Goal: Task Accomplishment & Management: Manage account settings

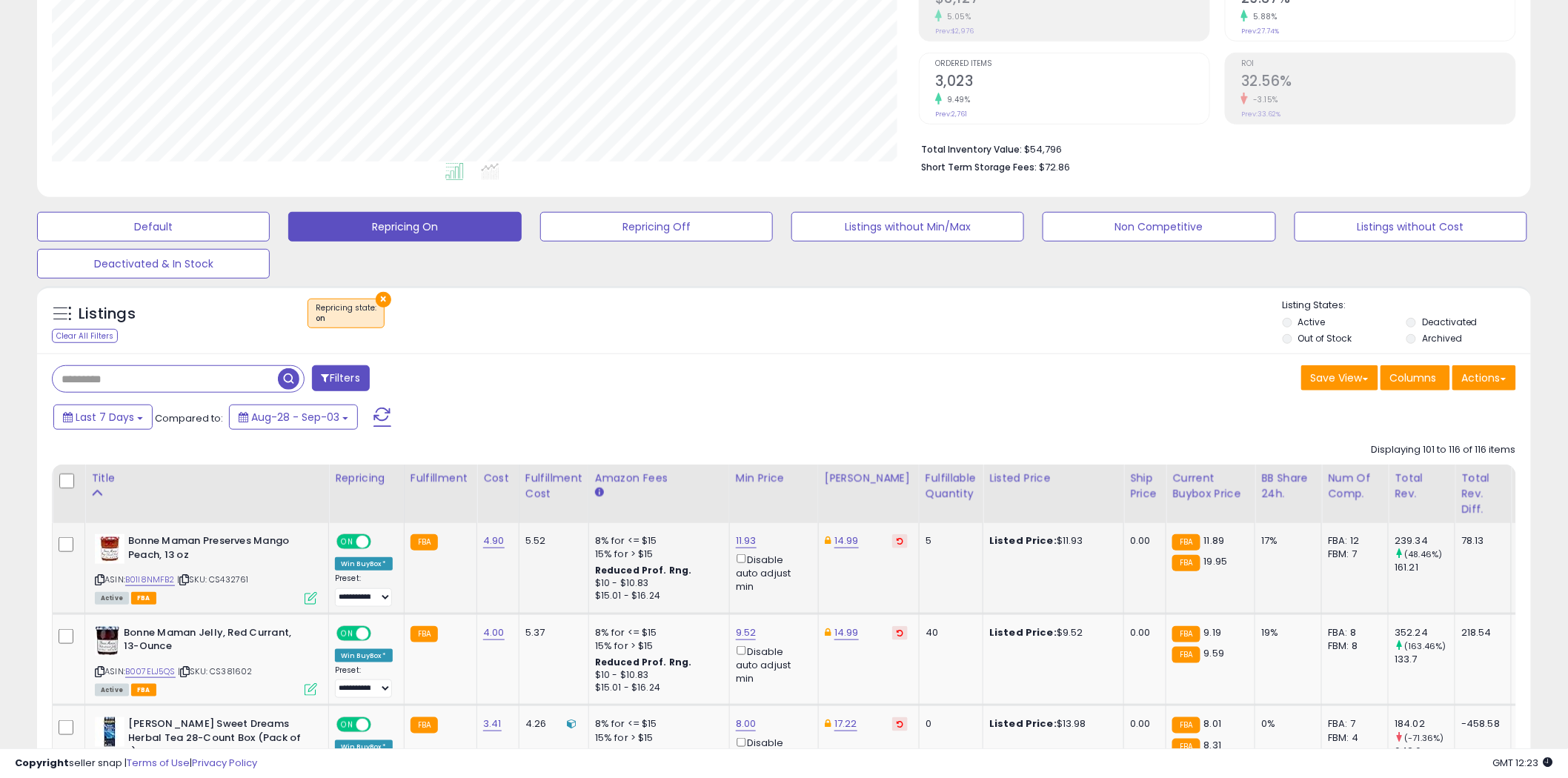
scroll to position [303, 867]
click at [120, 381] on input "text" at bounding box center [165, 379] width 226 height 26
click at [380, 418] on span at bounding box center [382, 417] width 18 height 19
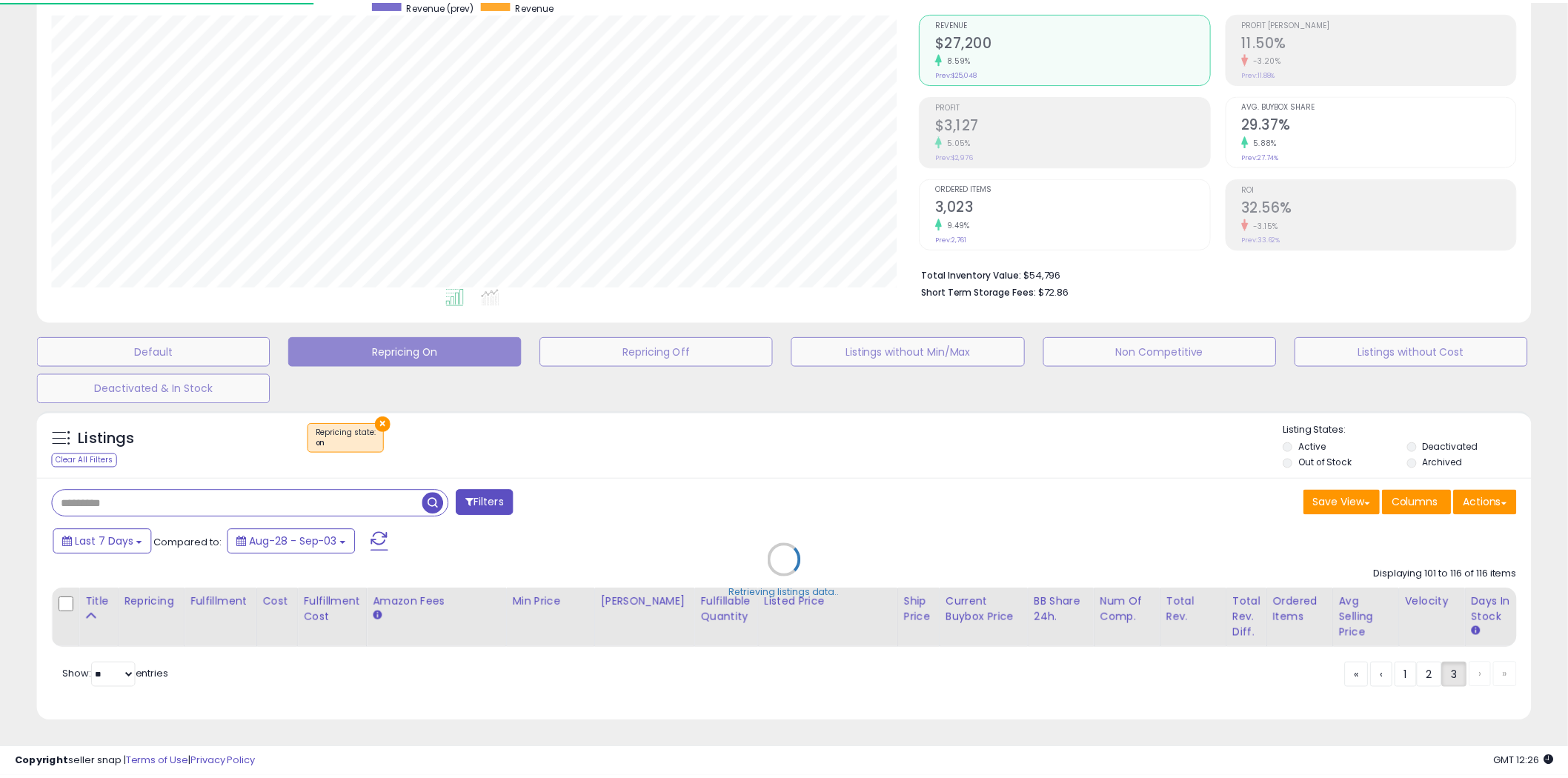
scroll to position [303, 875]
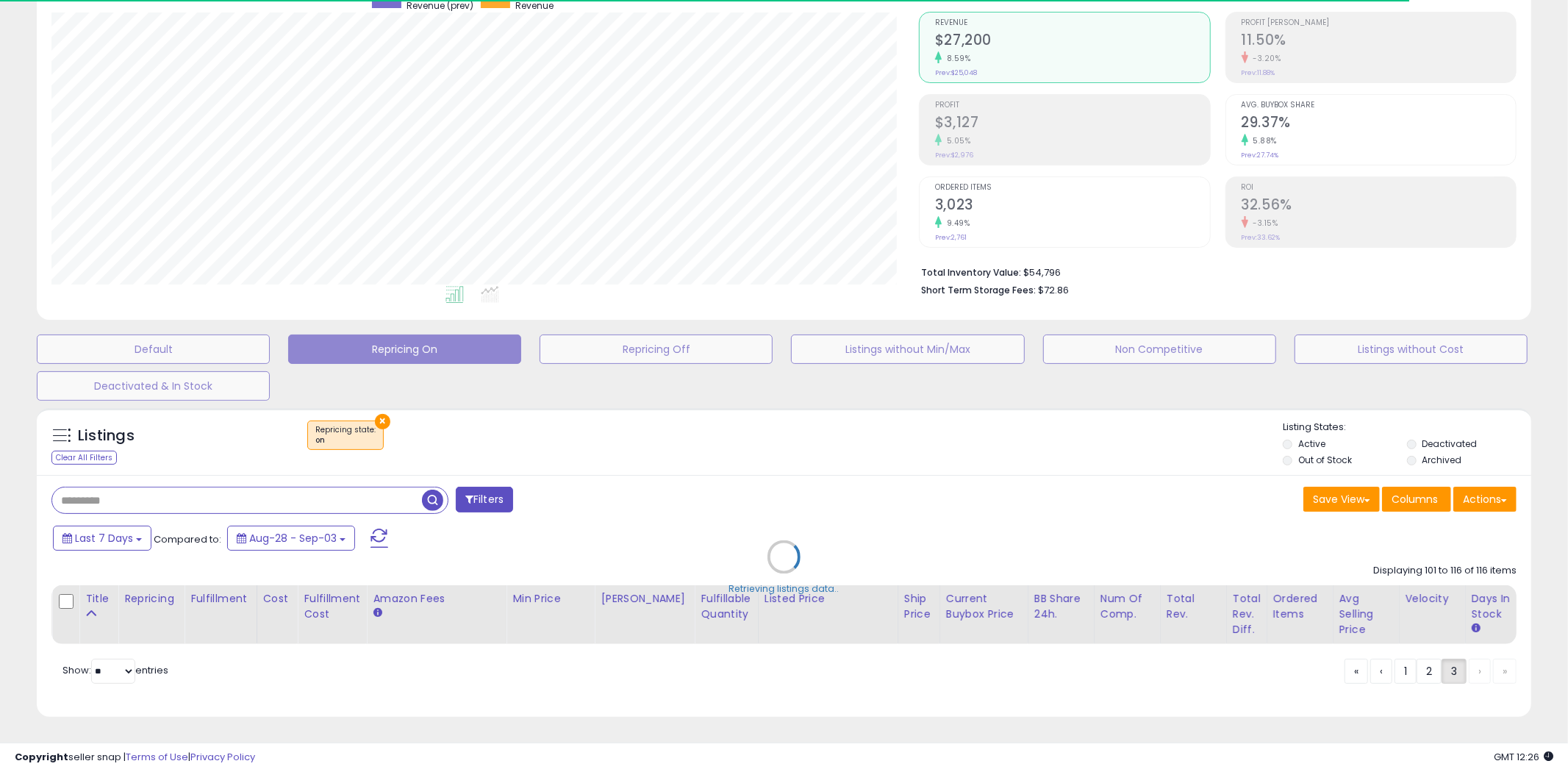
select select "**"
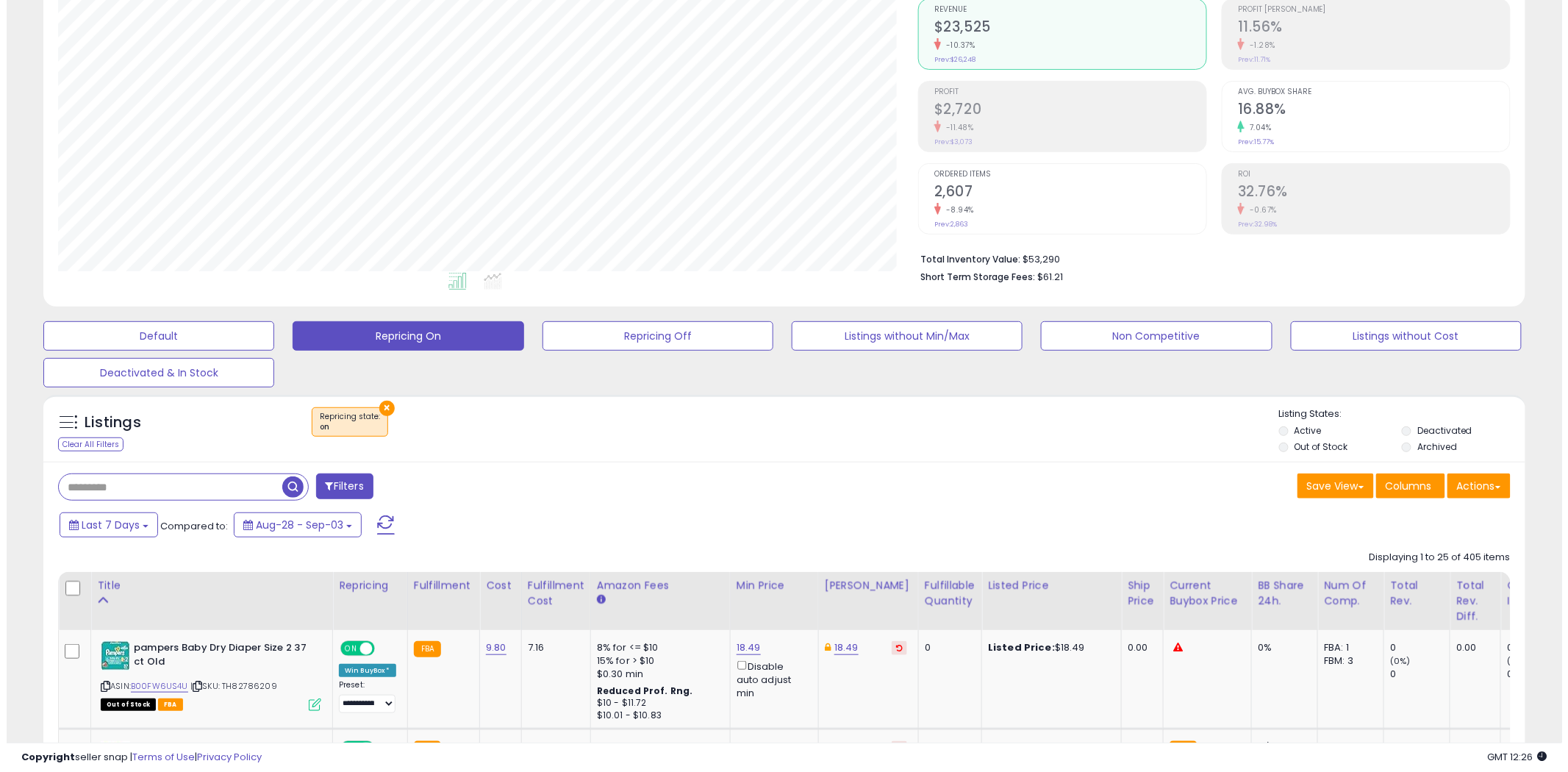
scroll to position [301, 860]
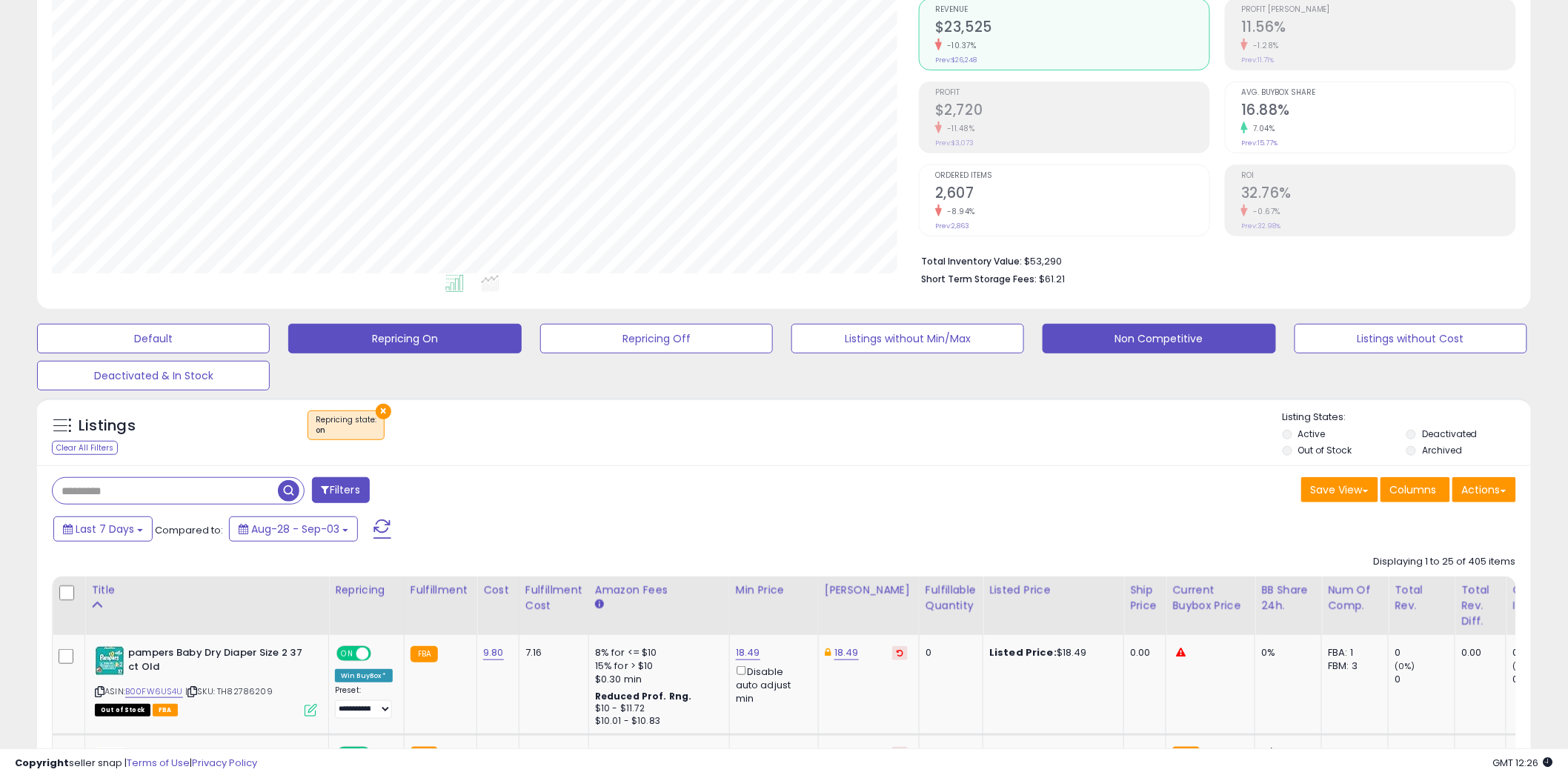
click at [1158, 337] on button "Non Competitive" at bounding box center [1159, 338] width 233 height 29
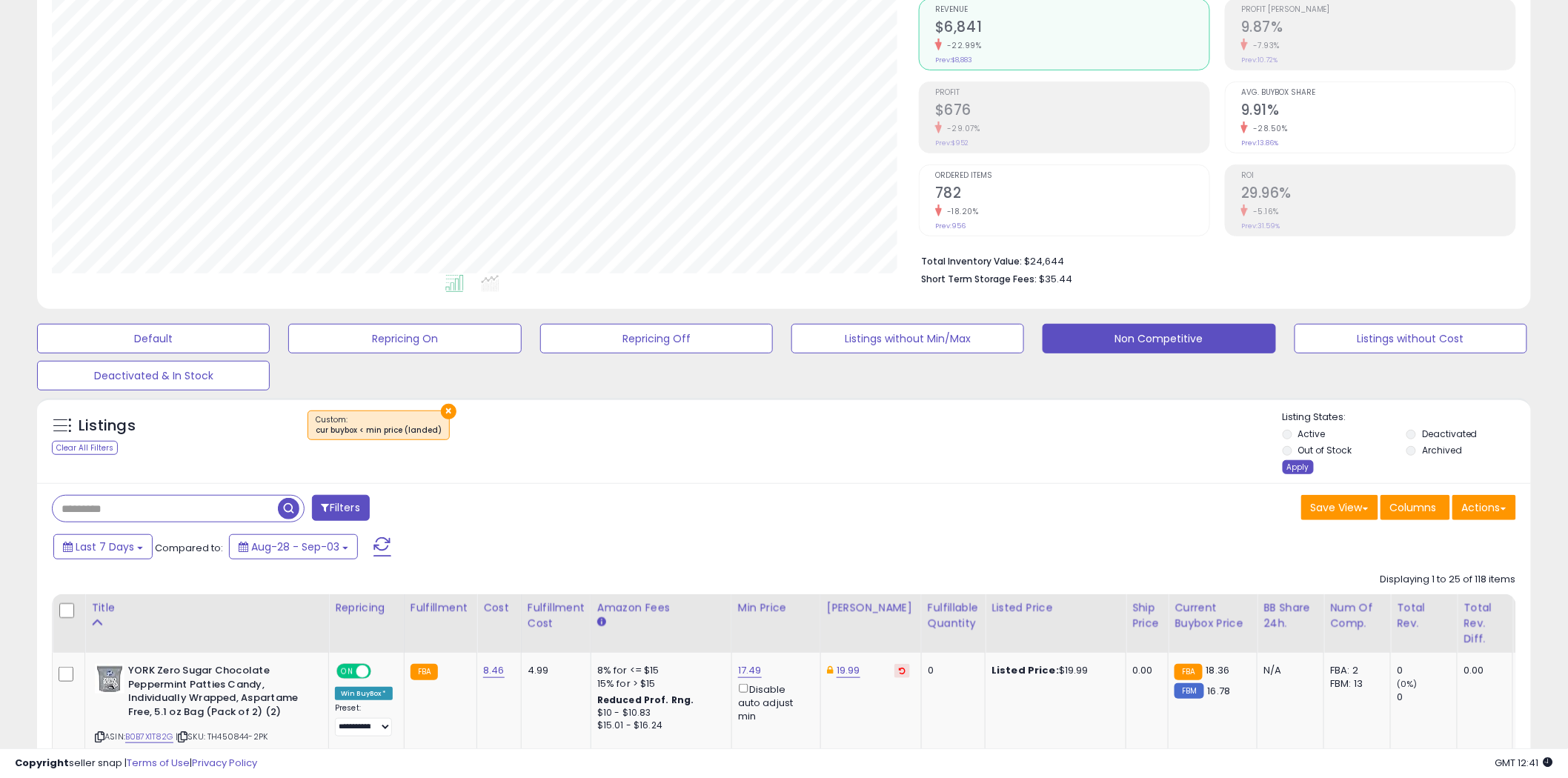
click at [1295, 464] on div "Apply" at bounding box center [1298, 467] width 31 height 14
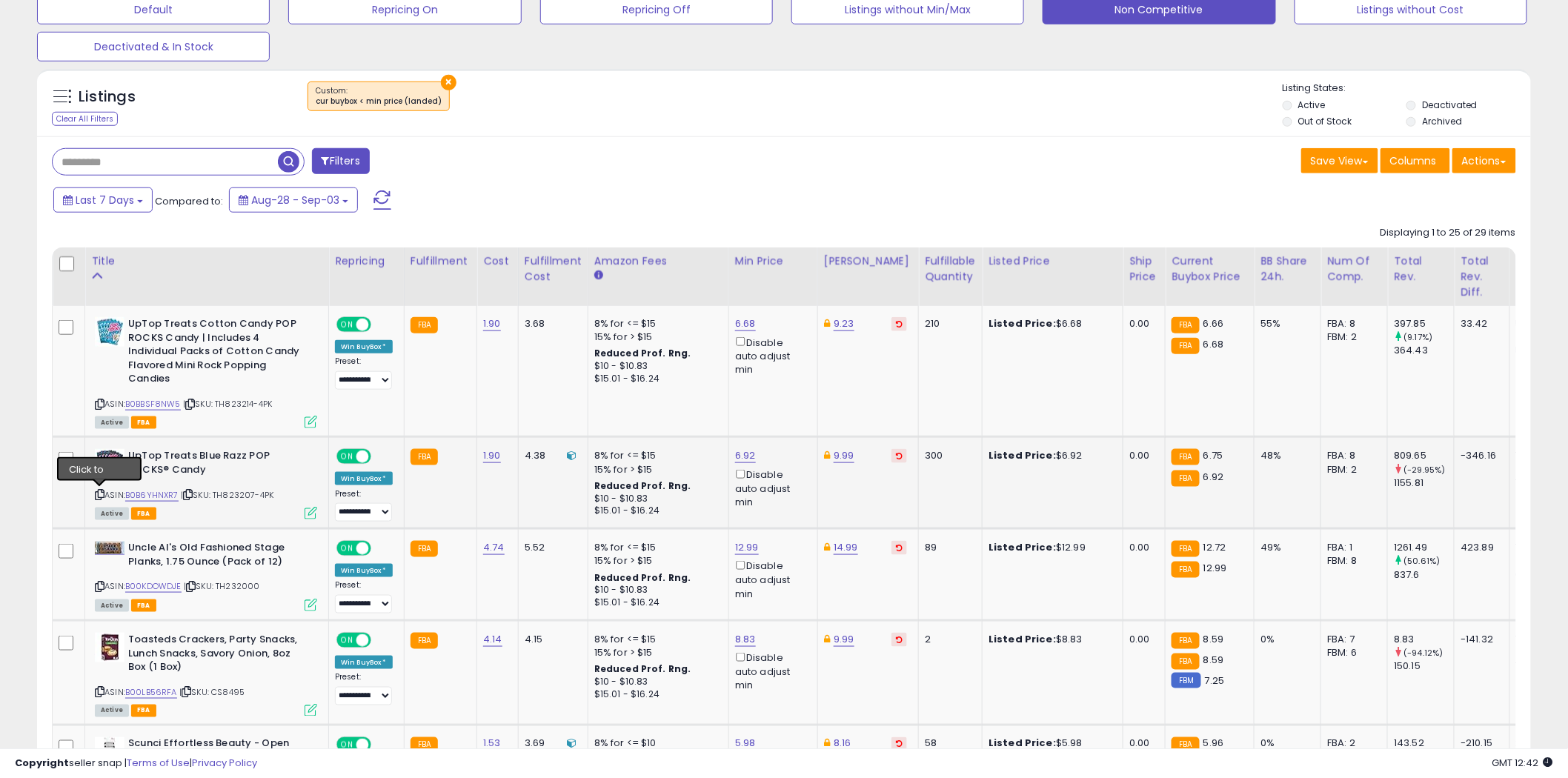
click at [100, 494] on icon at bounding box center [99, 495] width 9 height 8
click at [99, 405] on icon at bounding box center [99, 404] width 9 height 8
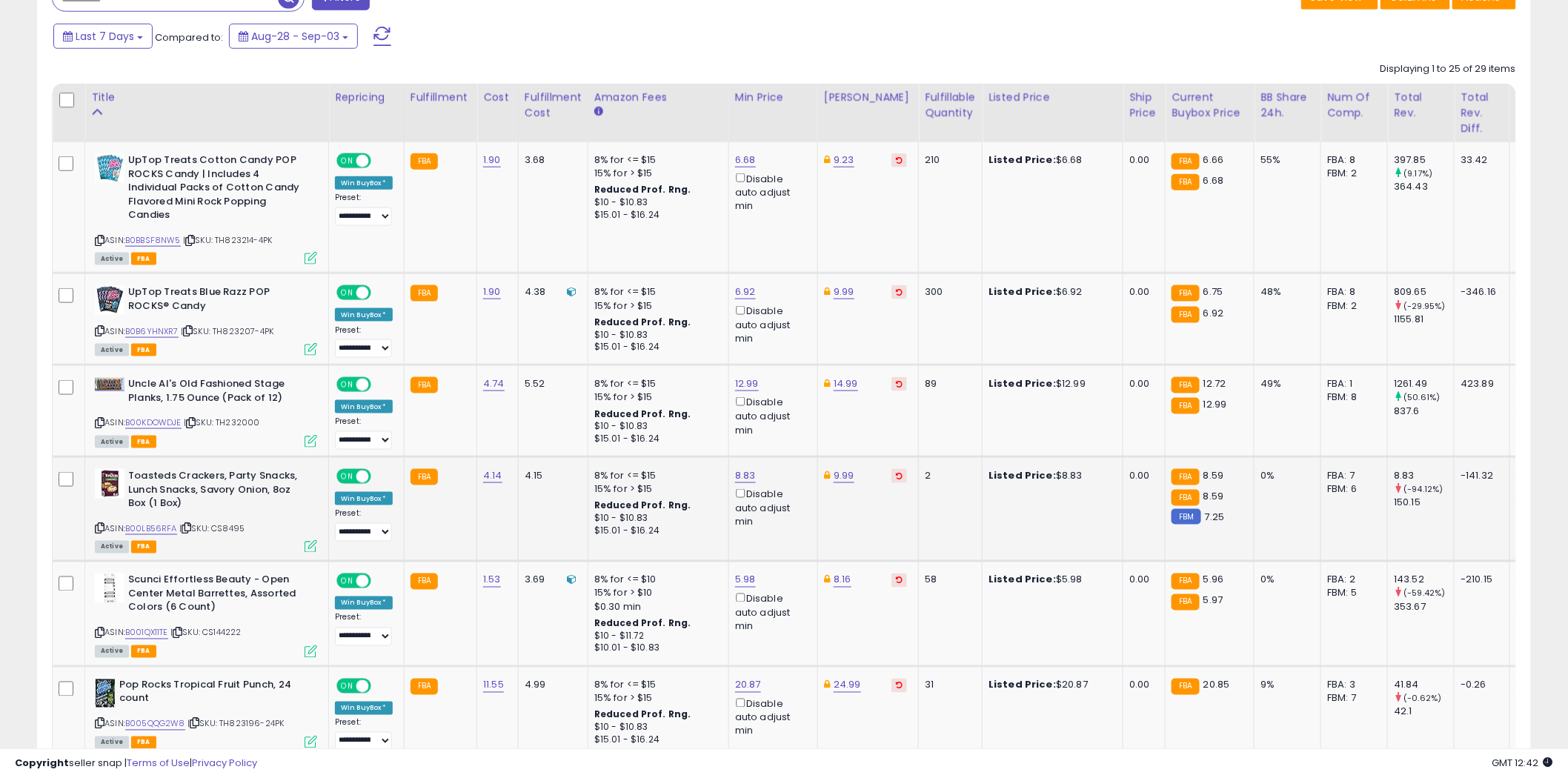
scroll to position [637, 0]
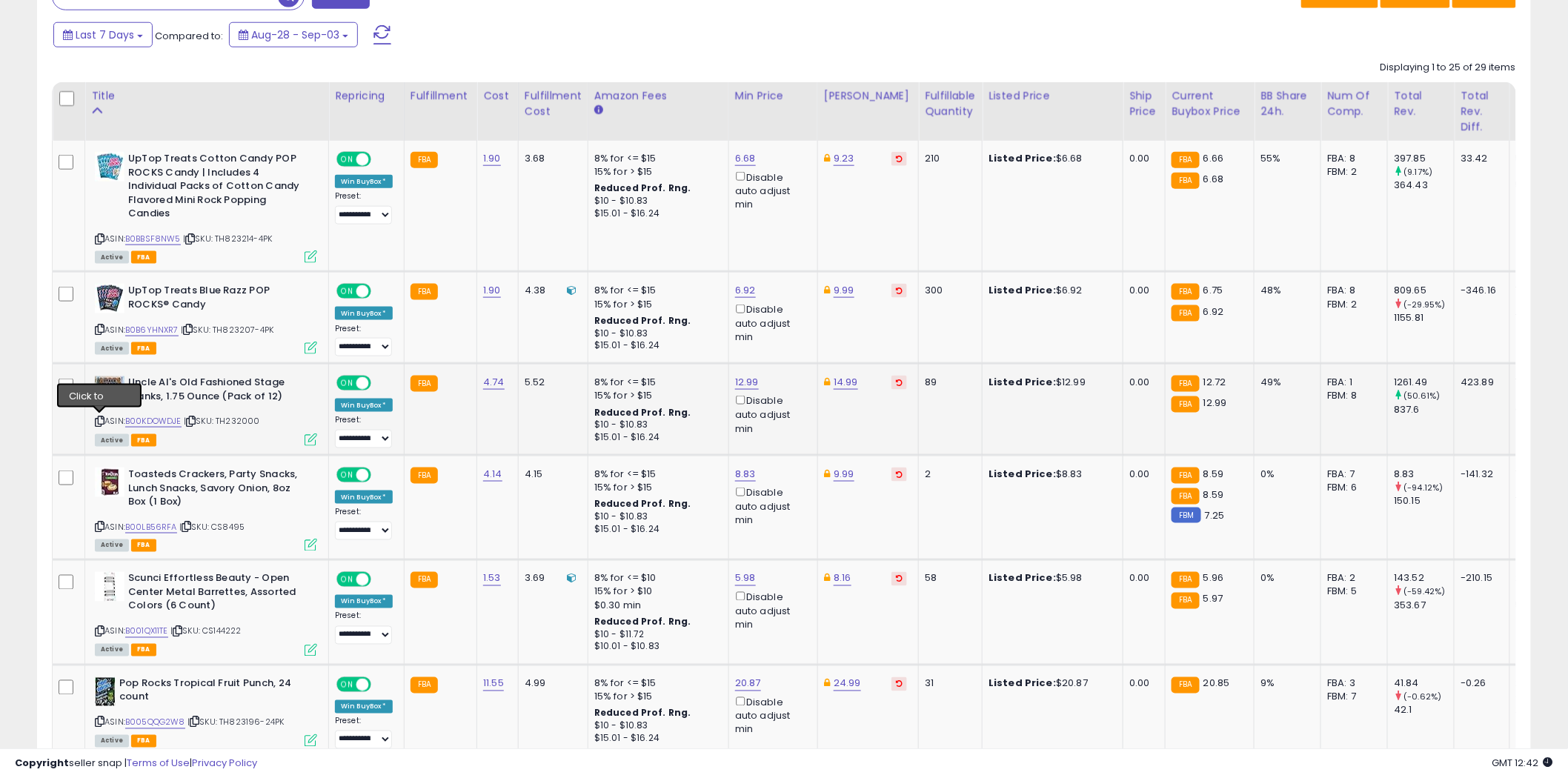
click at [101, 418] on icon at bounding box center [99, 422] width 9 height 8
click at [739, 384] on link "12.99" at bounding box center [747, 382] width 23 height 15
click at [654, 332] on input "*****" at bounding box center [701, 331] width 132 height 25
type input "*****"
click at [790, 329] on icon "submit" at bounding box center [785, 329] width 9 height 9
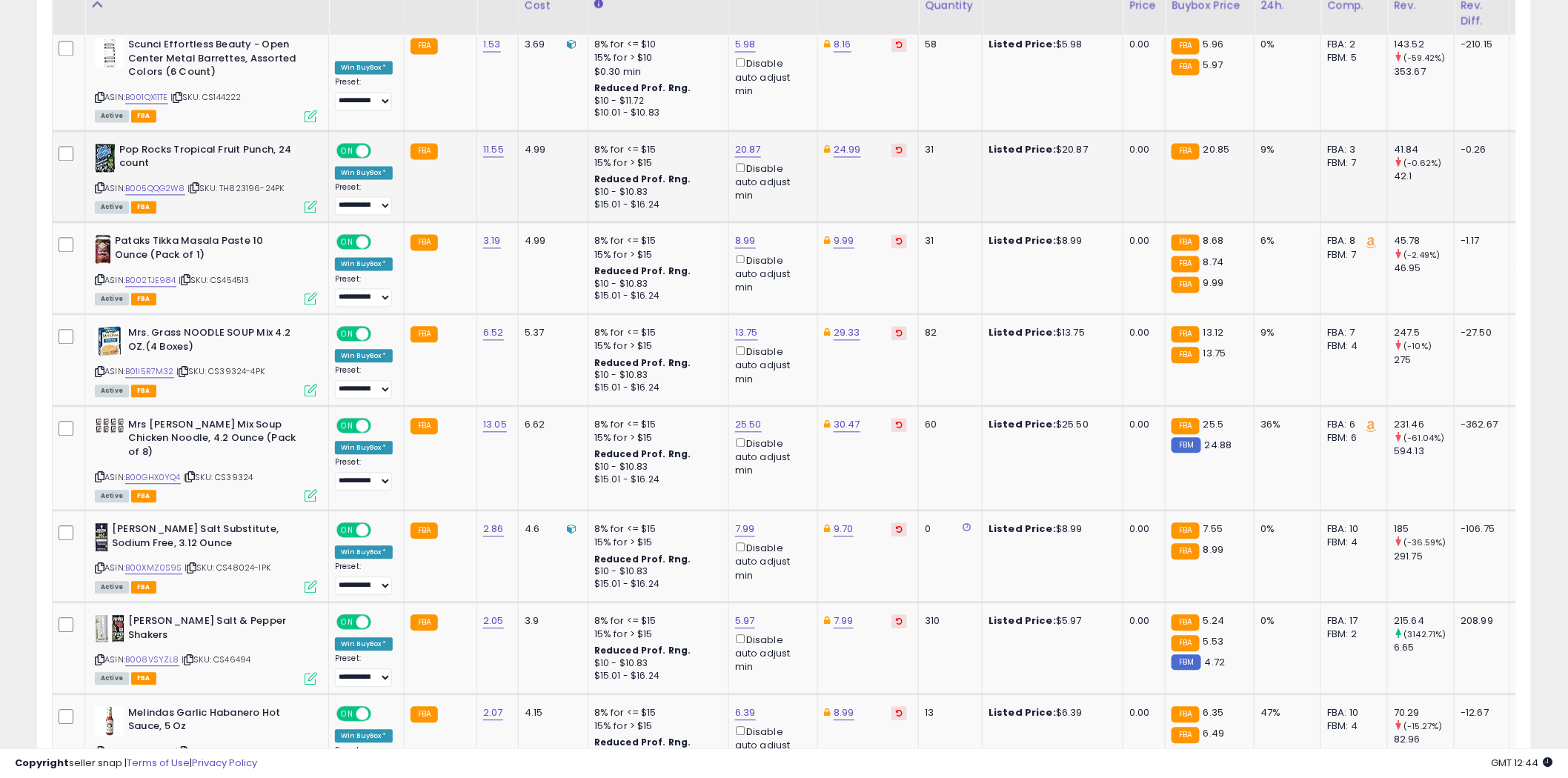
scroll to position [1131, 0]
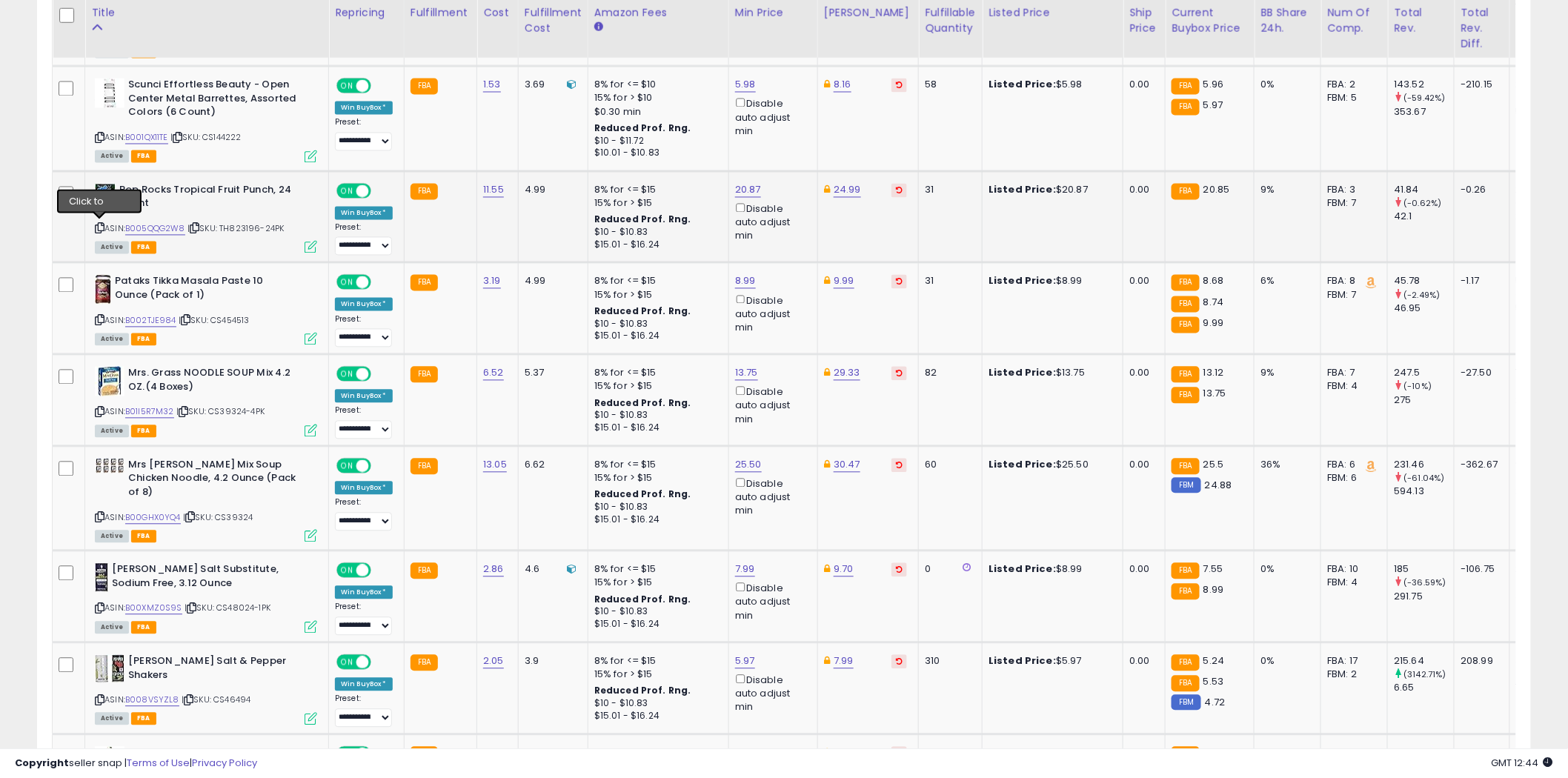
click at [100, 227] on icon at bounding box center [99, 229] width 9 height 8
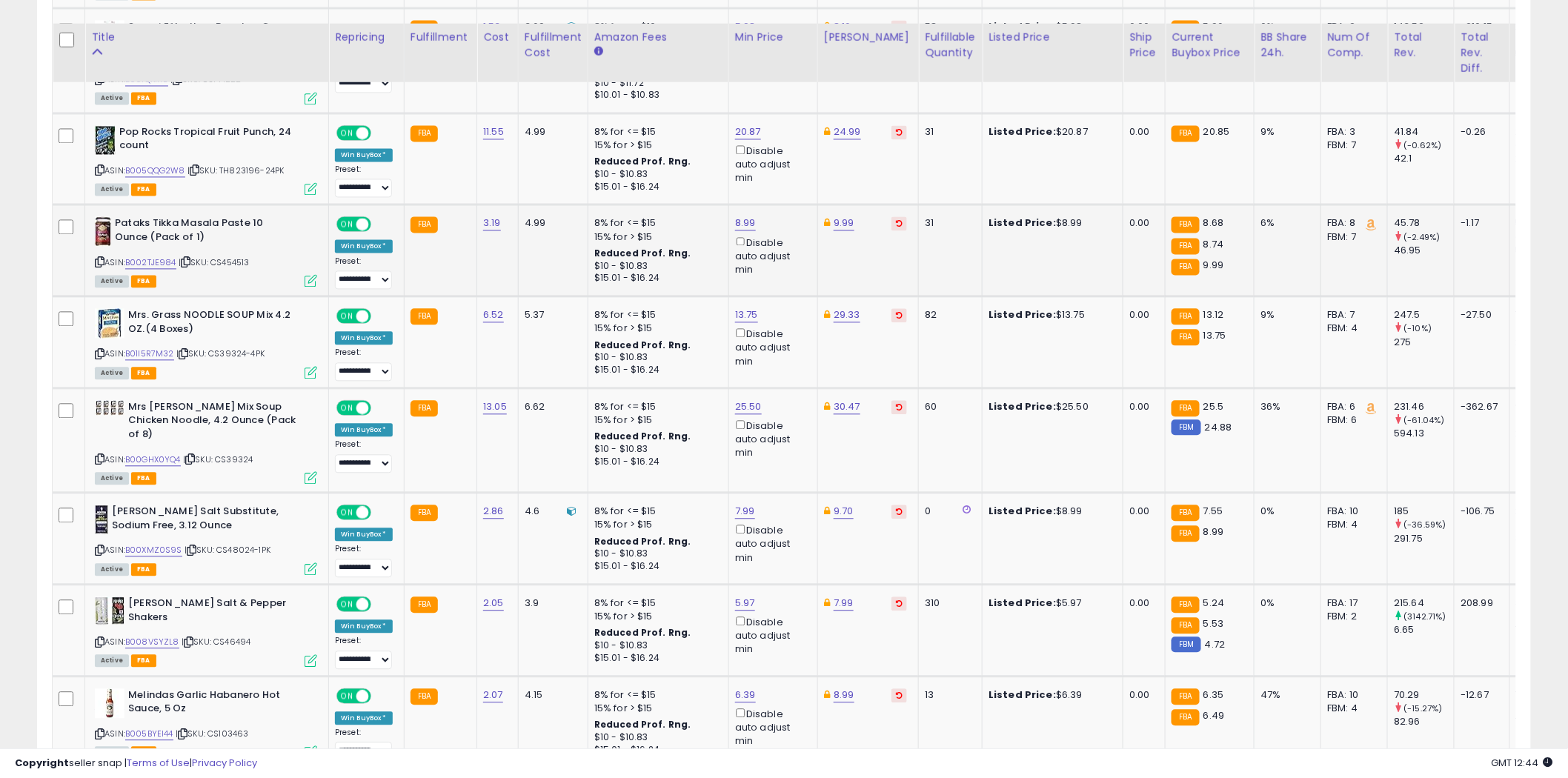
scroll to position [1213, 0]
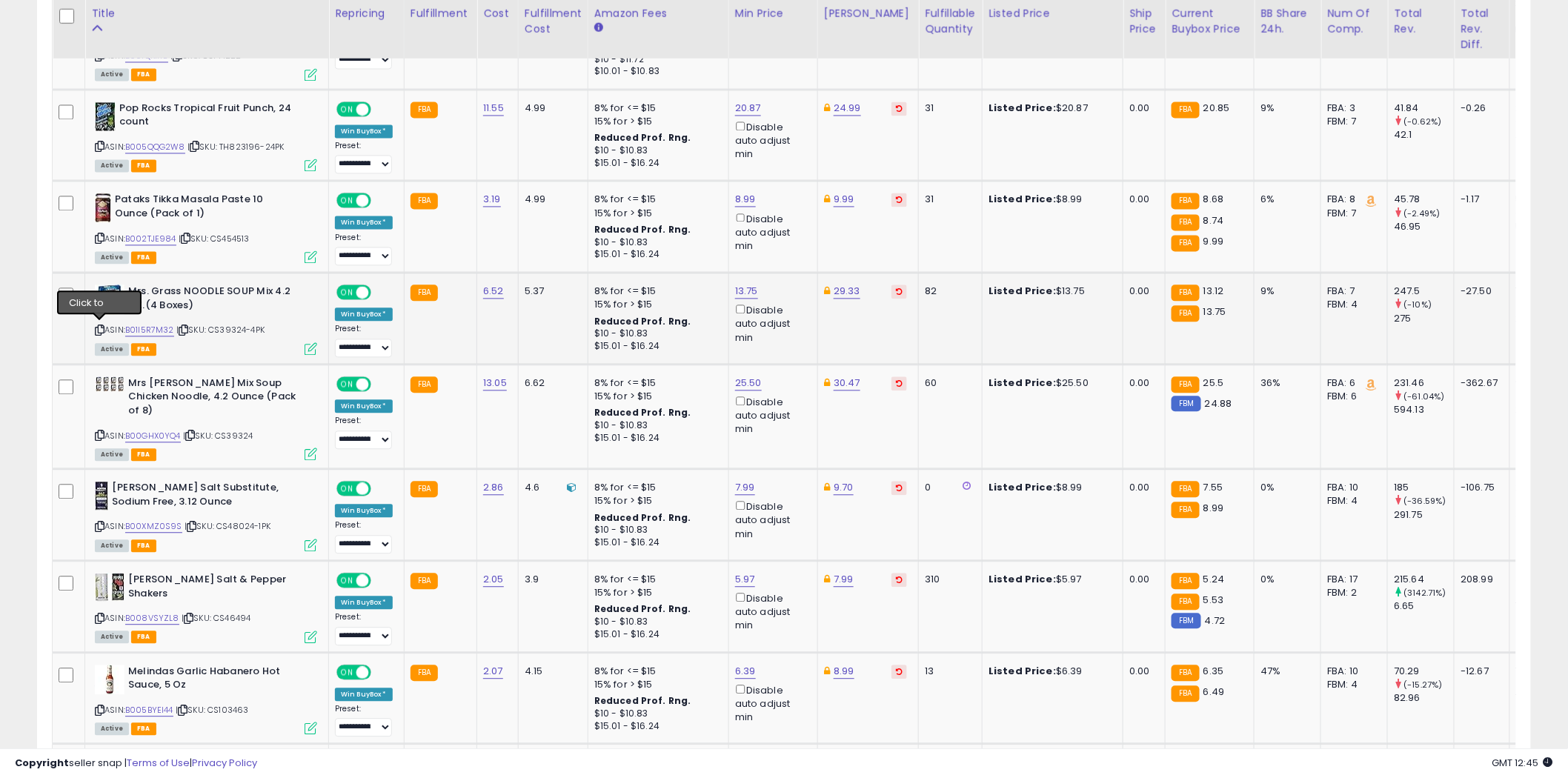
click at [99, 328] on icon at bounding box center [99, 330] width 9 height 8
click at [100, 431] on icon at bounding box center [99, 435] width 9 height 8
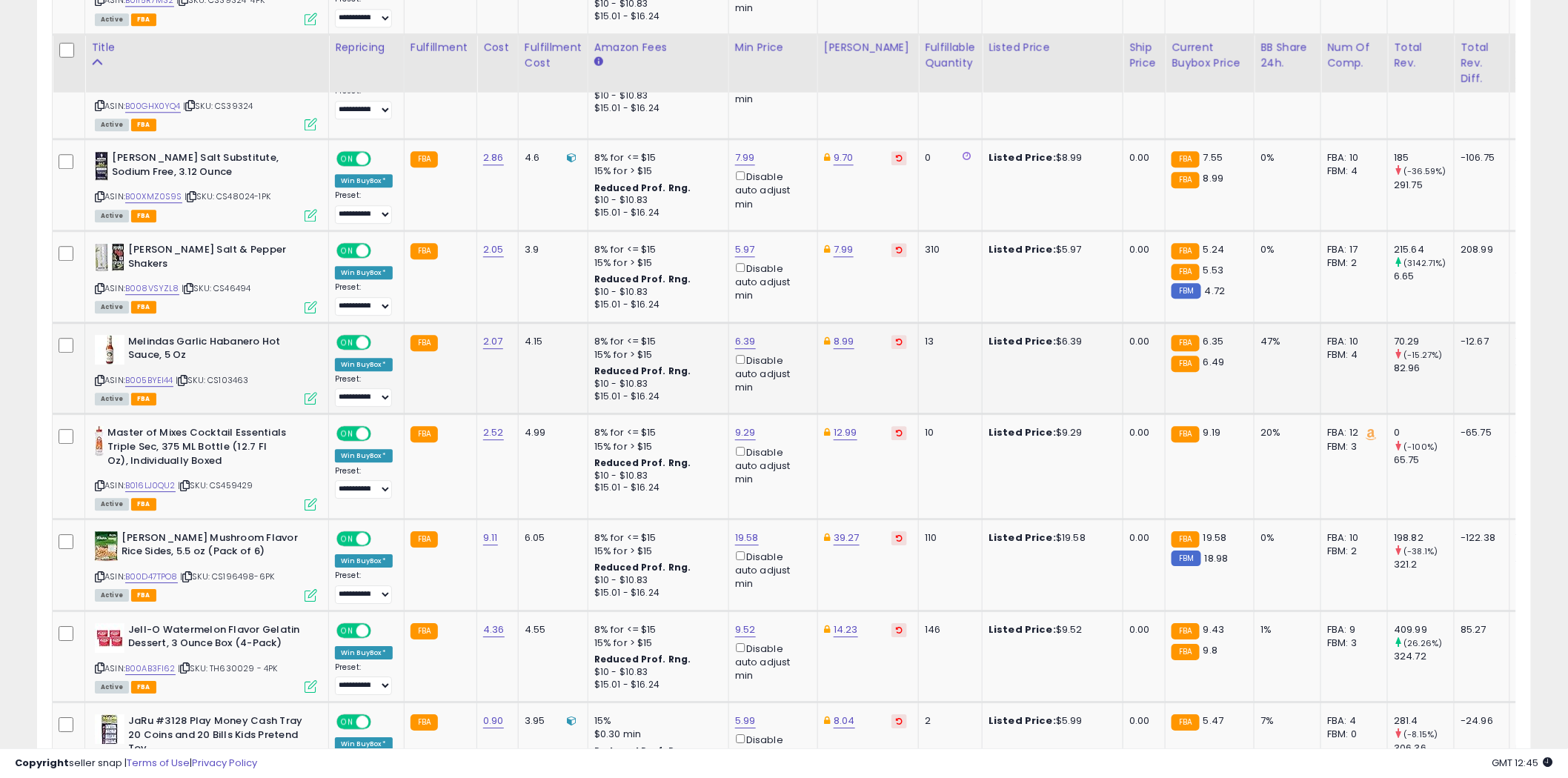
scroll to position [1625, 0]
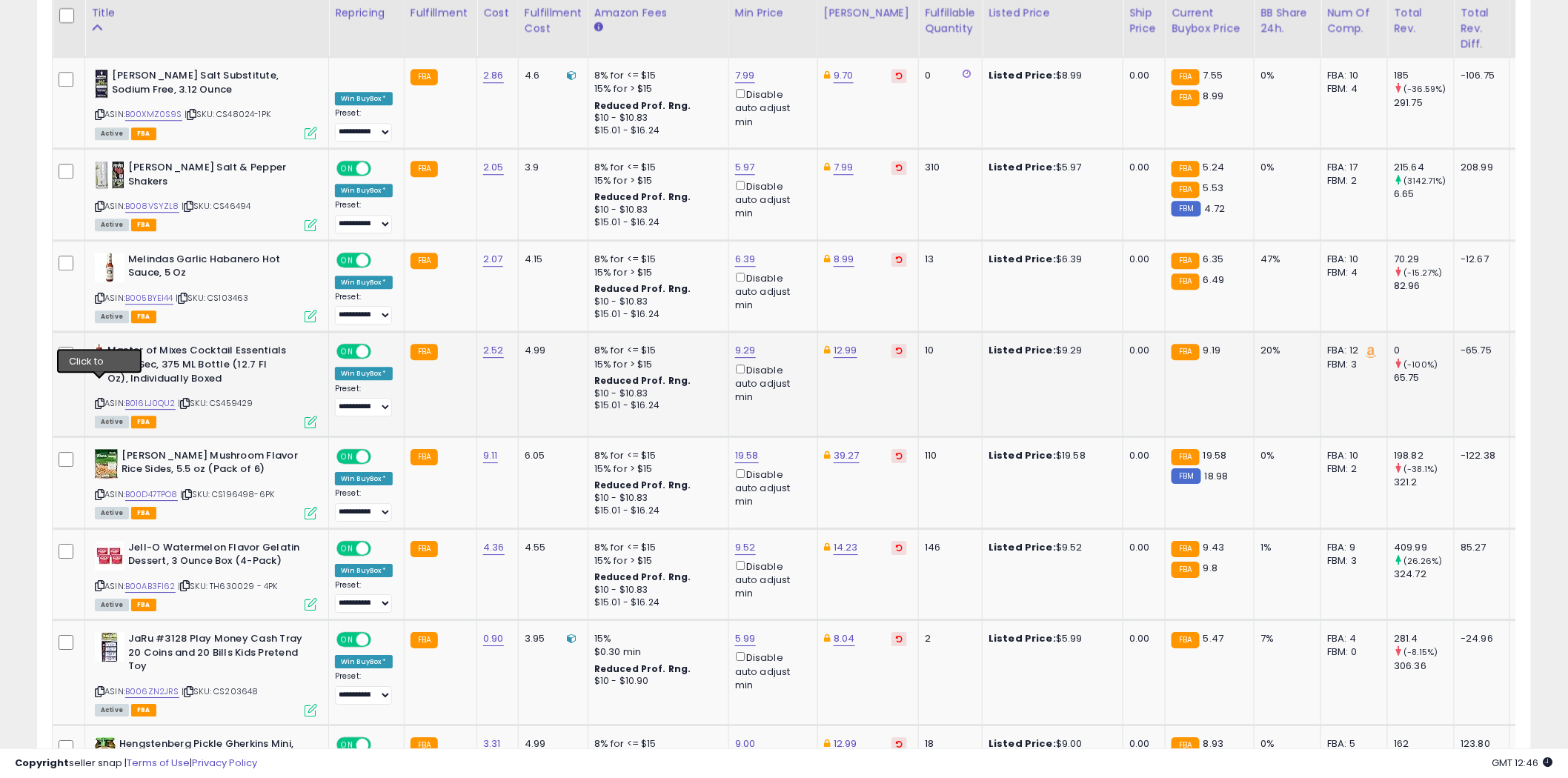
click at [101, 399] on icon at bounding box center [99, 403] width 9 height 8
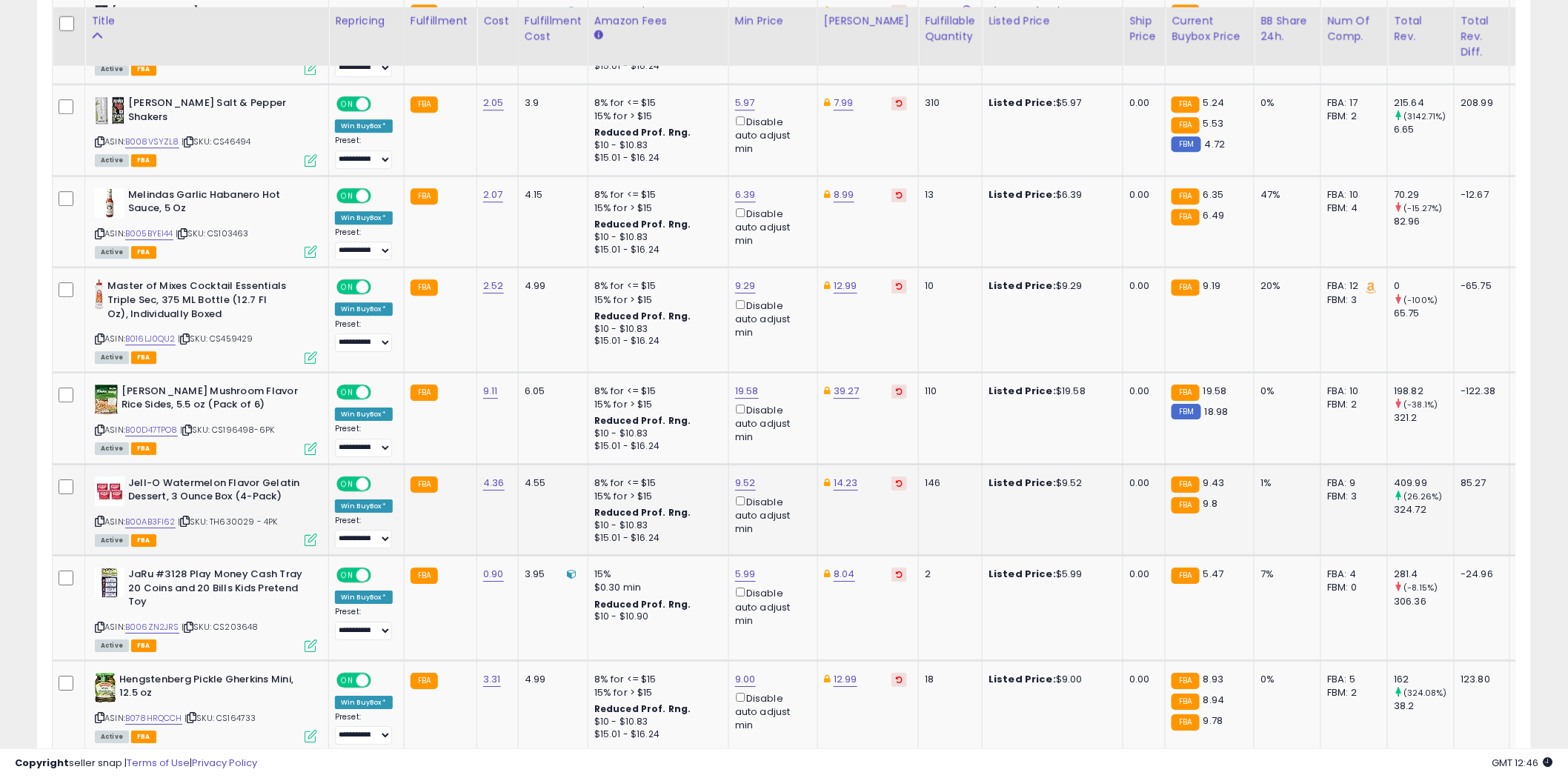
scroll to position [1707, 0]
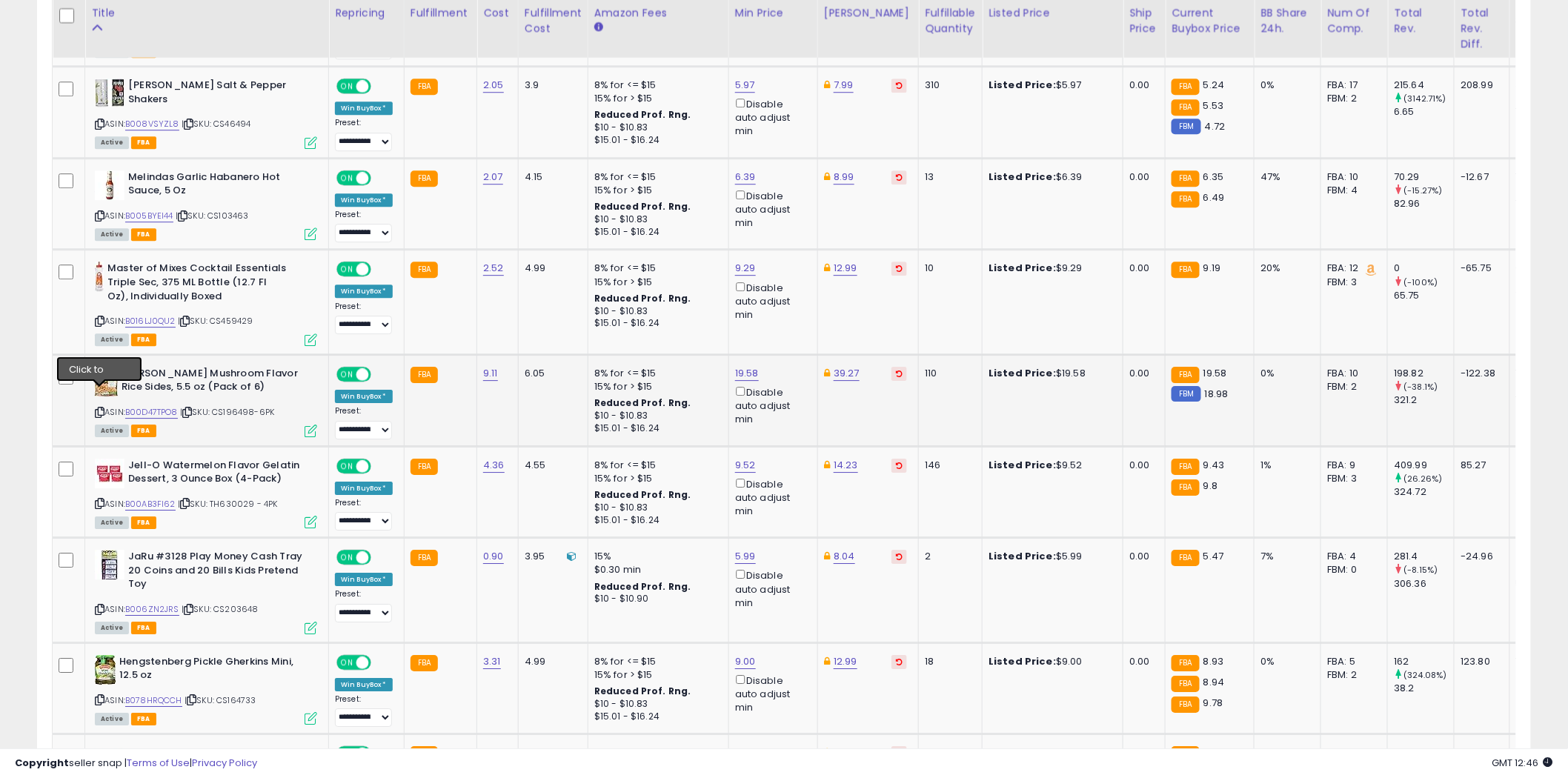
click at [104, 408] on icon at bounding box center [99, 412] width 9 height 8
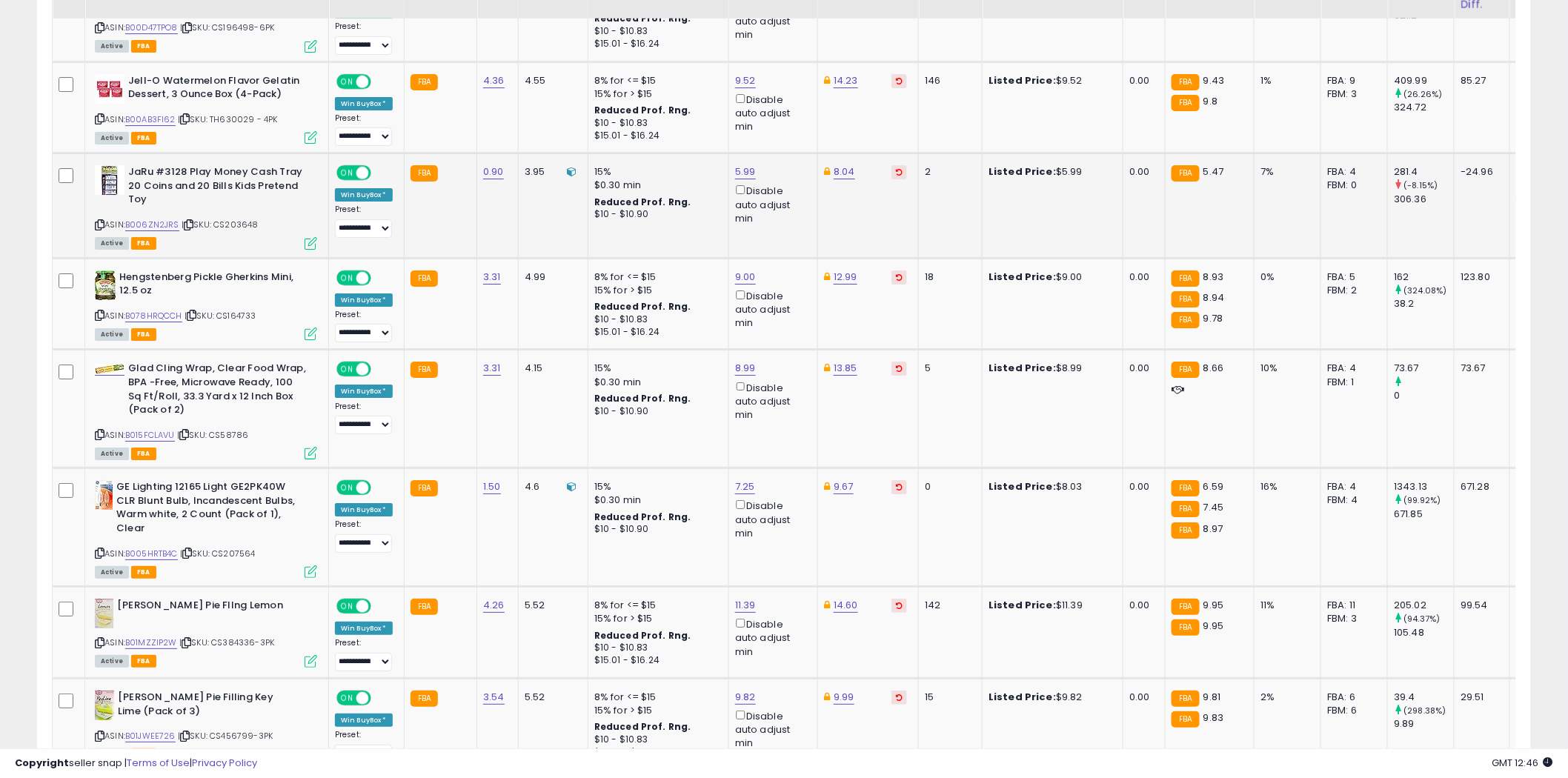
scroll to position [2119, 0]
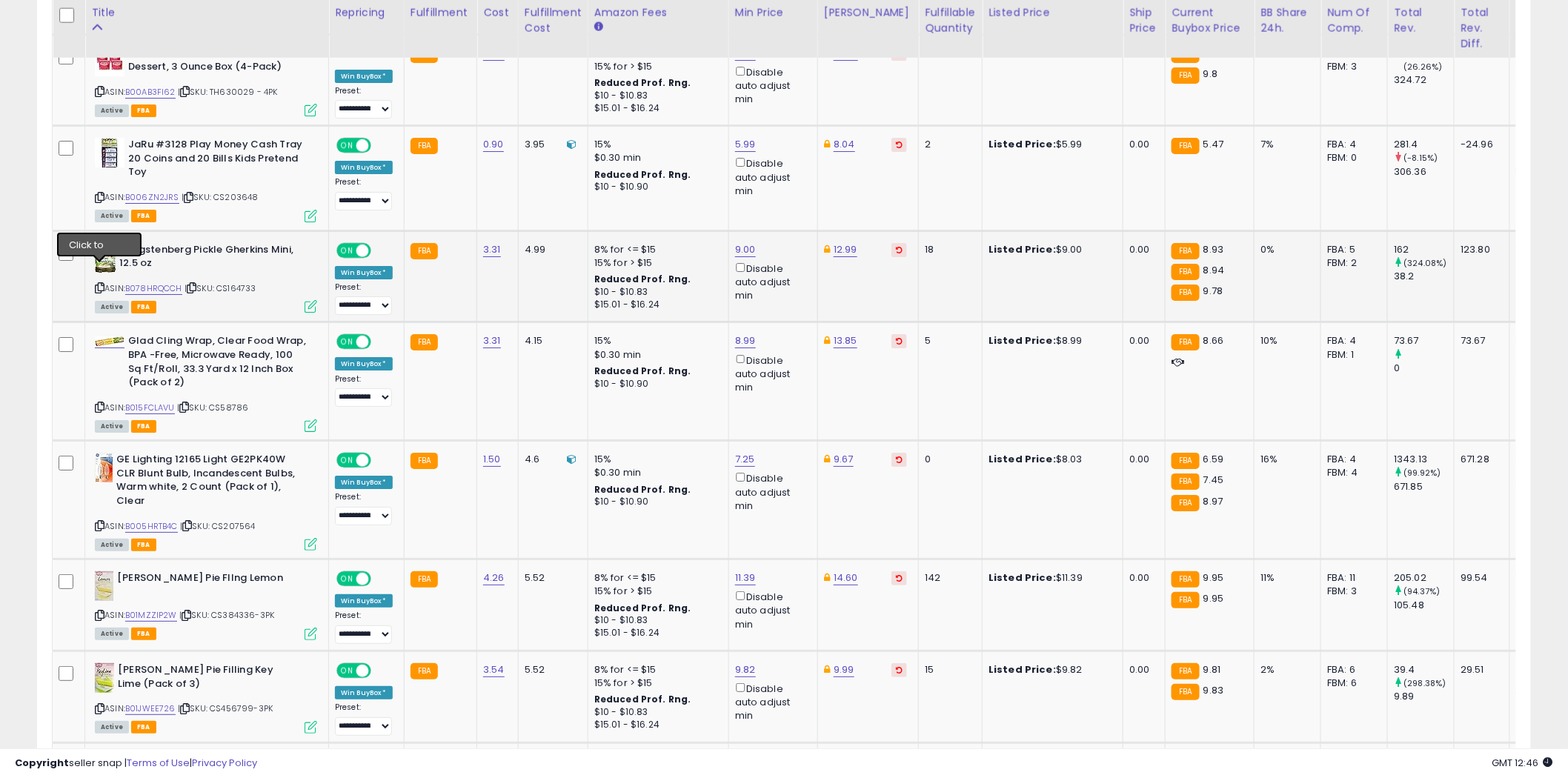
click at [98, 283] on icon at bounding box center [99, 288] width 9 height 8
click at [98, 403] on icon at bounding box center [99, 407] width 9 height 8
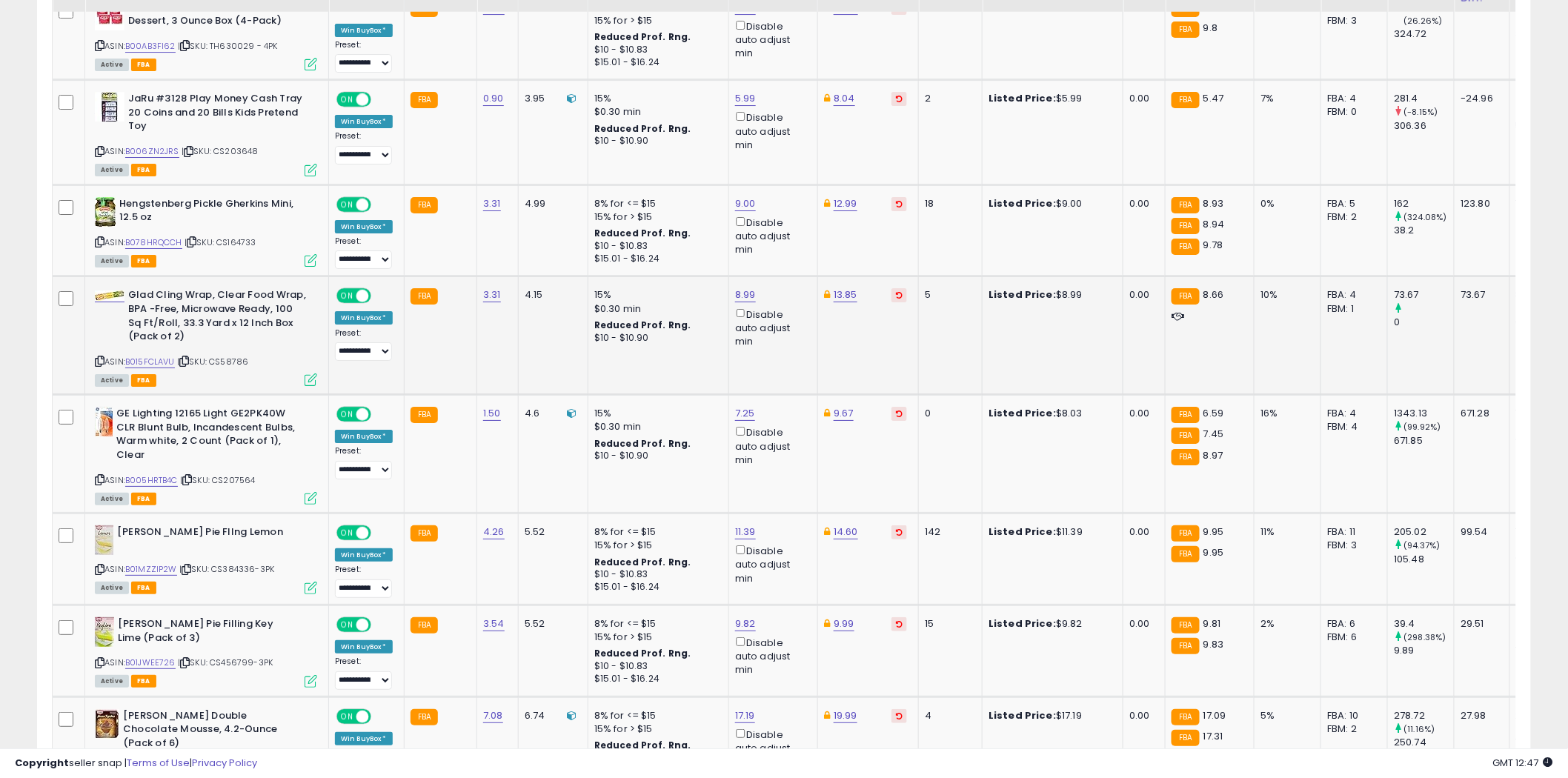
scroll to position [2202, 0]
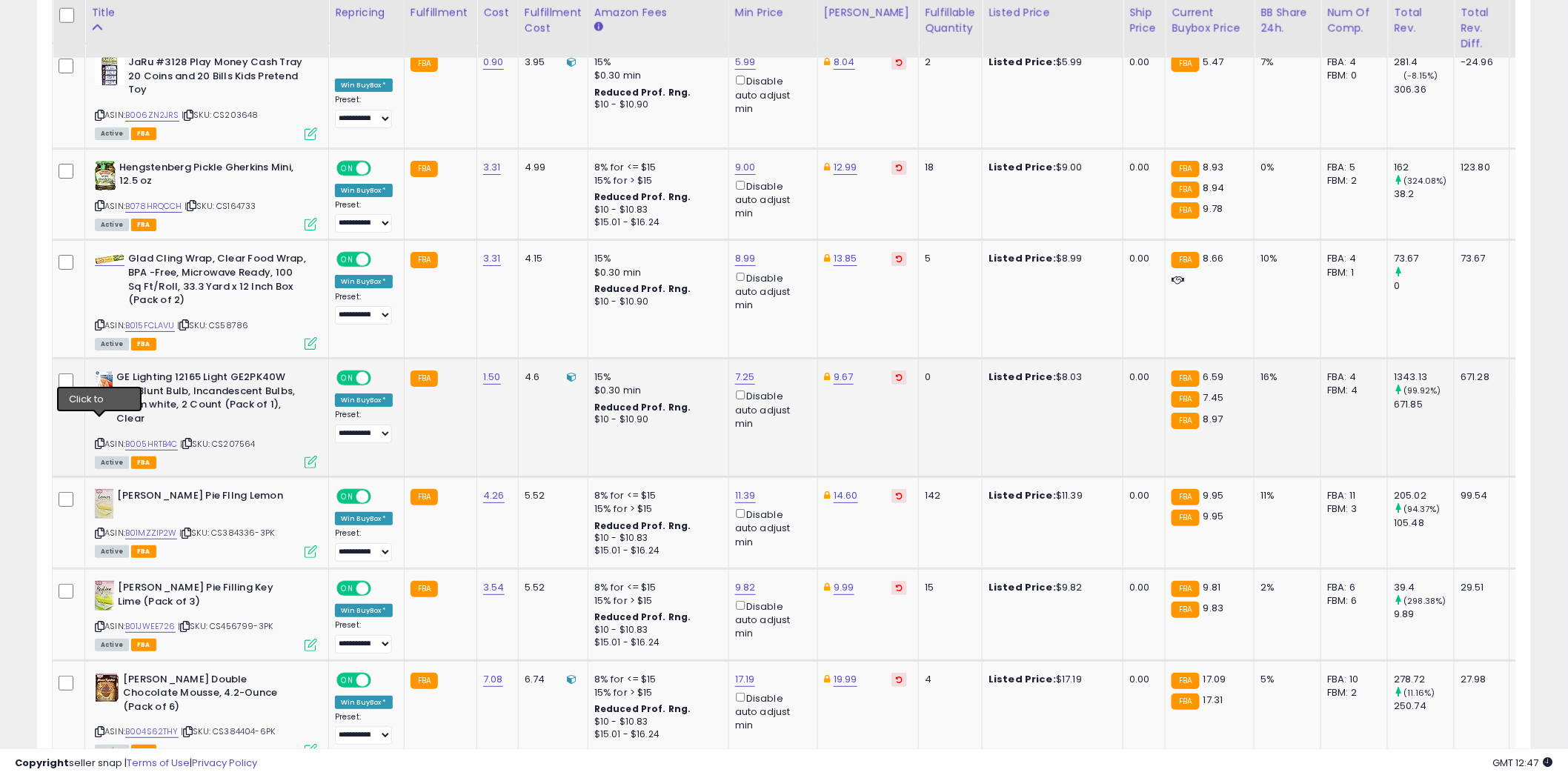
click at [101, 439] on icon at bounding box center [99, 443] width 9 height 8
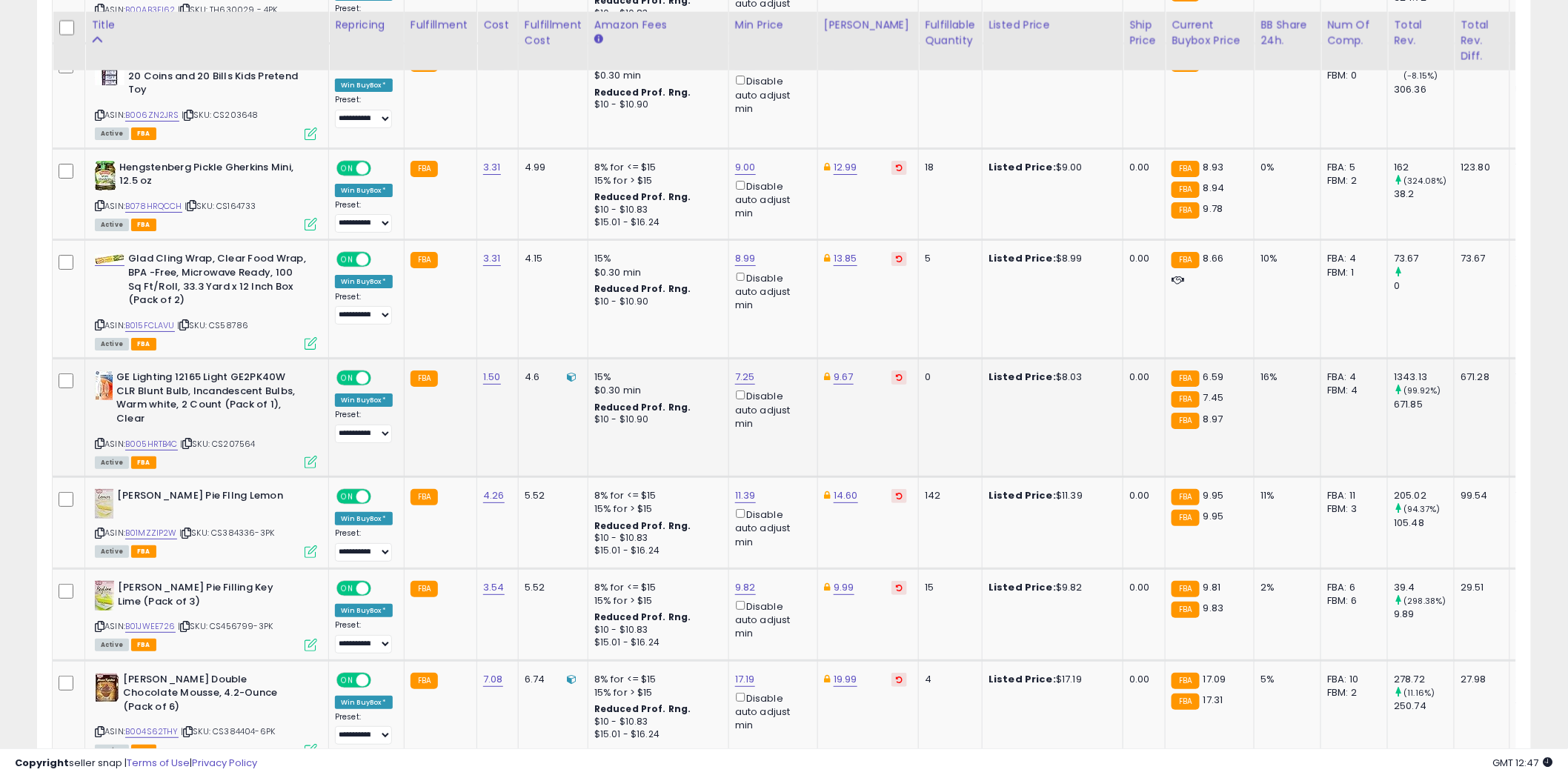
scroll to position [2284, 0]
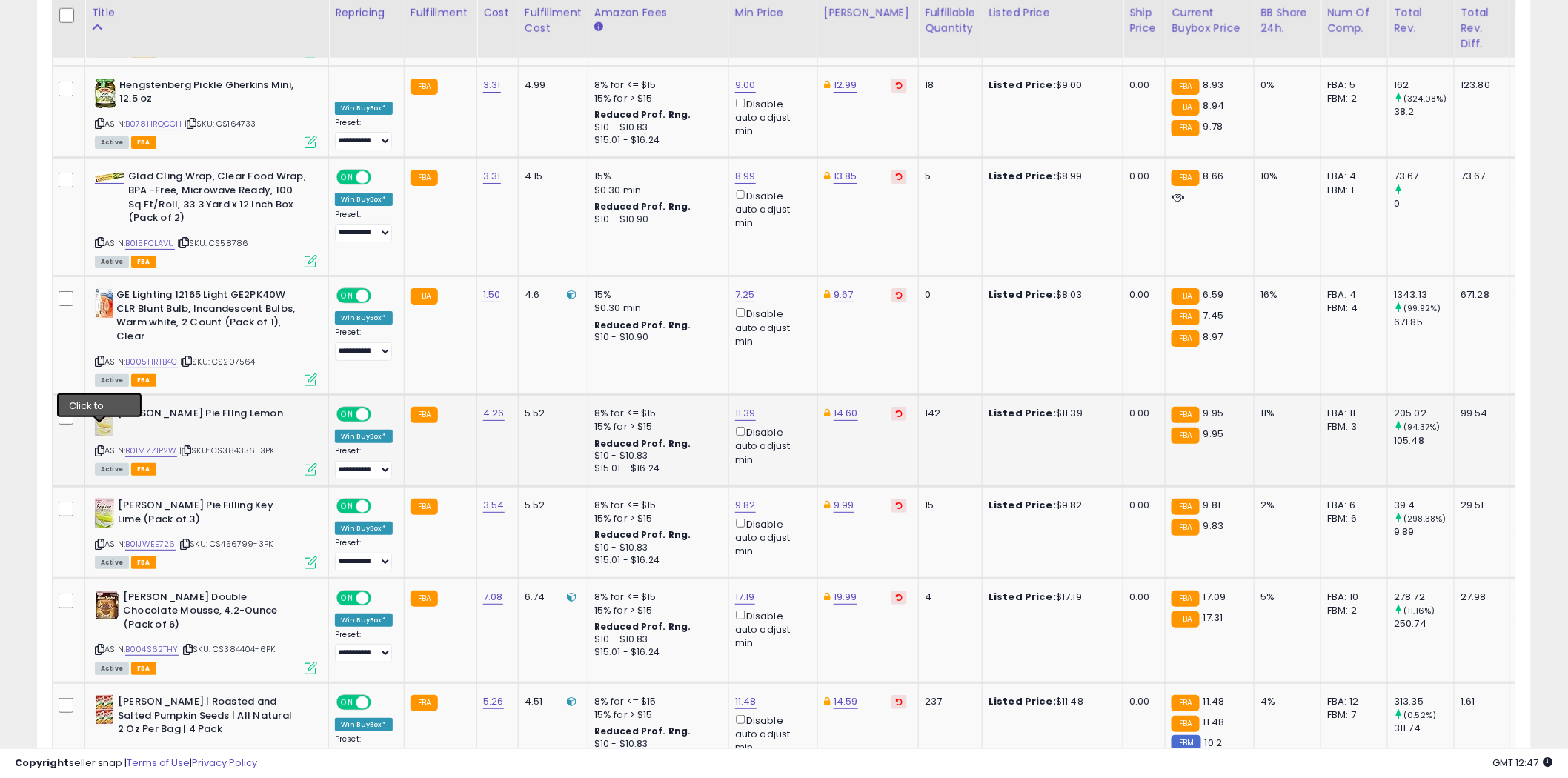
click at [102, 447] on icon at bounding box center [99, 451] width 9 height 8
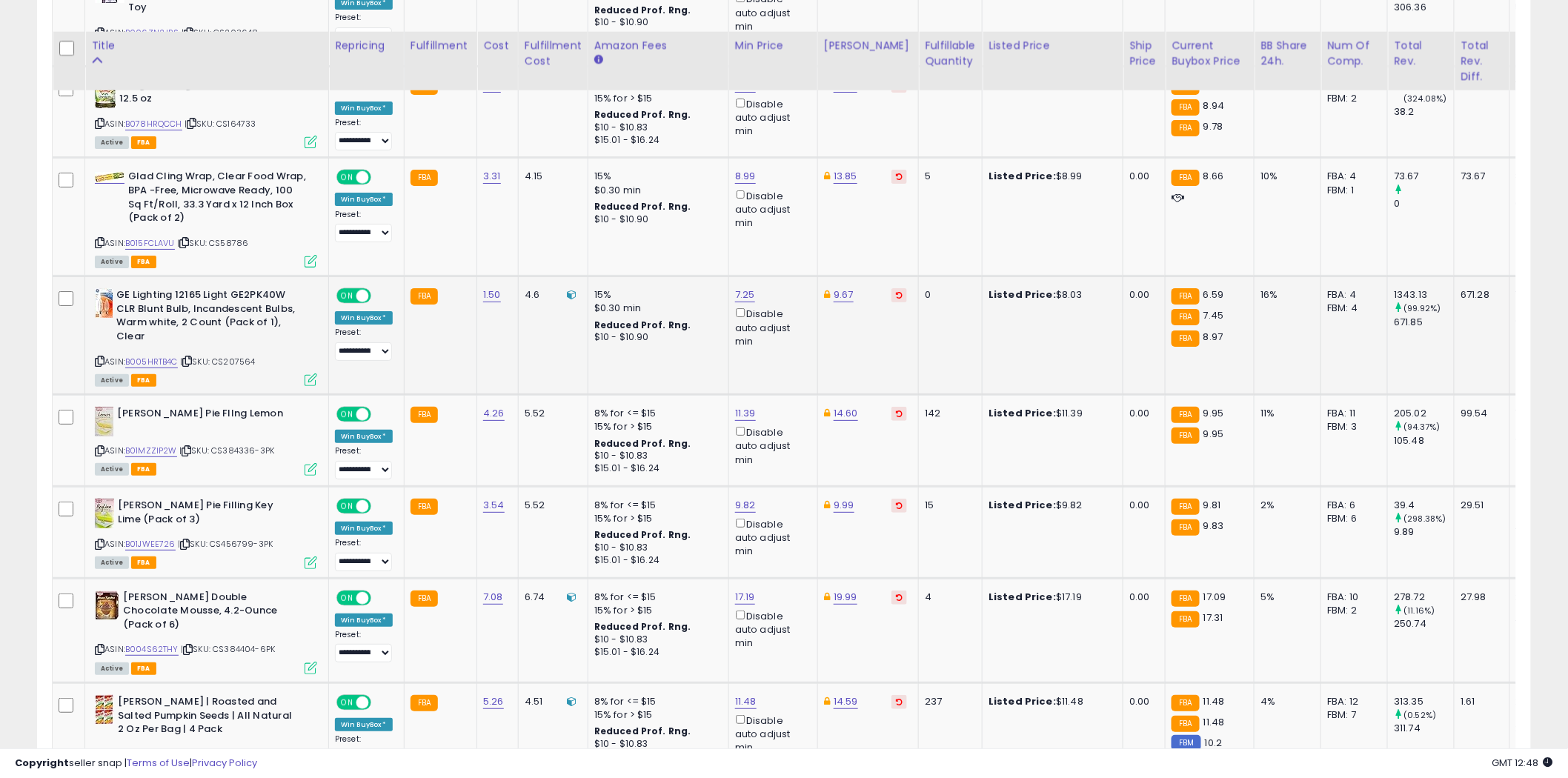
scroll to position [2366, 0]
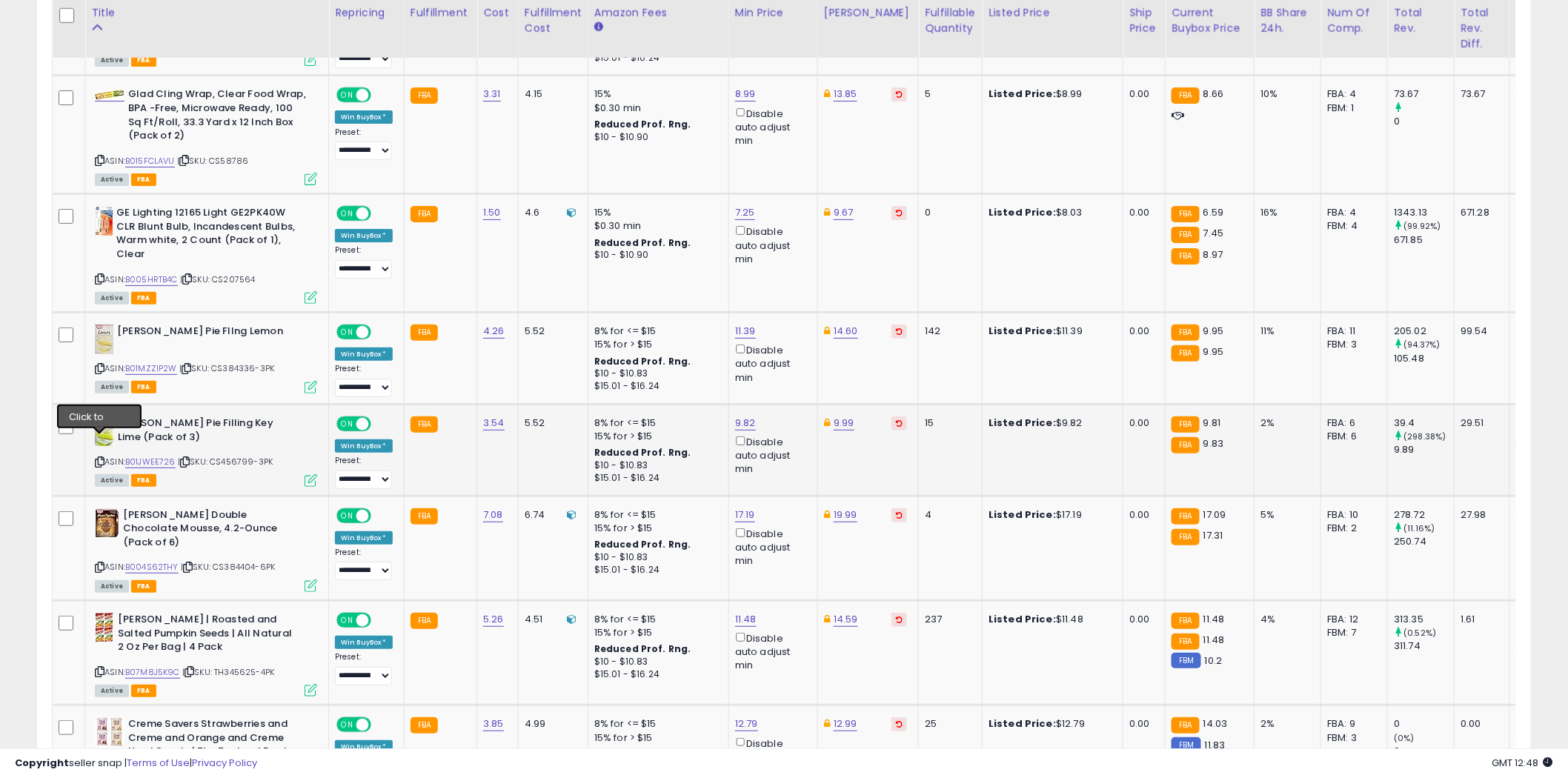
click at [101, 458] on icon at bounding box center [99, 462] width 9 height 8
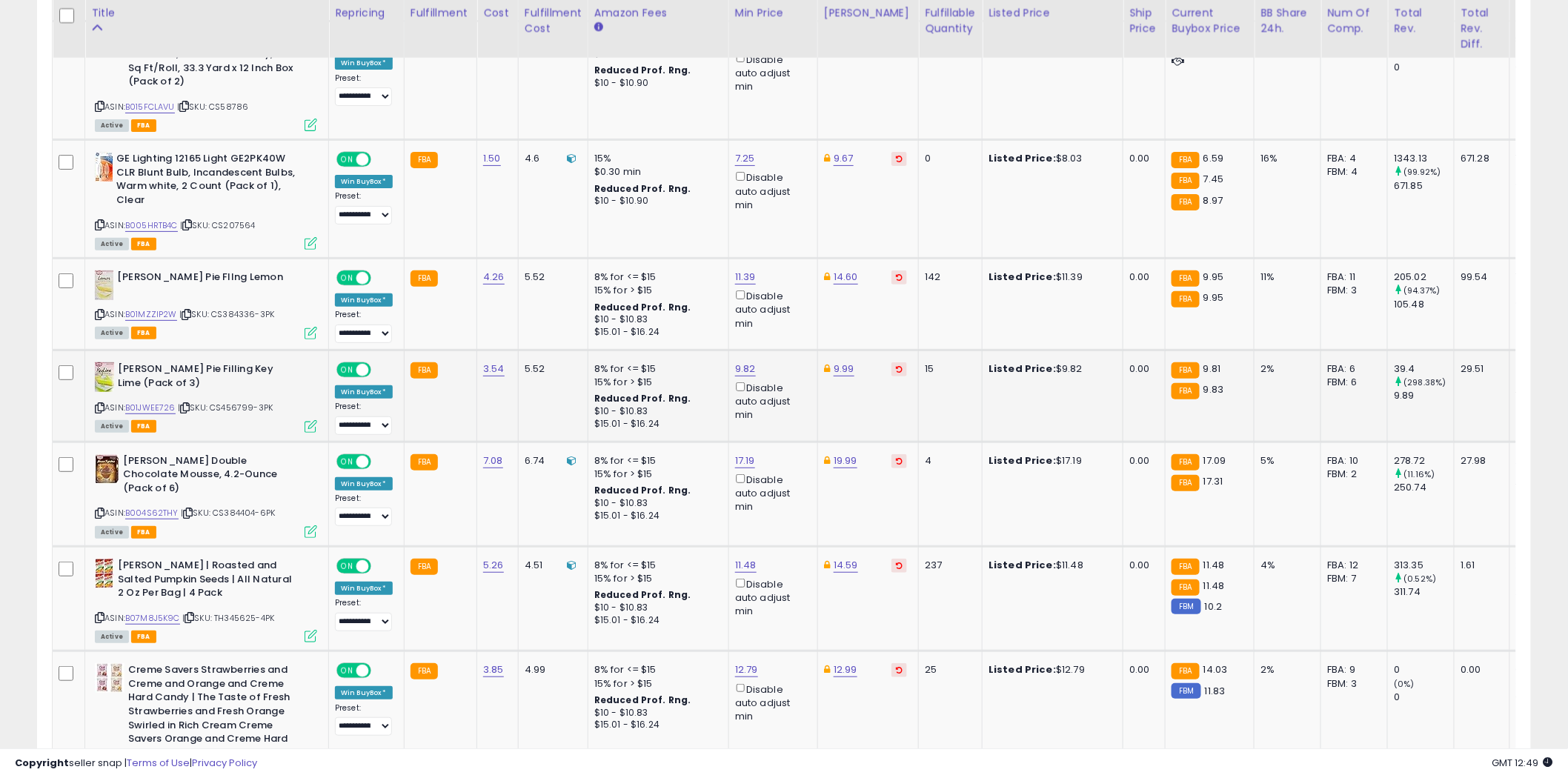
scroll to position [2448, 0]
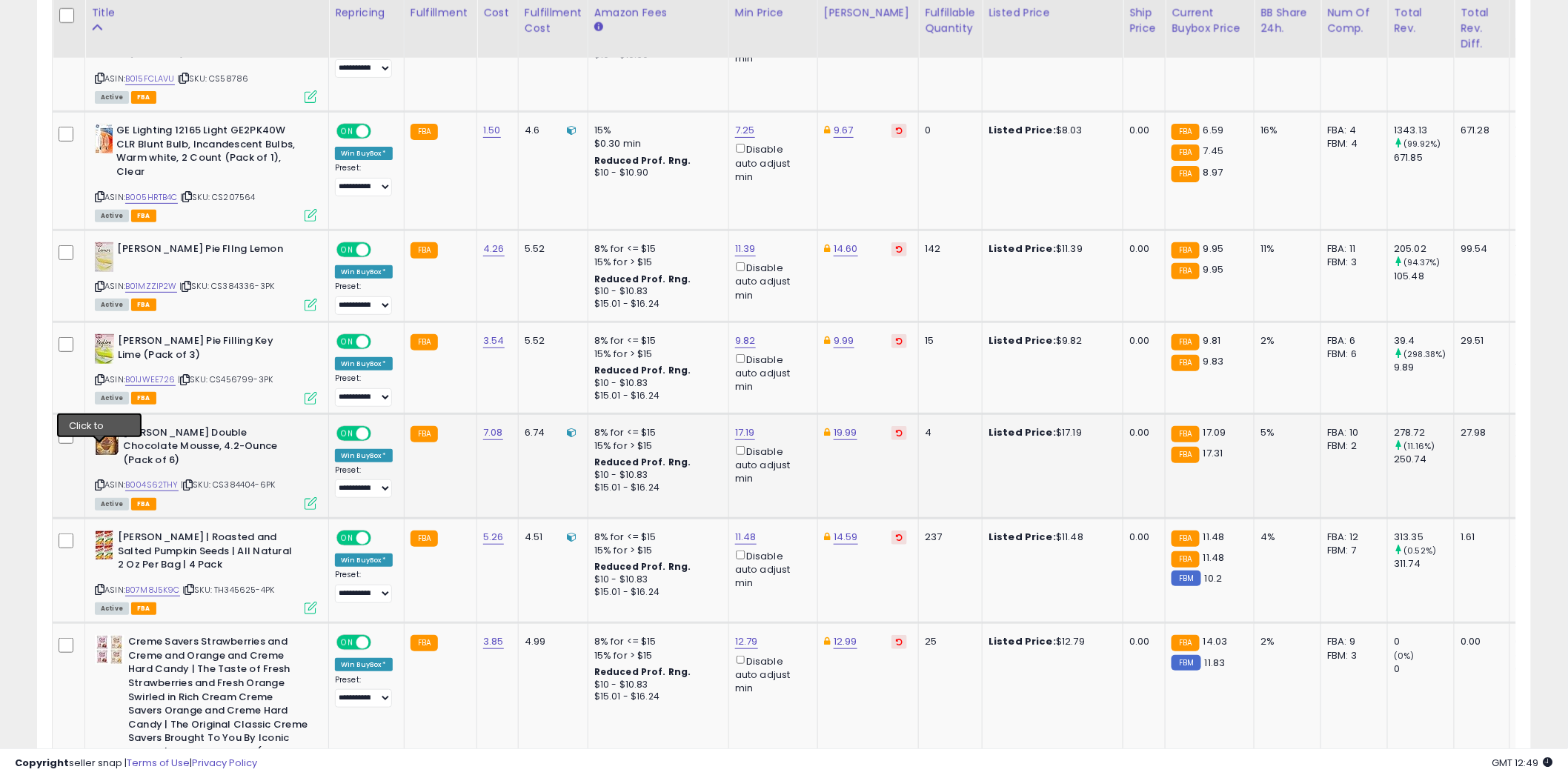
click at [101, 481] on icon at bounding box center [99, 485] width 9 height 8
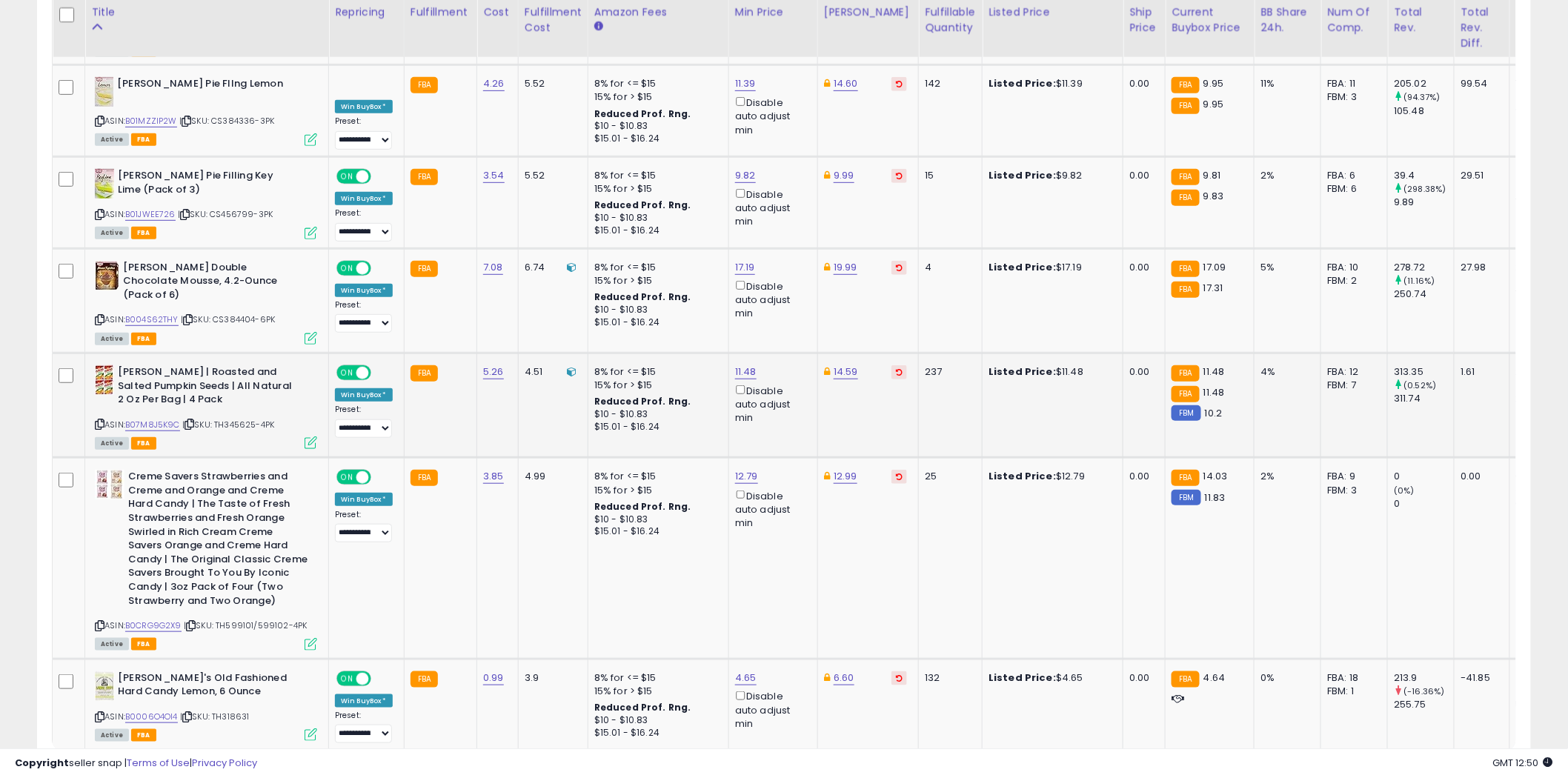
scroll to position [2694, 0]
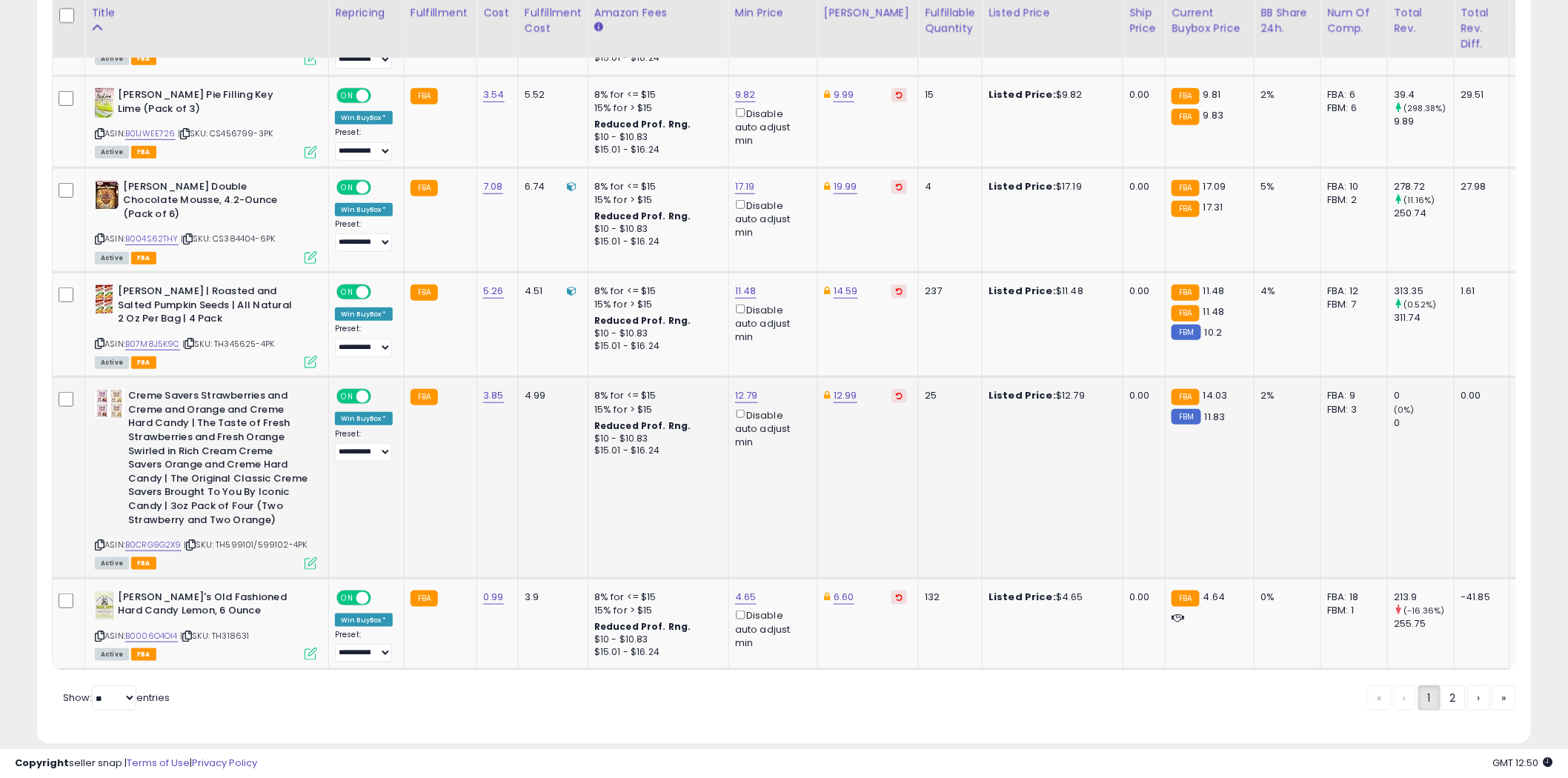
click at [101, 541] on icon at bounding box center [99, 545] width 9 height 8
click at [100, 235] on icon at bounding box center [99, 239] width 9 height 8
click at [749, 179] on link "17.19" at bounding box center [745, 187] width 20 height 15
type input "**"
click at [797, 112] on button "submit" at bounding box center [784, 114] width 25 height 23
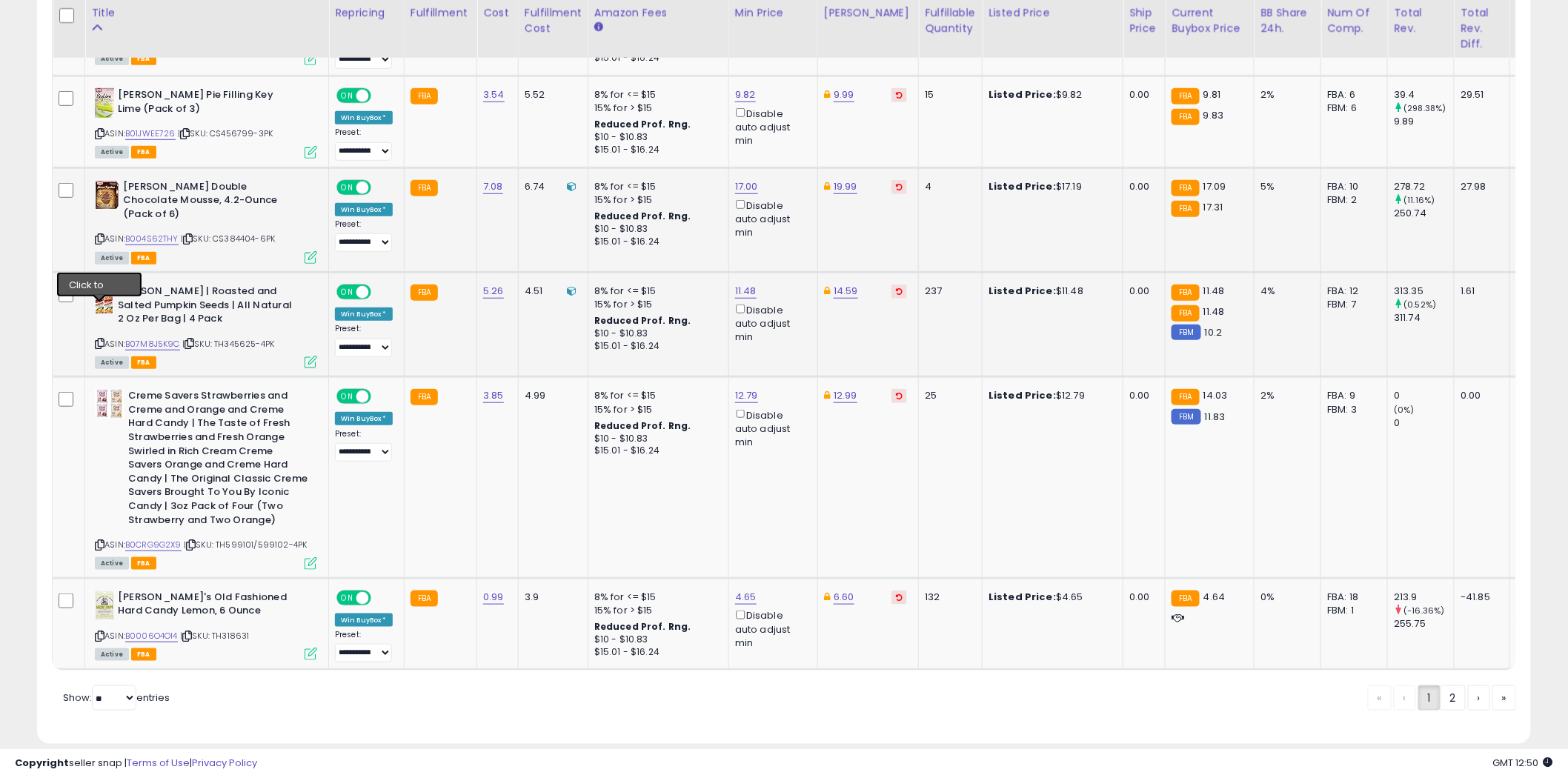
click at [99, 340] on icon at bounding box center [99, 344] width 9 height 8
click at [99, 541] on icon at bounding box center [99, 545] width 9 height 8
click at [99, 632] on icon at bounding box center [99, 636] width 9 height 8
click at [131, 685] on select "** **" at bounding box center [114, 698] width 44 height 25
select select "**"
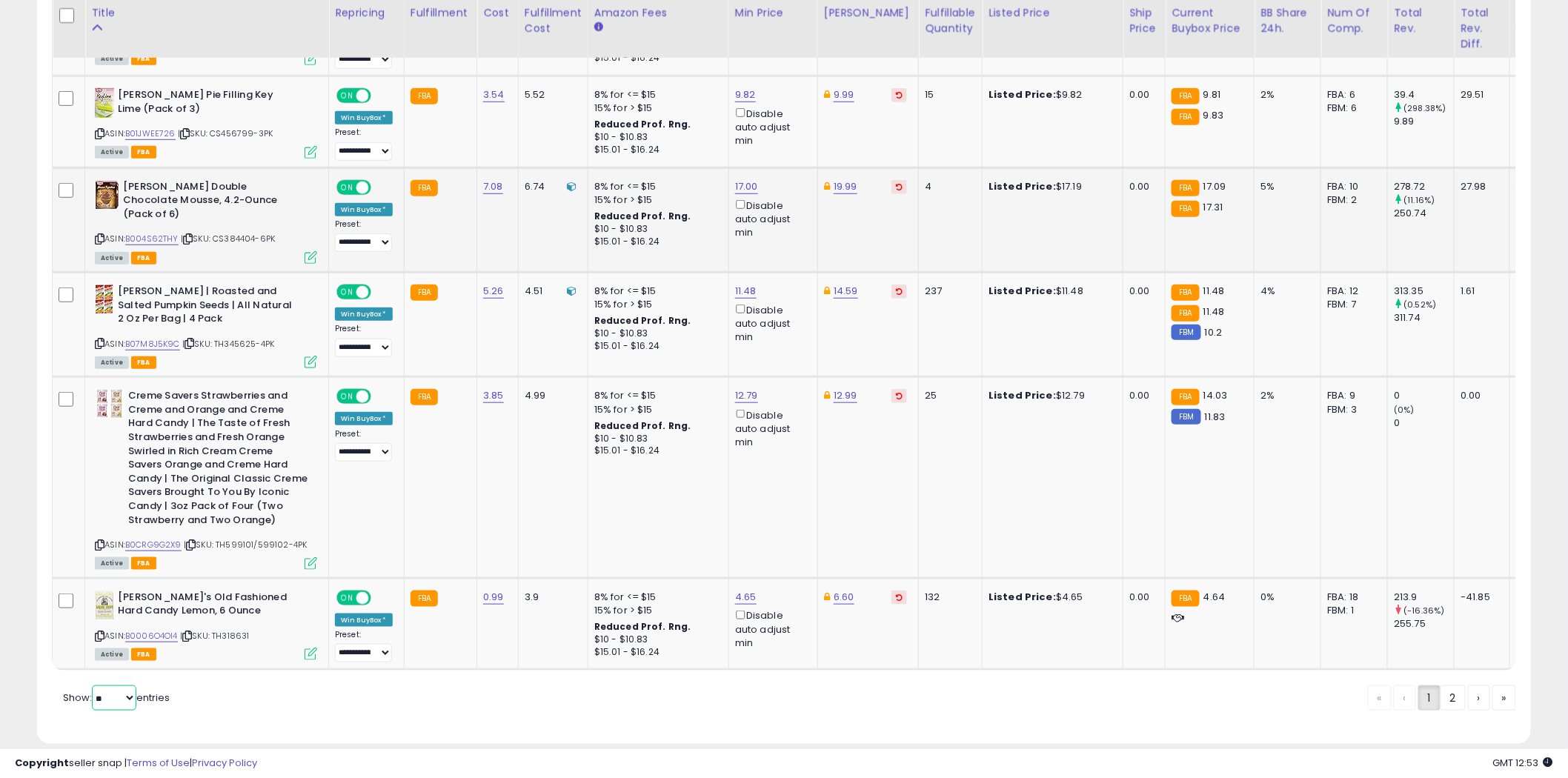
click at [93, 685] on select "** **" at bounding box center [114, 698] width 44 height 25
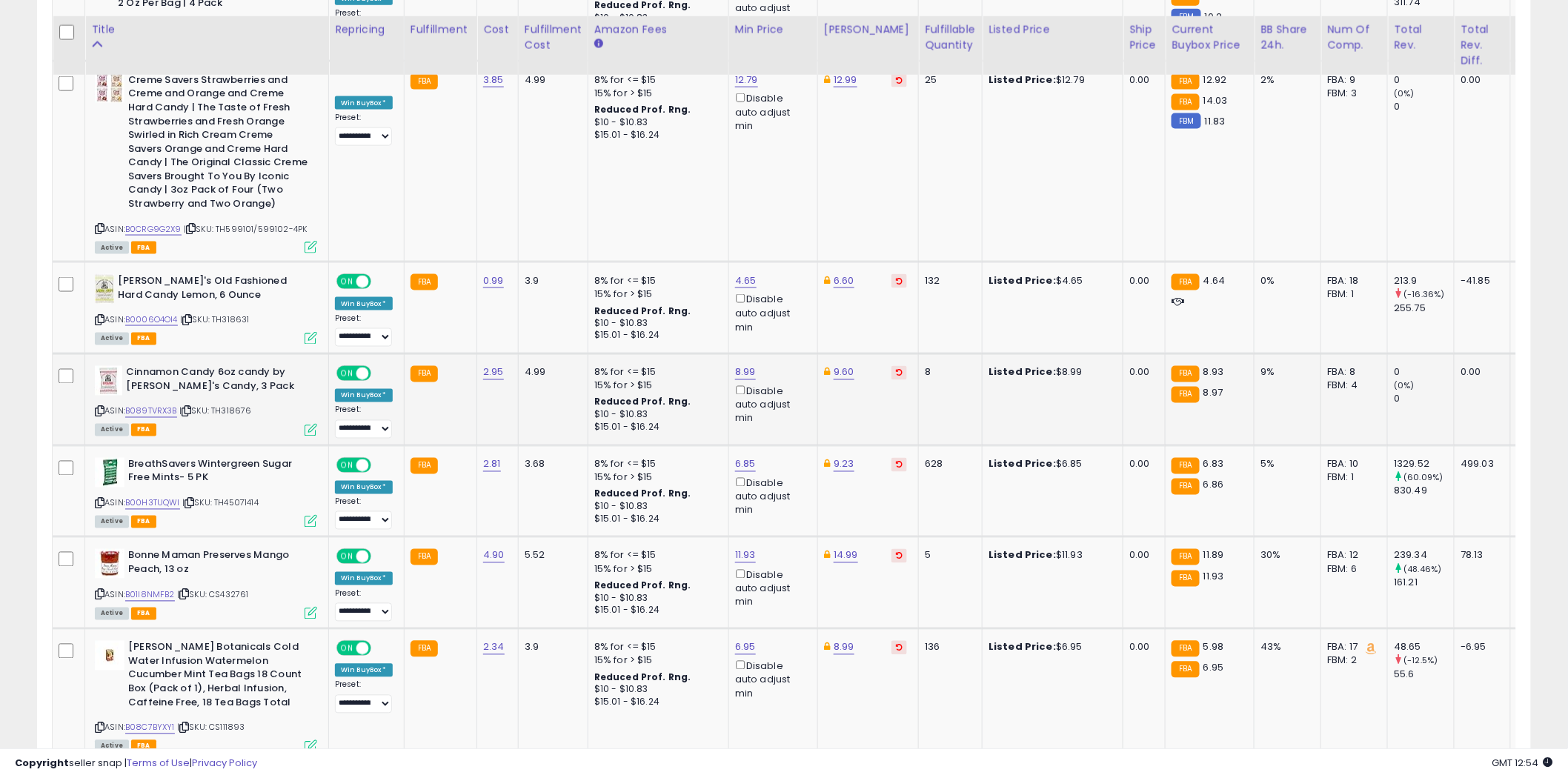
scroll to position [3210, 0]
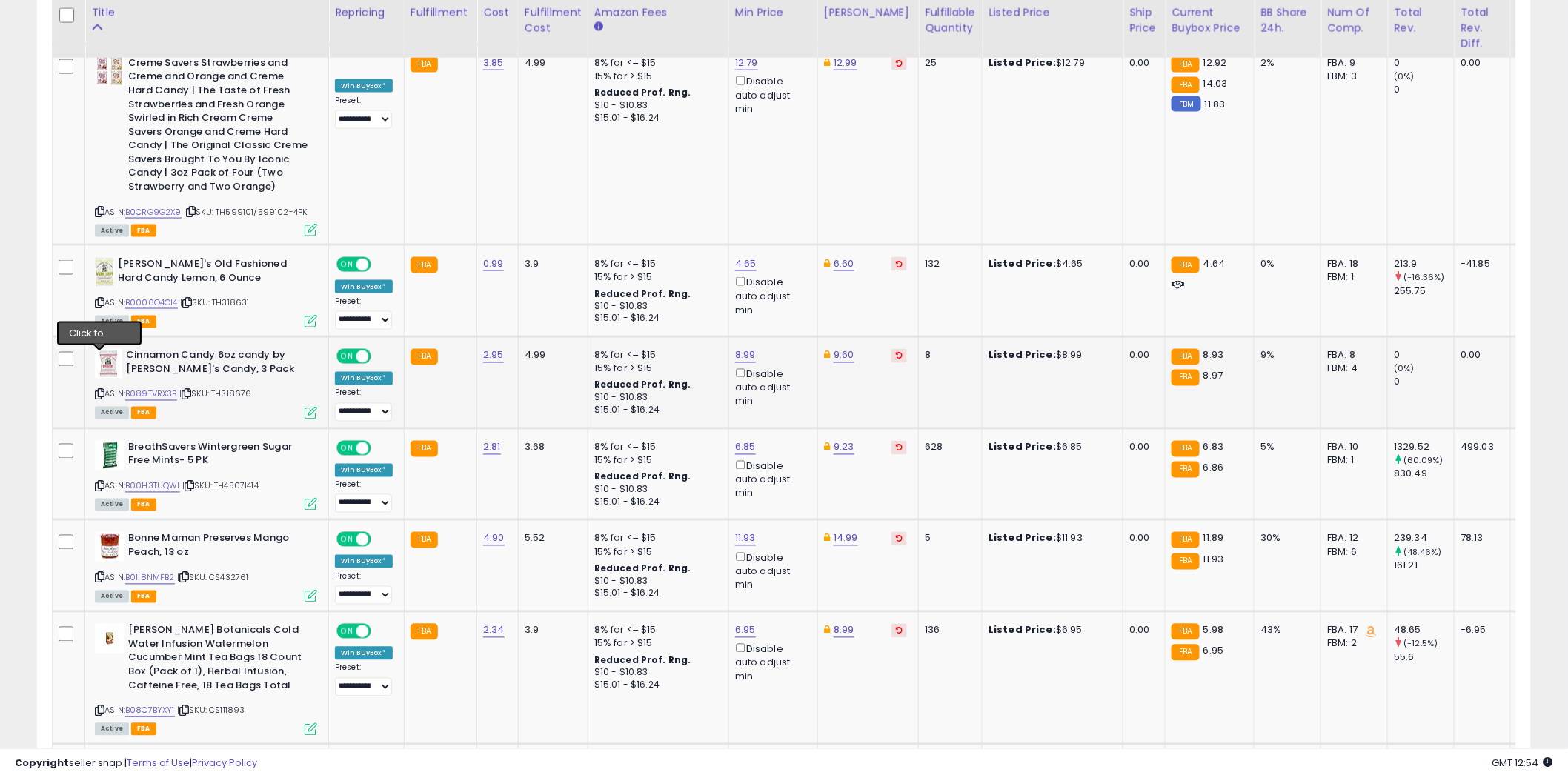
click at [99, 391] on icon at bounding box center [99, 395] width 9 height 8
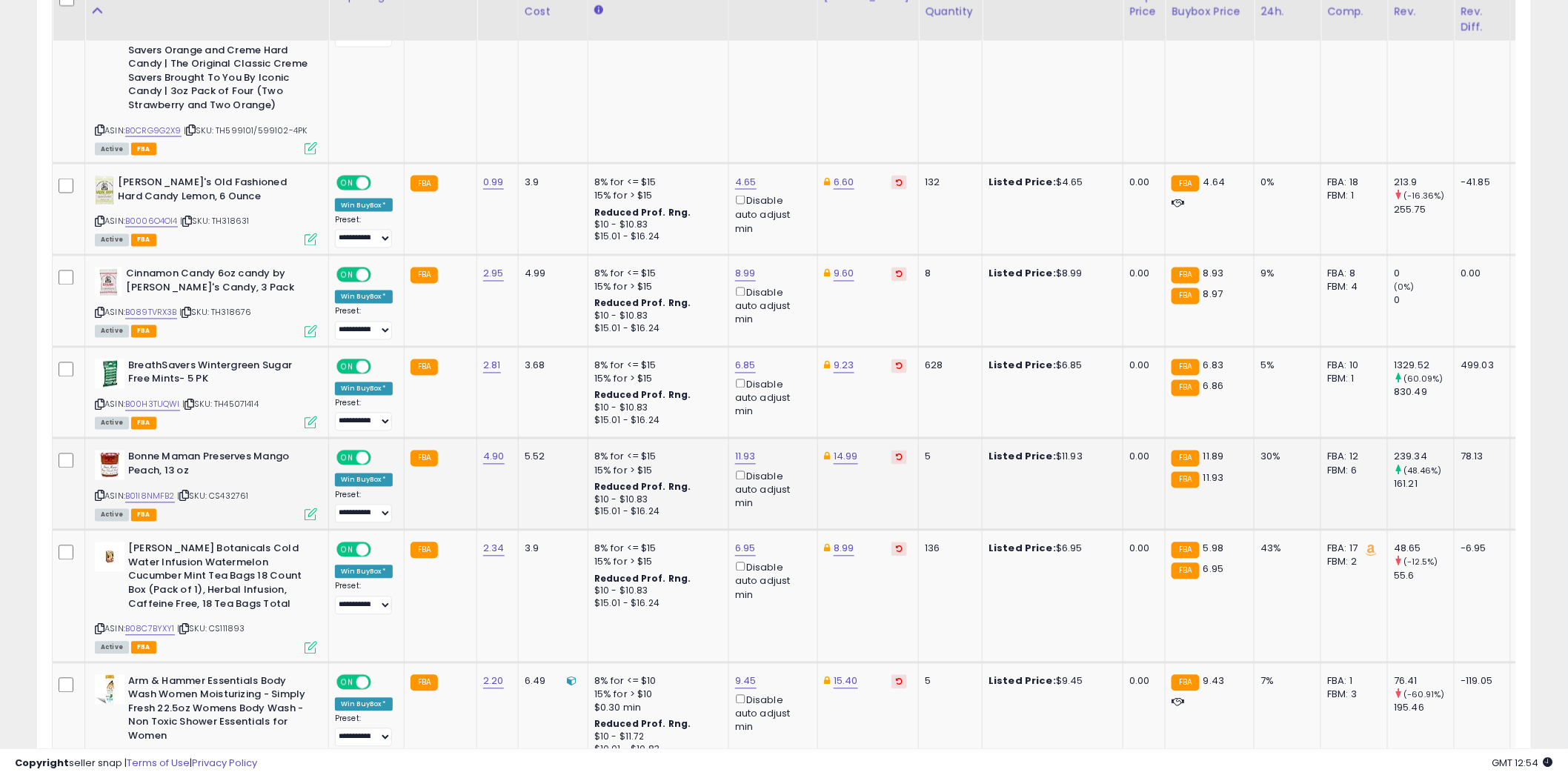
scroll to position [3292, 0]
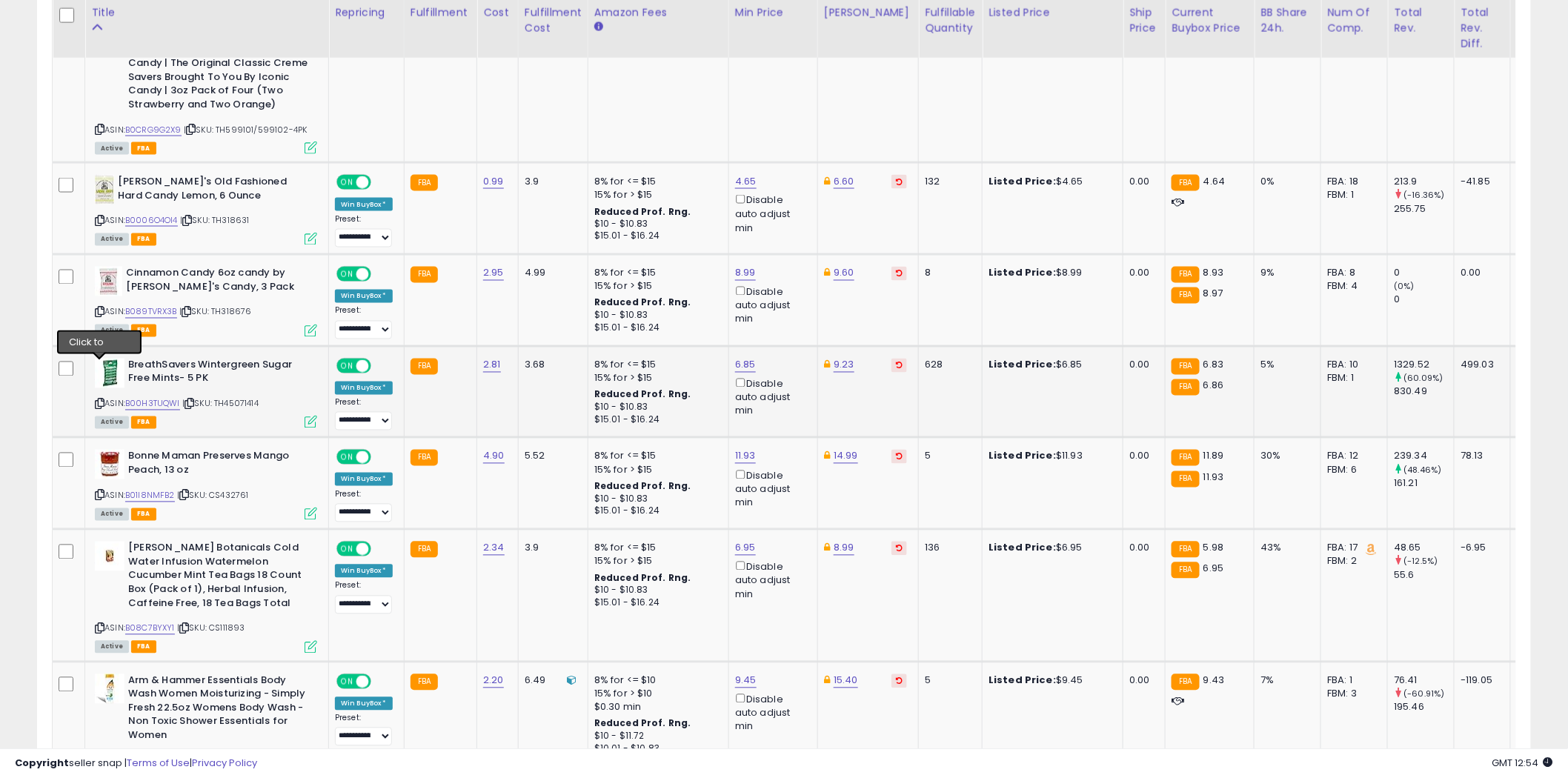
click at [100, 400] on icon at bounding box center [99, 404] width 9 height 8
click at [100, 491] on icon at bounding box center [99, 495] width 9 height 8
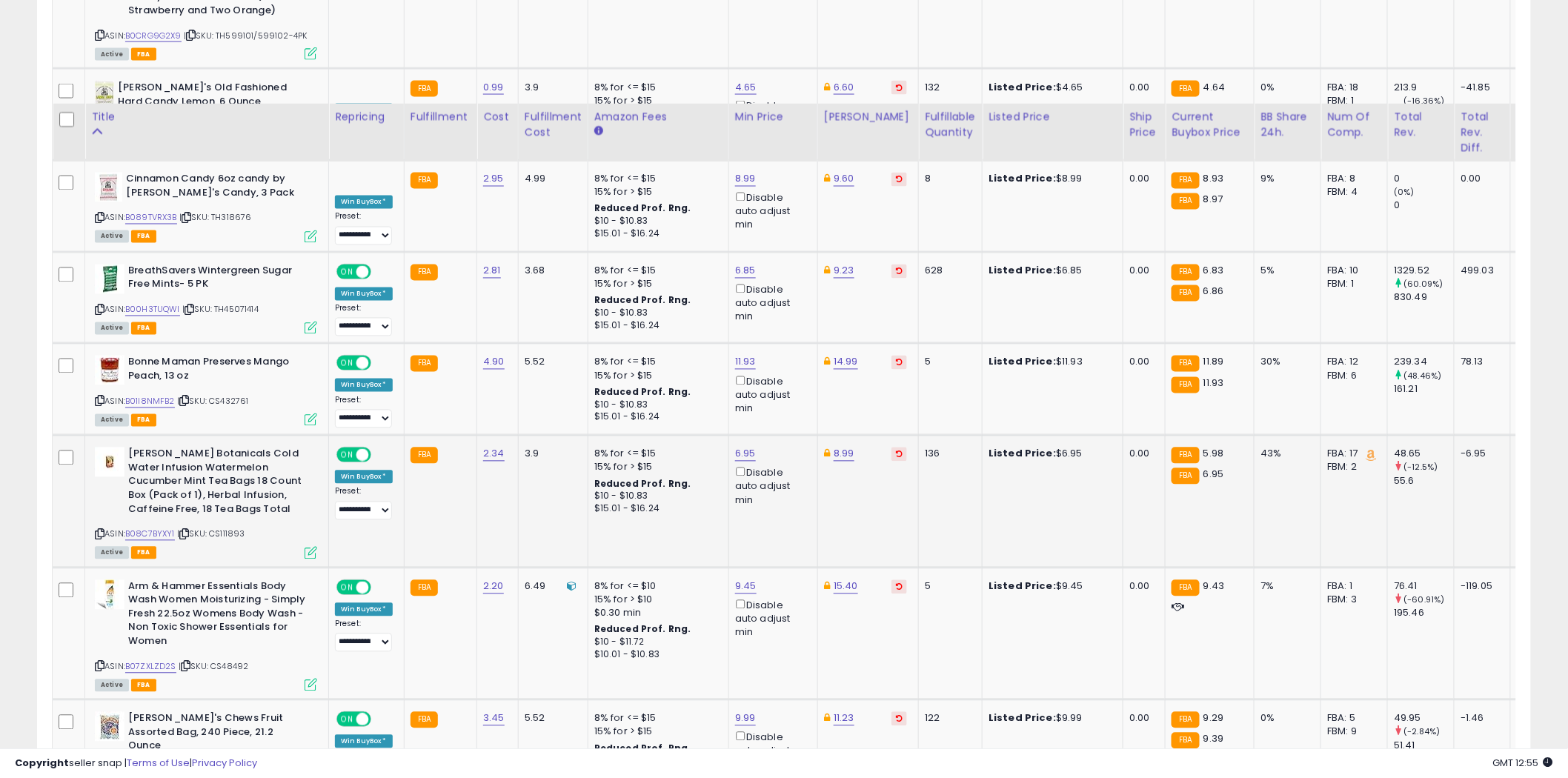
scroll to position [3491, 0]
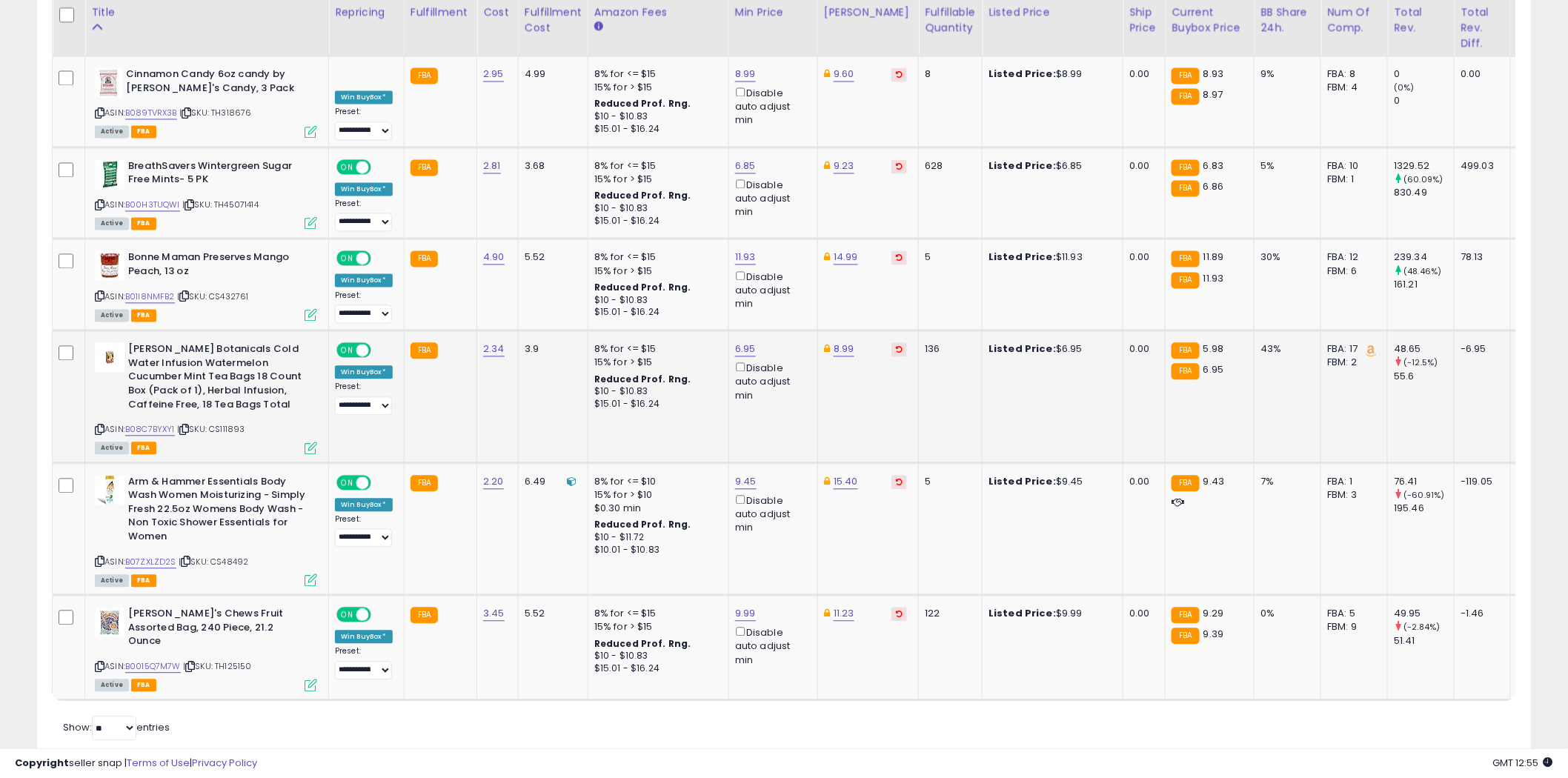
click at [101, 426] on icon at bounding box center [99, 430] width 9 height 8
click at [99, 558] on icon at bounding box center [99, 562] width 9 height 8
click at [749, 475] on link "9.45" at bounding box center [746, 482] width 22 height 15
type input "****"
click at [788, 394] on icon "submit" at bounding box center [784, 392] width 9 height 9
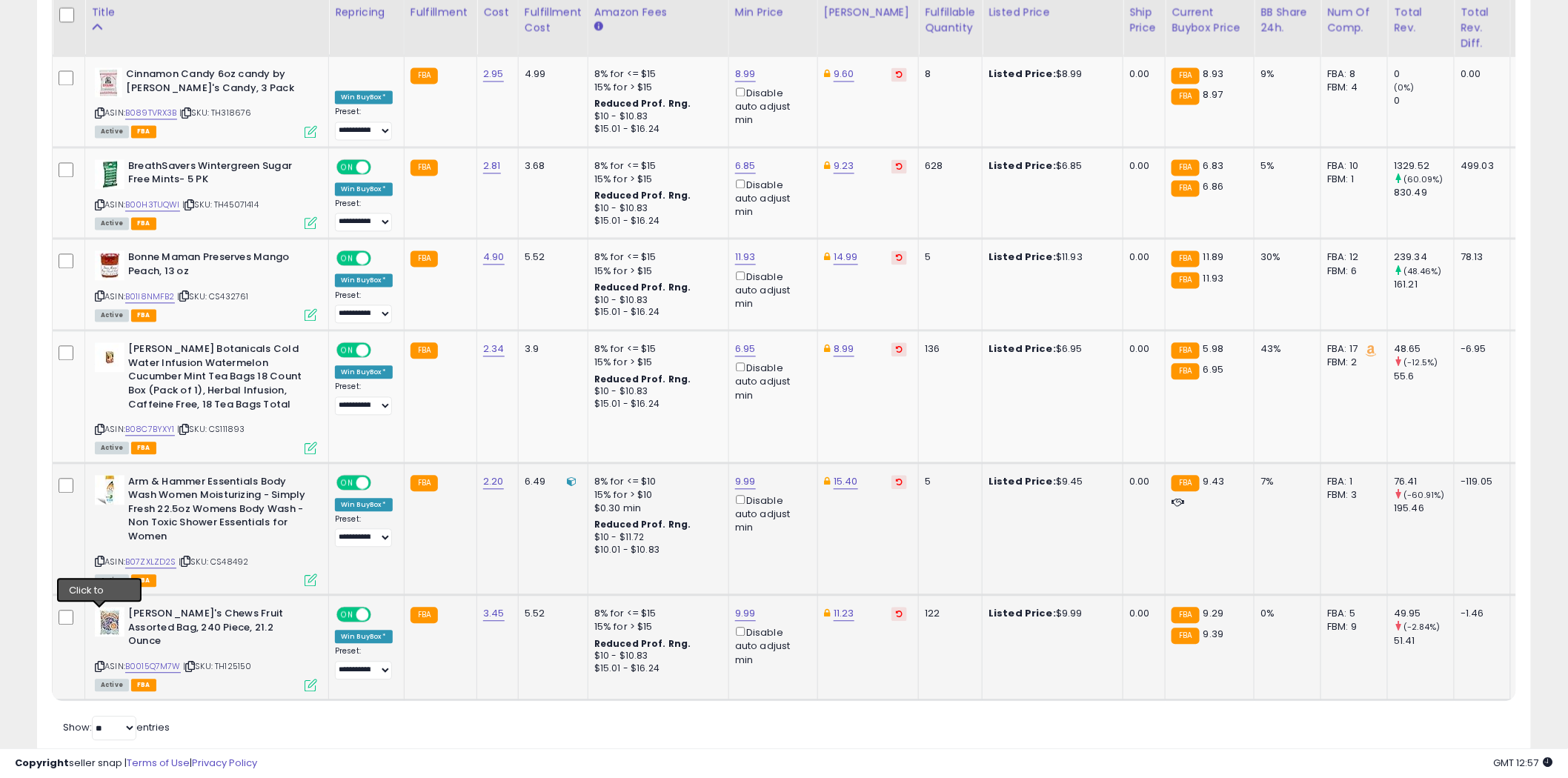
click at [99, 663] on icon at bounding box center [99, 667] width 9 height 8
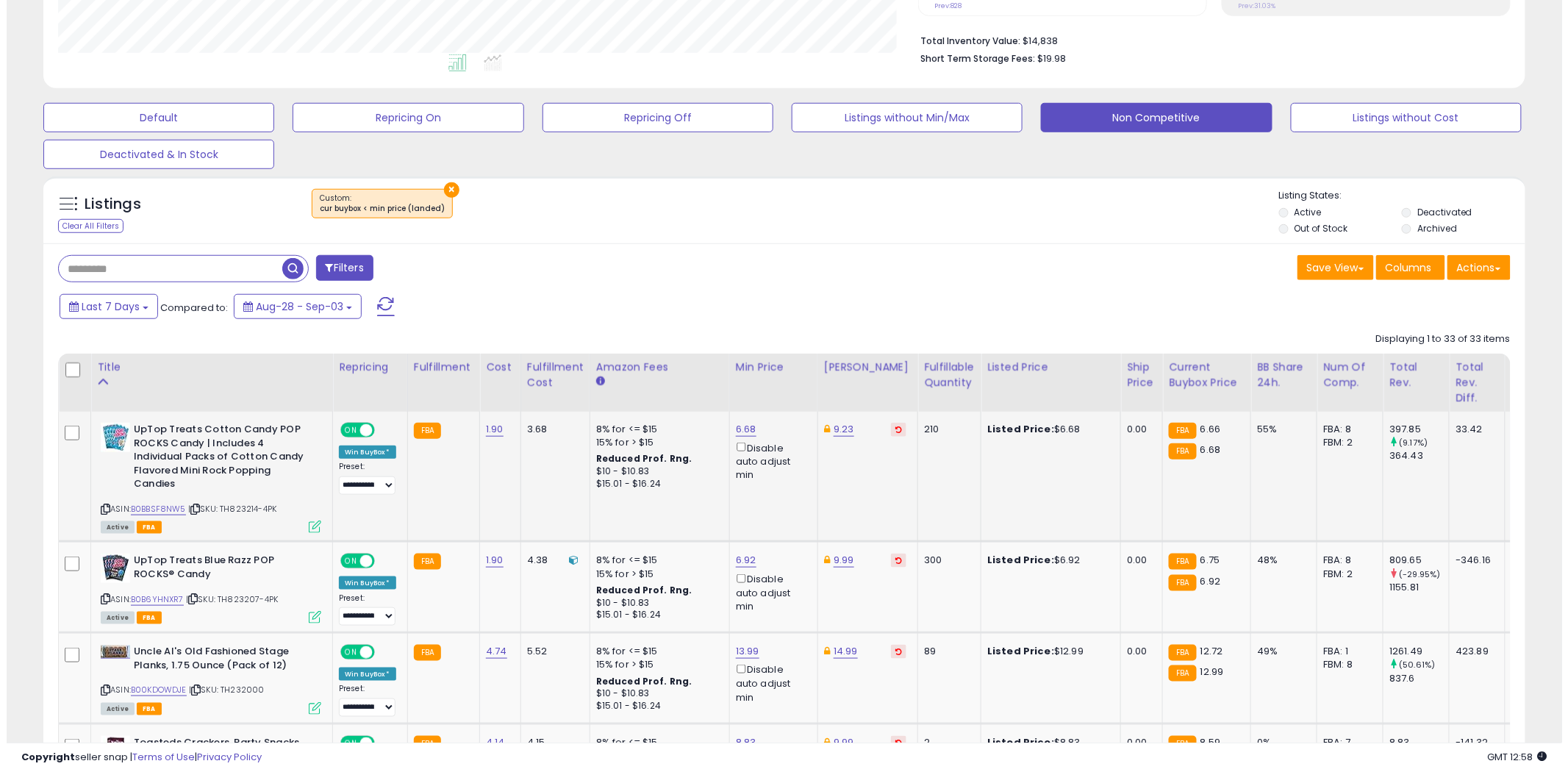
scroll to position [0, 0]
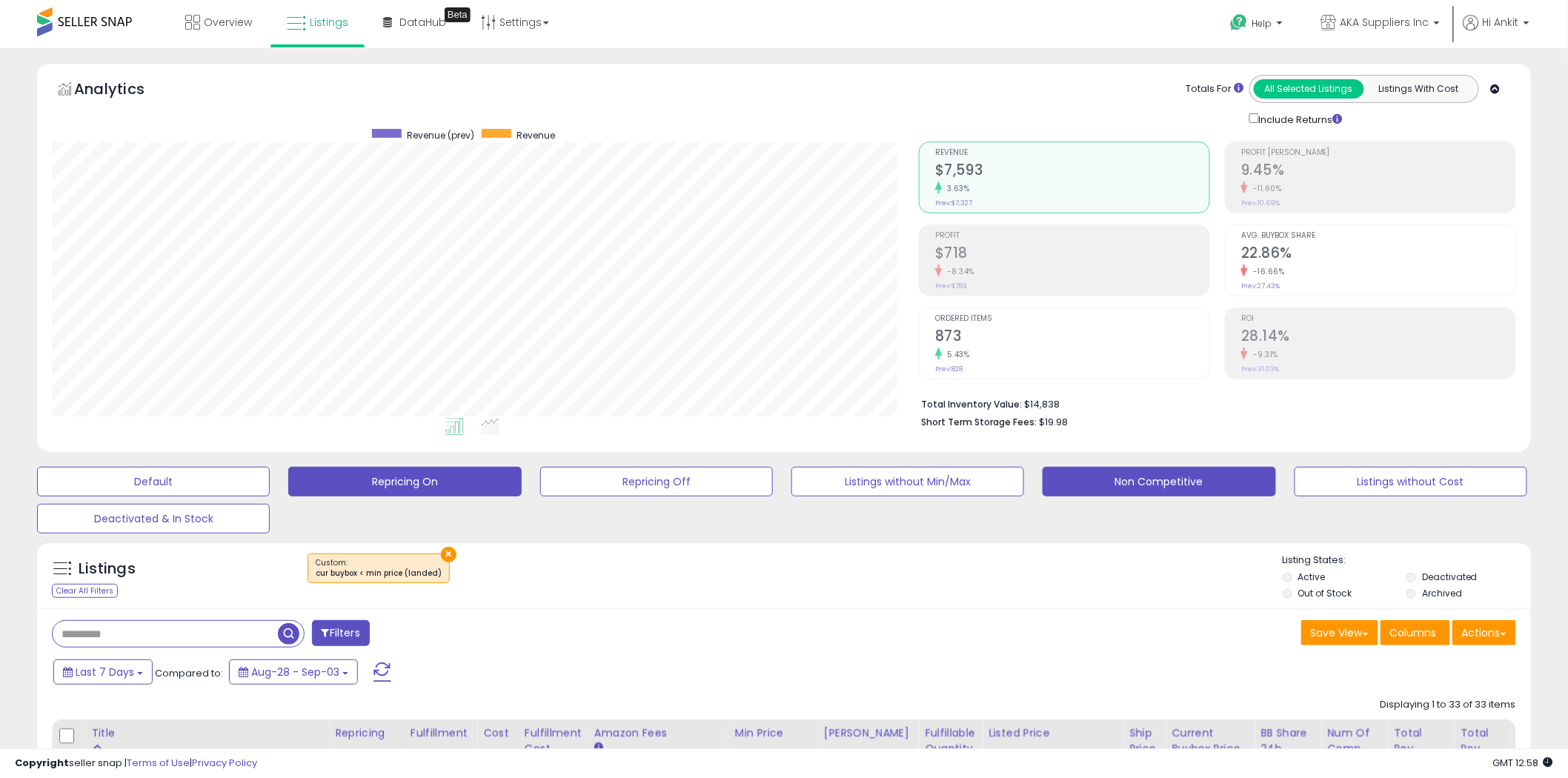
click at [439, 479] on button "Repricing On" at bounding box center [405, 481] width 233 height 29
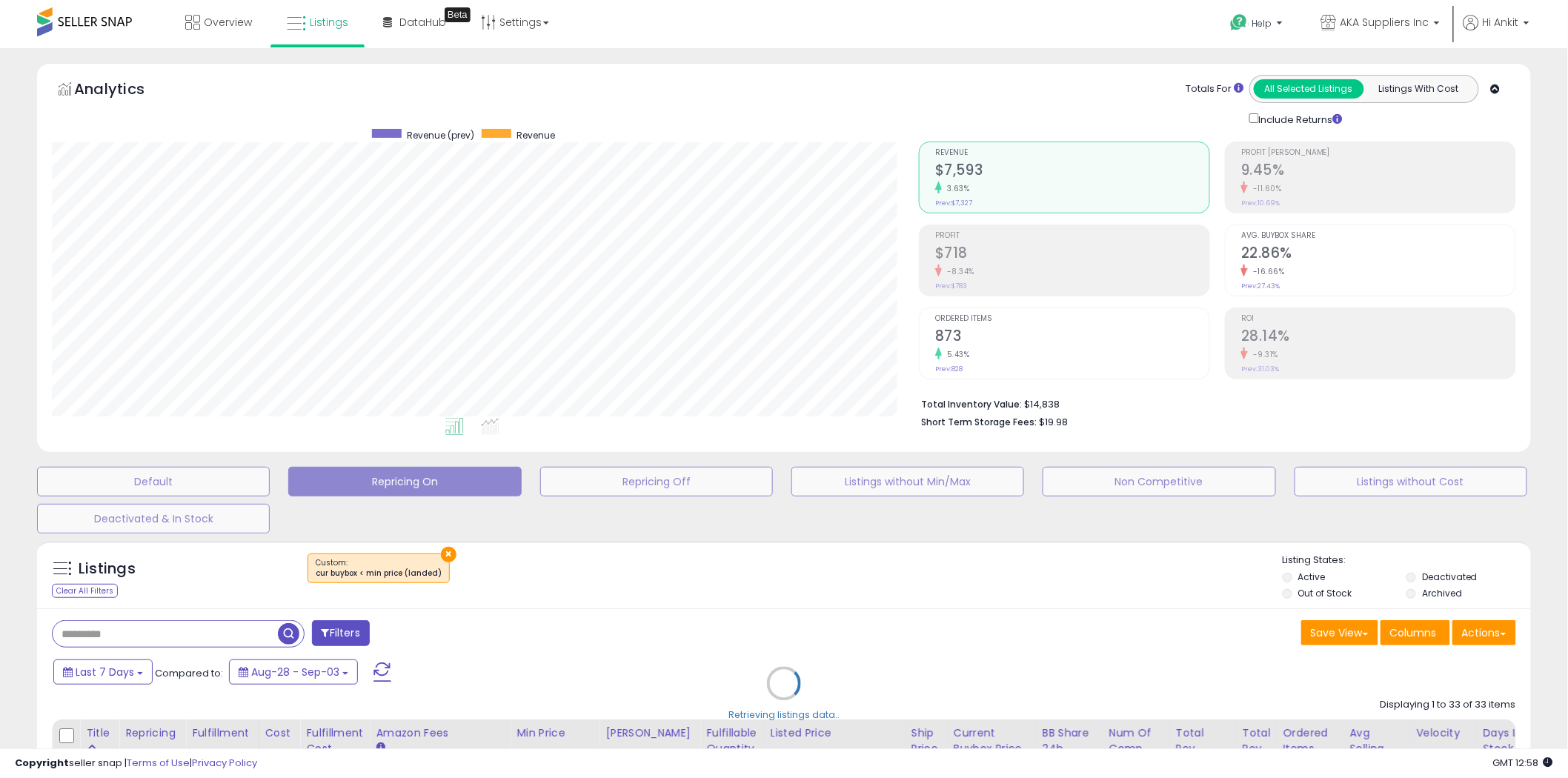
scroll to position [303, 875]
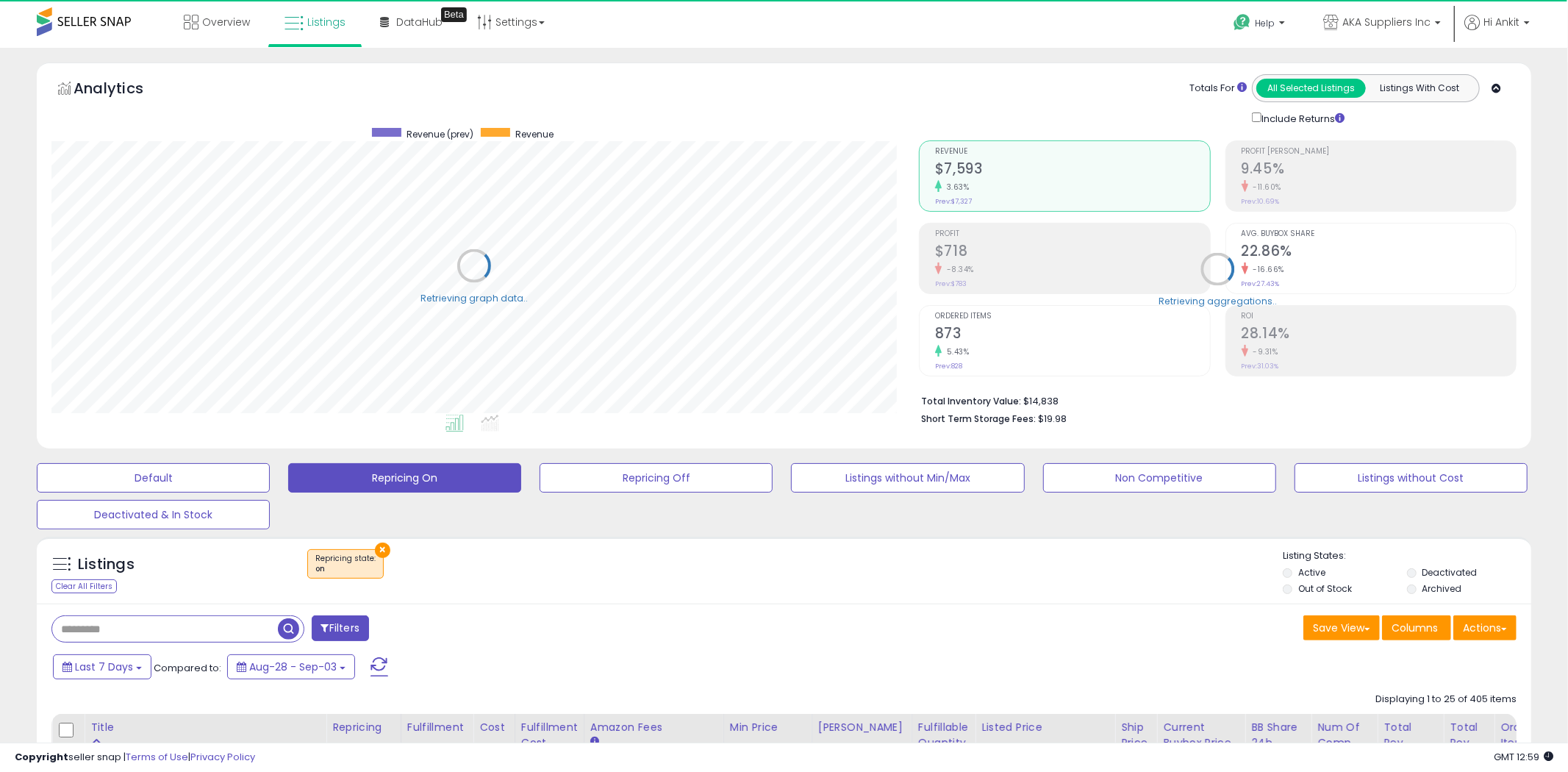
select select "**"
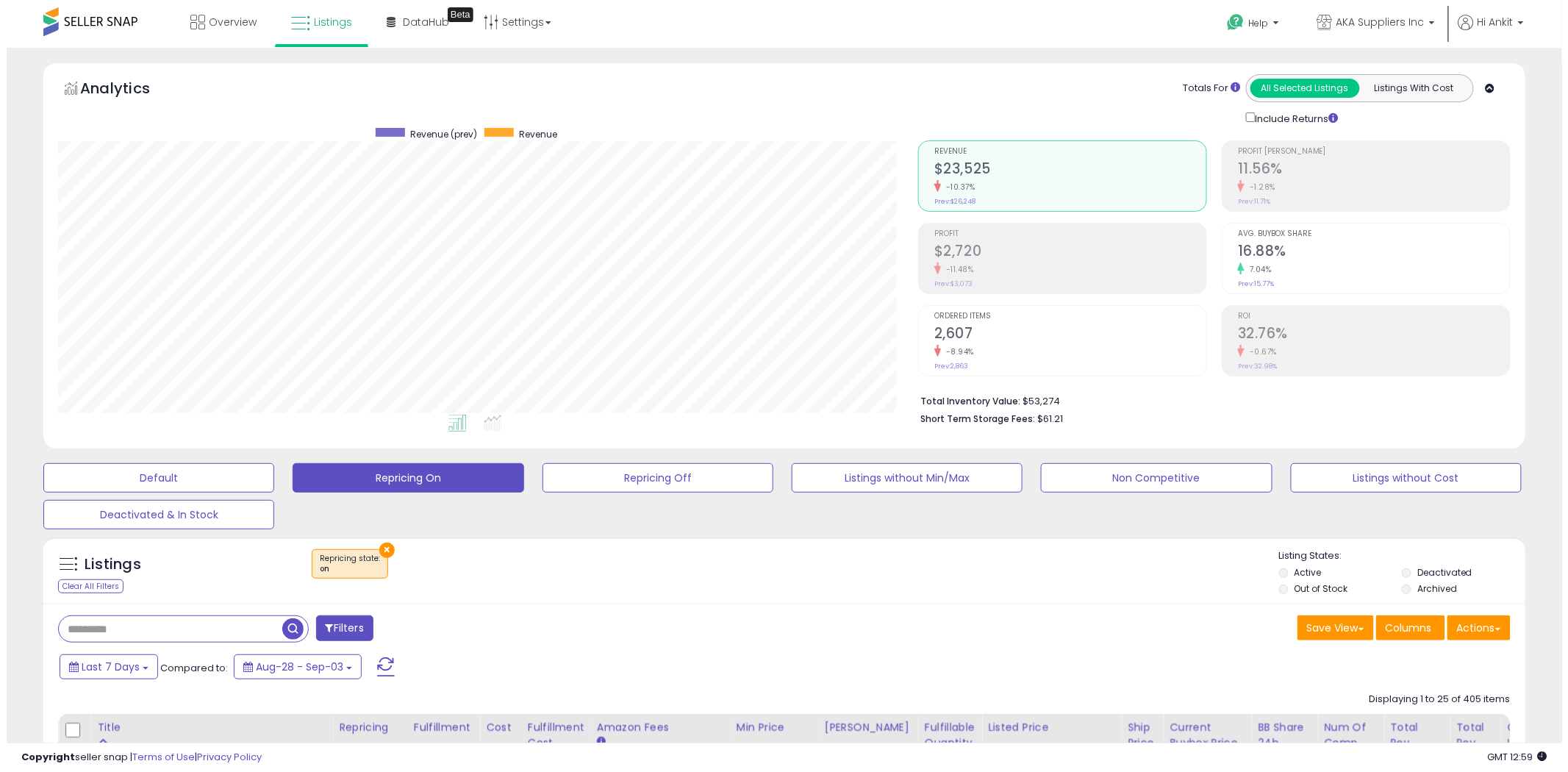
scroll to position [301, 860]
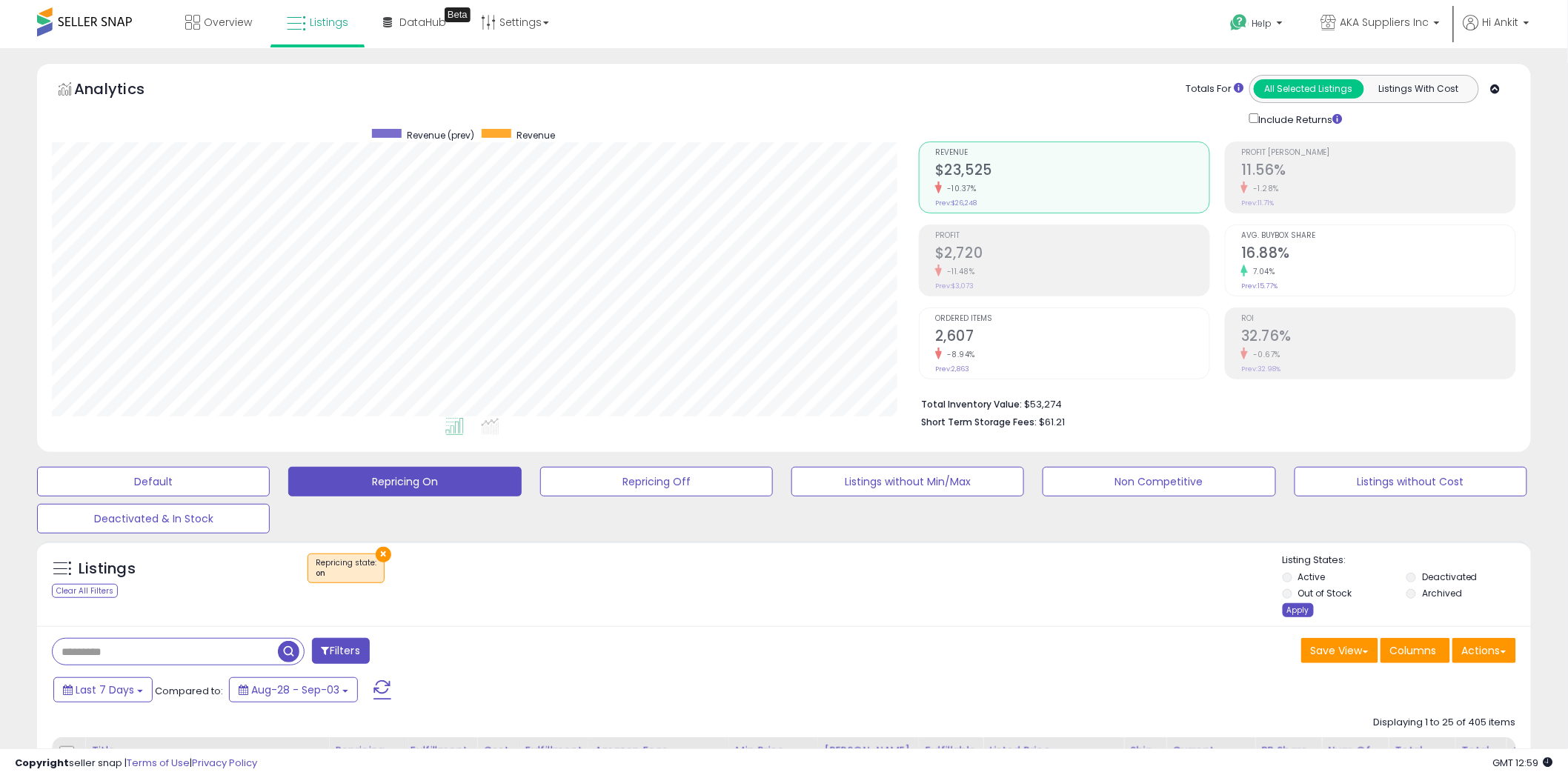
click at [1298, 609] on div "Apply" at bounding box center [1298, 609] width 31 height 14
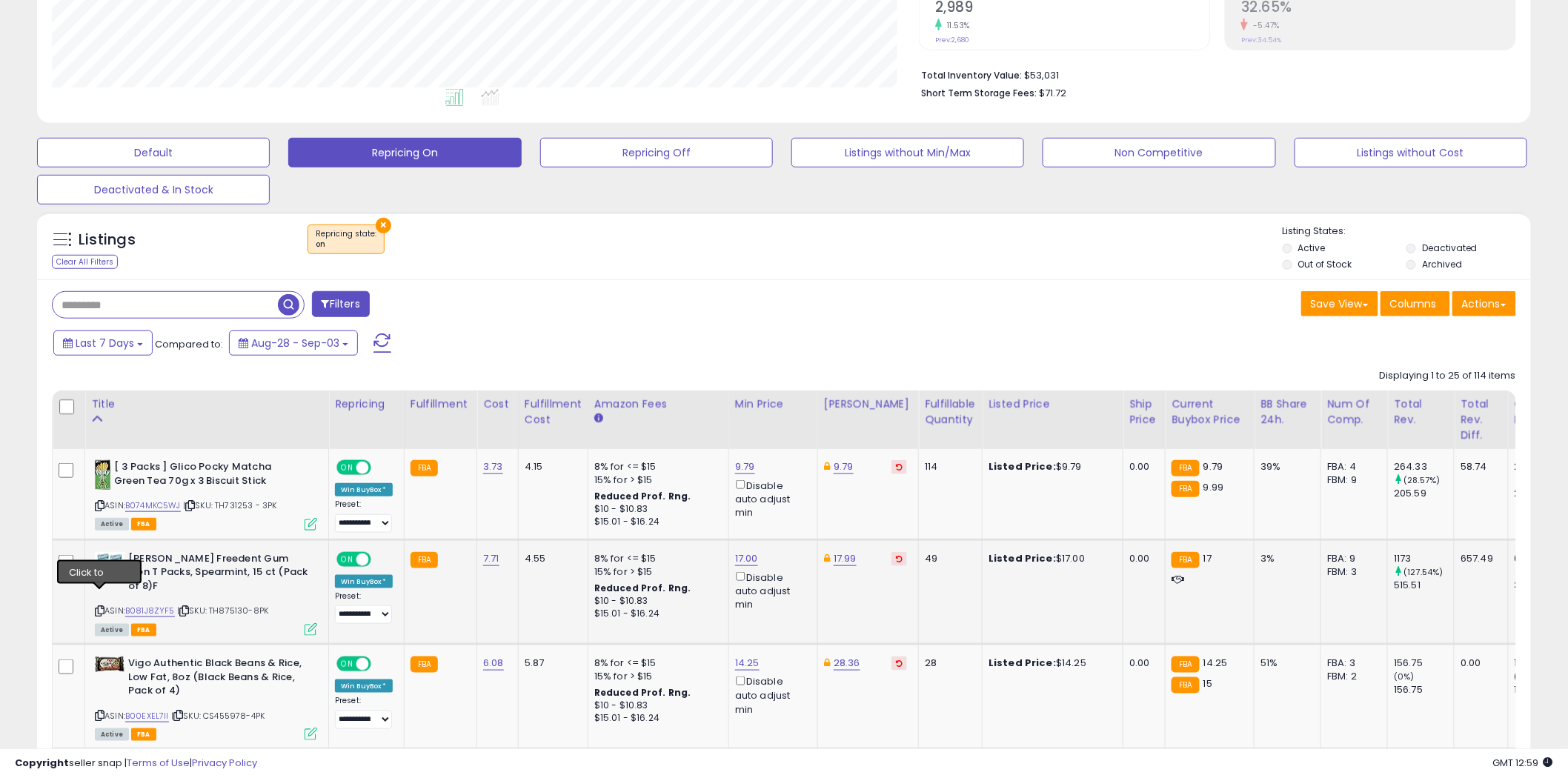
click at [99, 607] on icon at bounding box center [99, 611] width 9 height 8
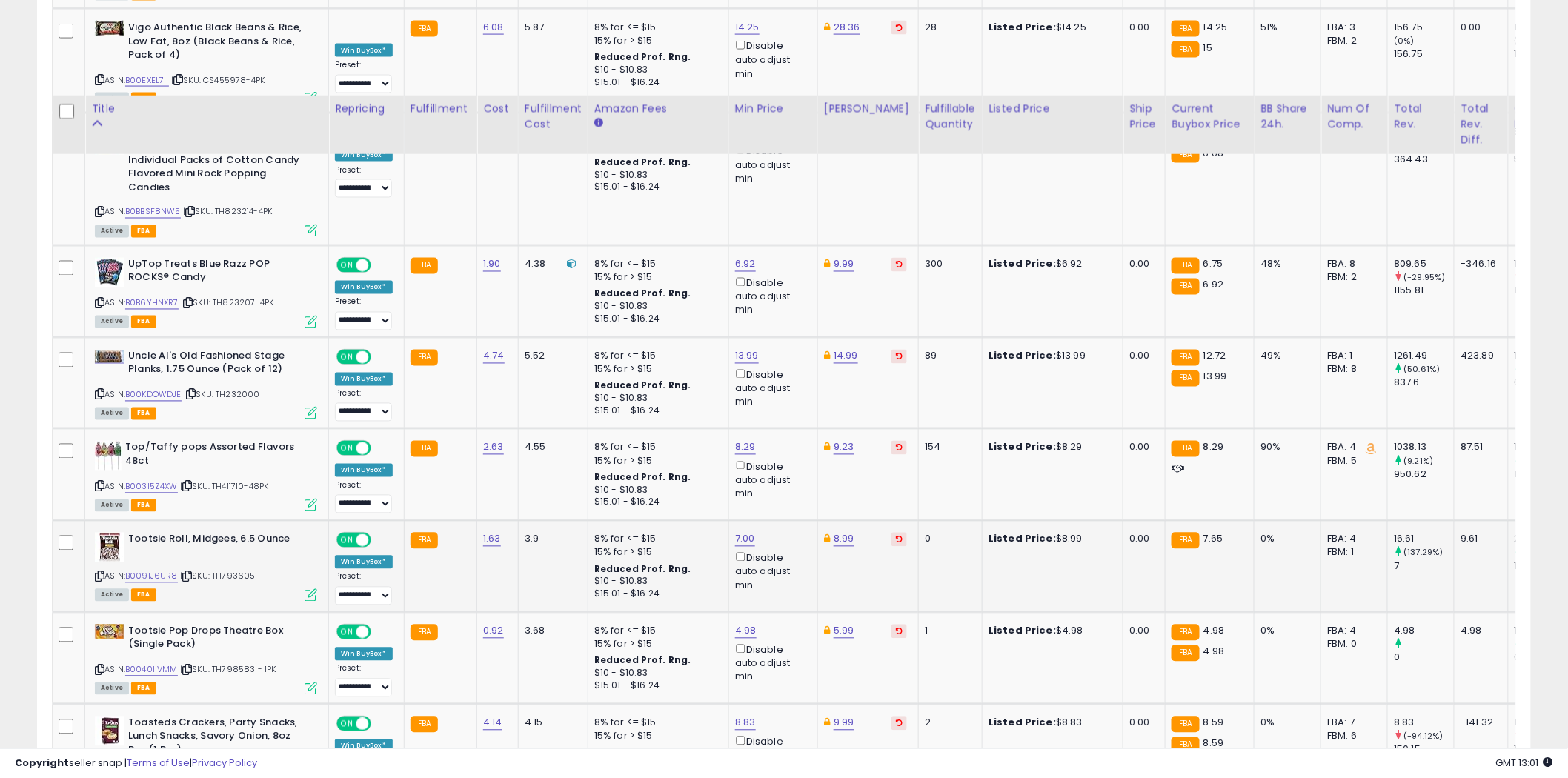
scroll to position [1070, 0]
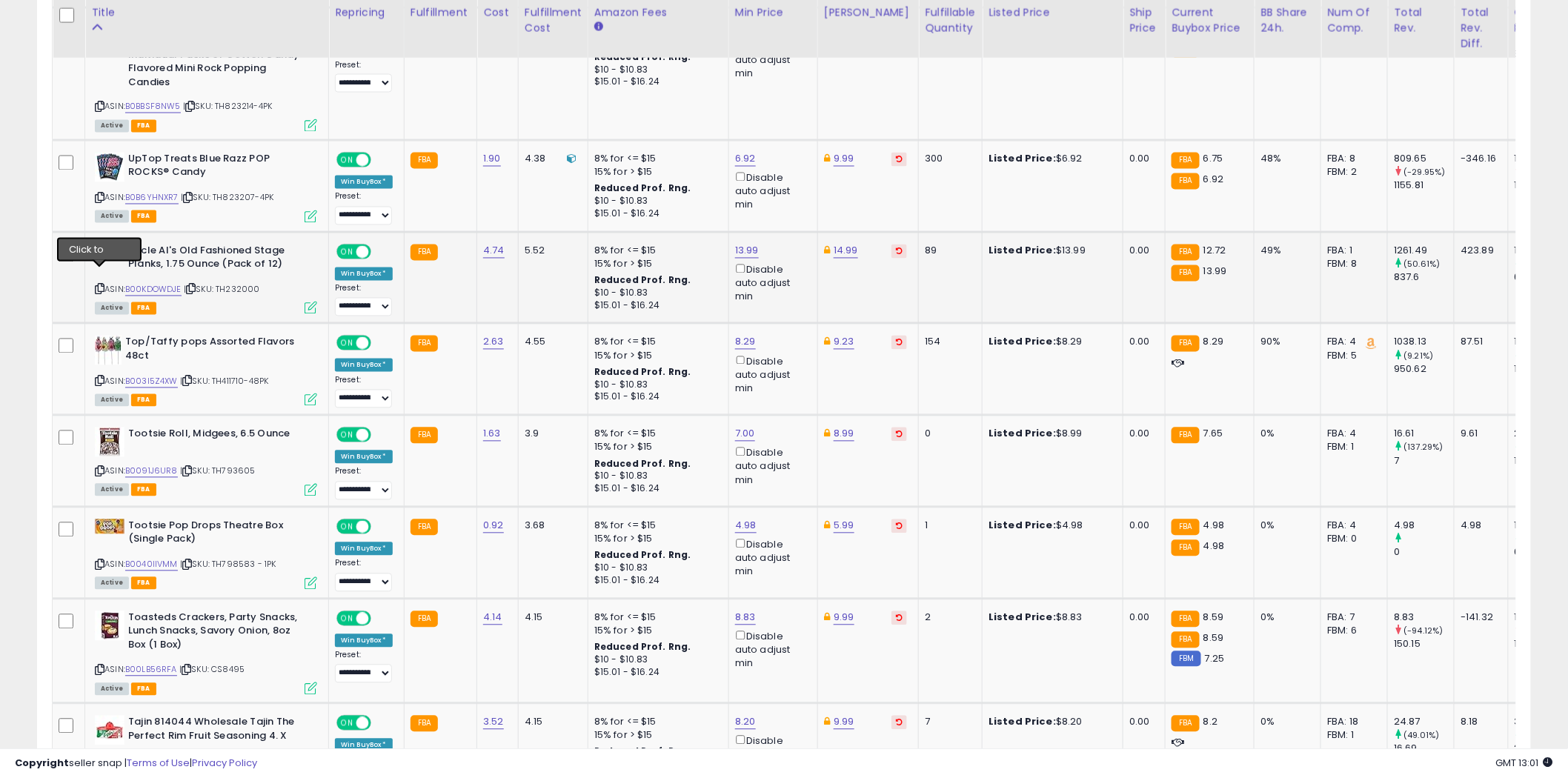
click at [101, 285] on icon at bounding box center [99, 289] width 9 height 8
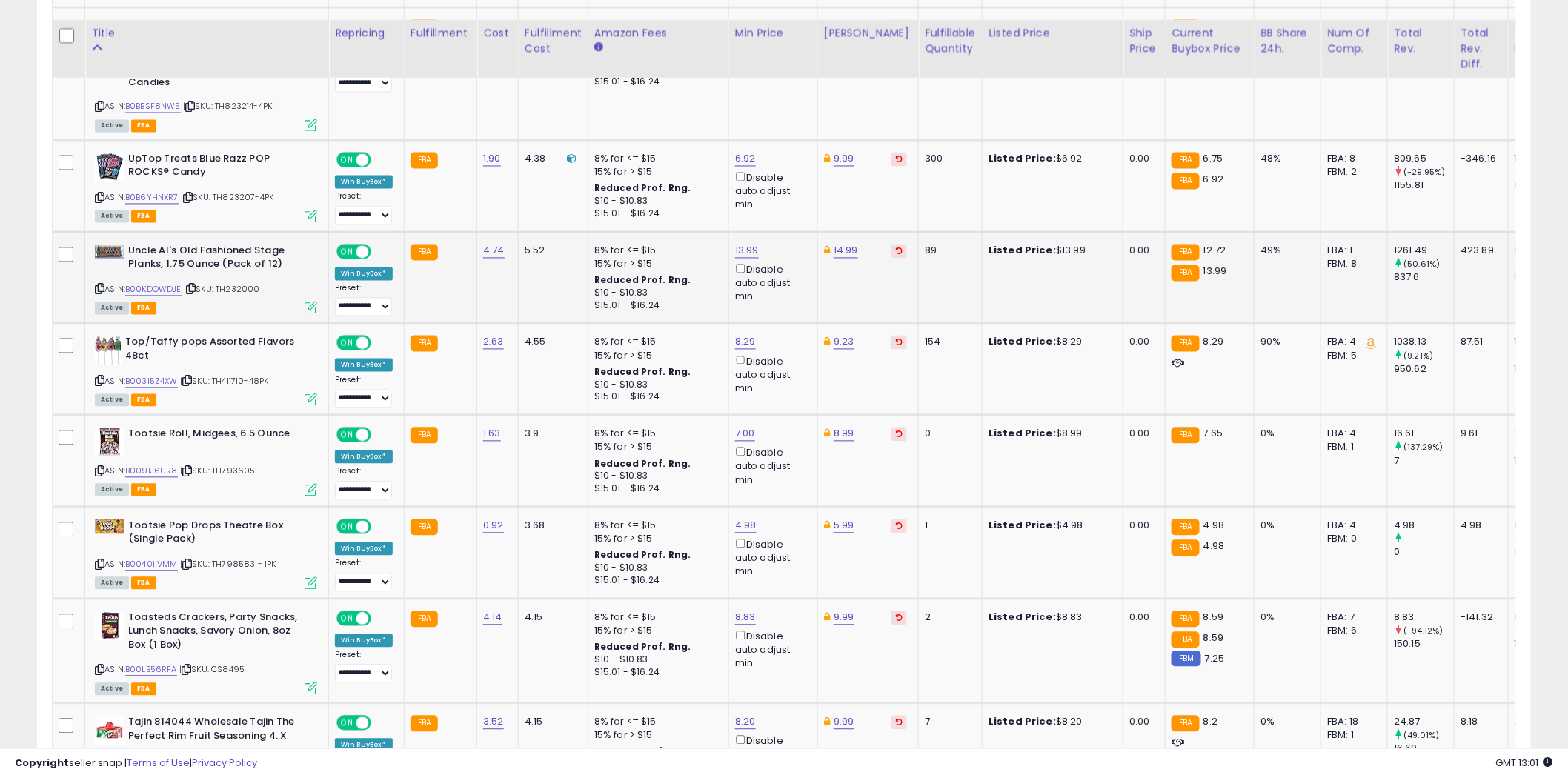
scroll to position [1152, 0]
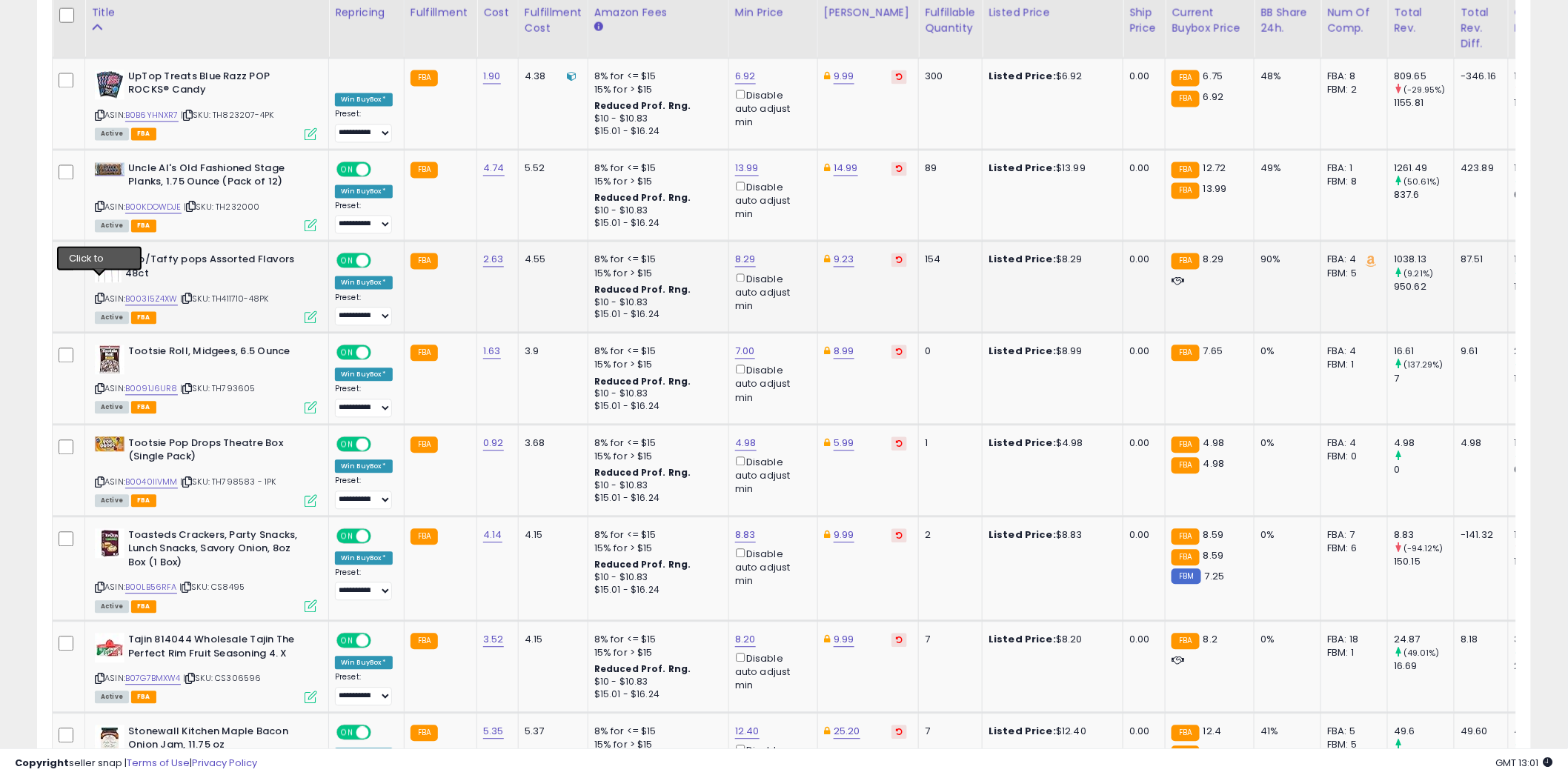
click at [99, 295] on icon at bounding box center [99, 299] width 9 height 8
click at [747, 252] on link "8.29" at bounding box center [745, 260] width 21 height 15
type input "****"
click at [787, 194] on icon "submit" at bounding box center [783, 192] width 9 height 9
click at [843, 252] on link "9.23" at bounding box center [844, 260] width 21 height 15
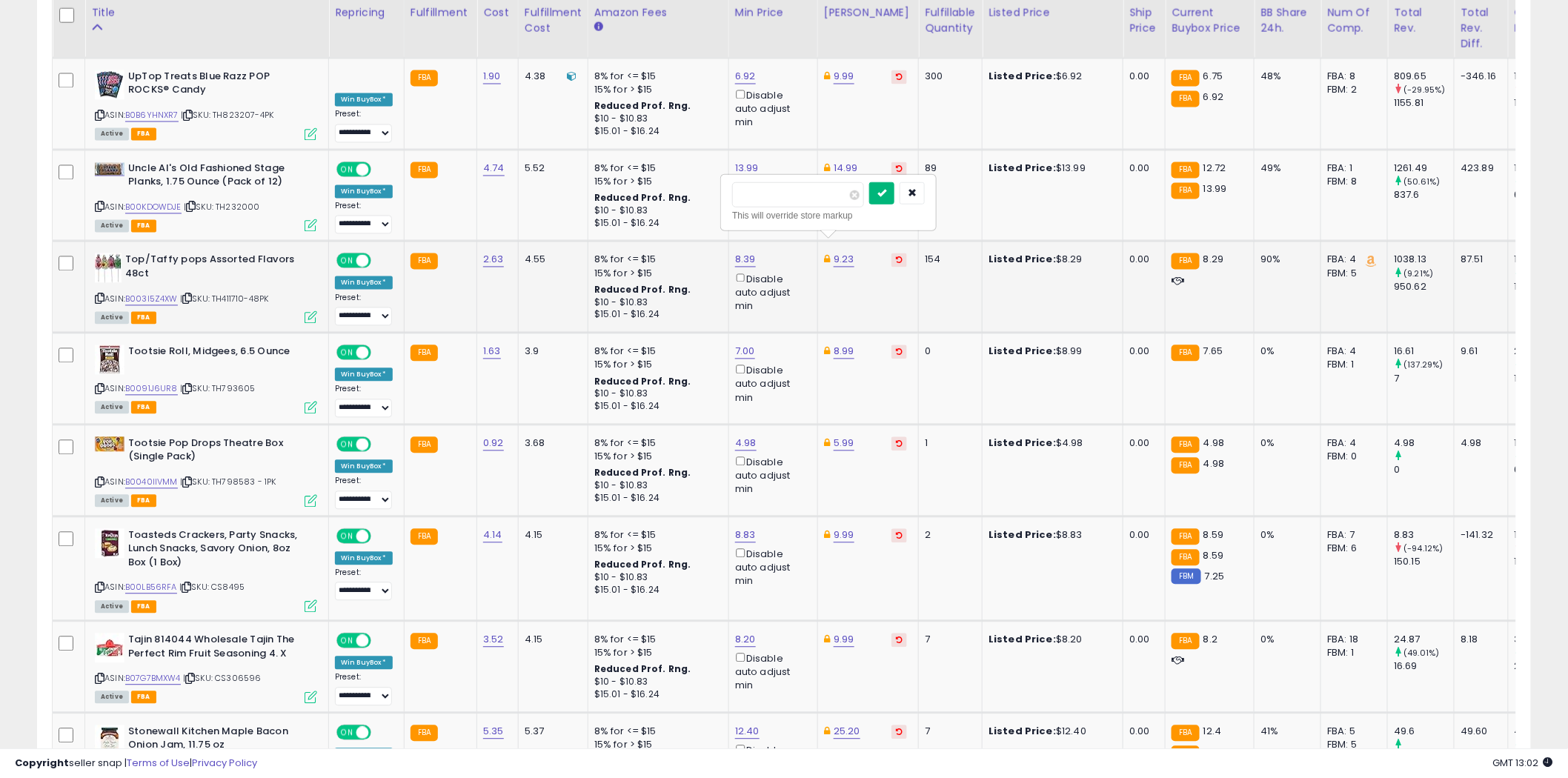
type input "****"
click at [886, 189] on icon "submit" at bounding box center [881, 192] width 9 height 9
click at [746, 252] on link "8.39" at bounding box center [745, 260] width 21 height 15
click at [672, 193] on input "****" at bounding box center [699, 194] width 132 height 25
type input "****"
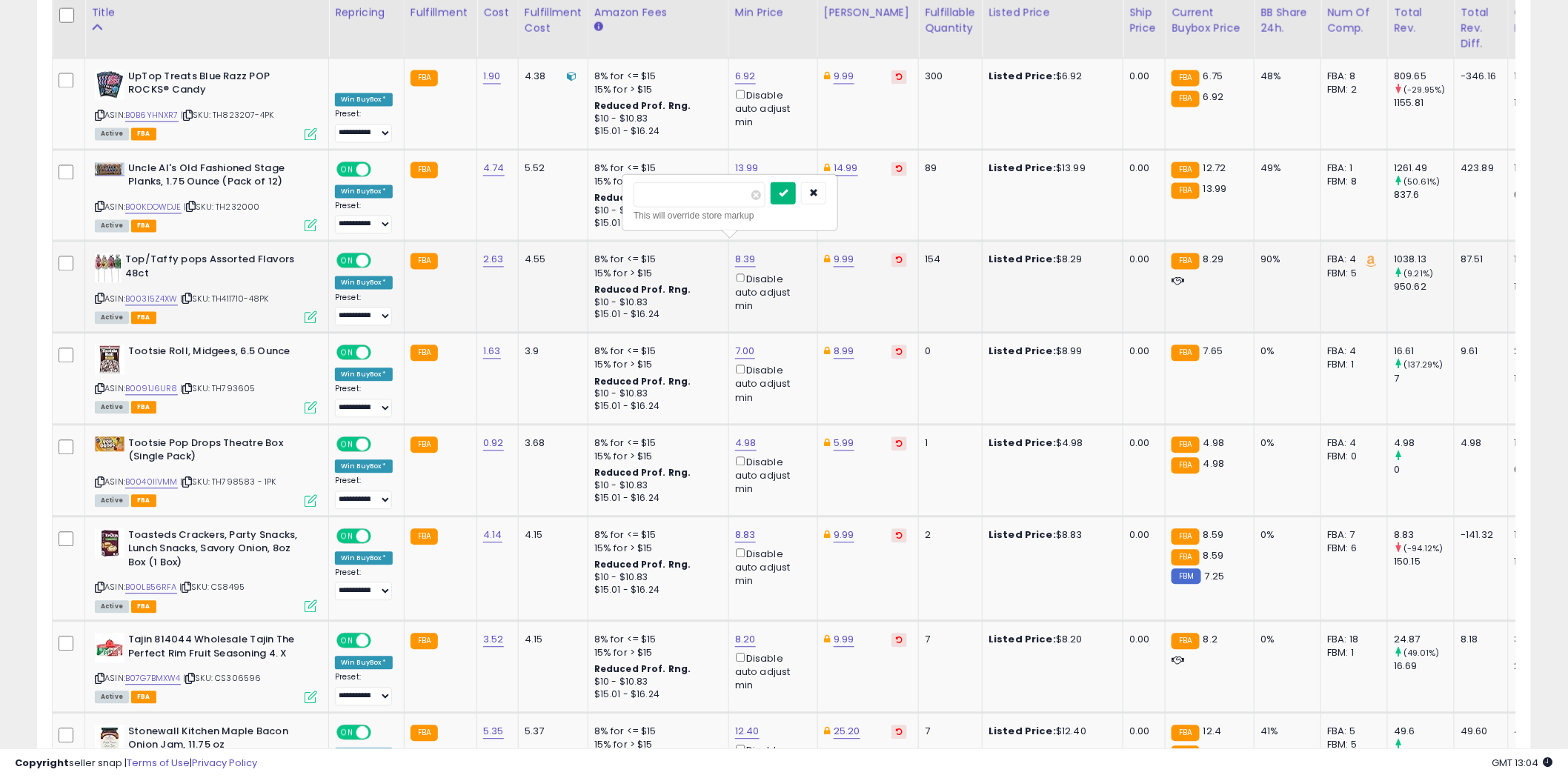
click at [787, 193] on icon "submit" at bounding box center [783, 192] width 9 height 9
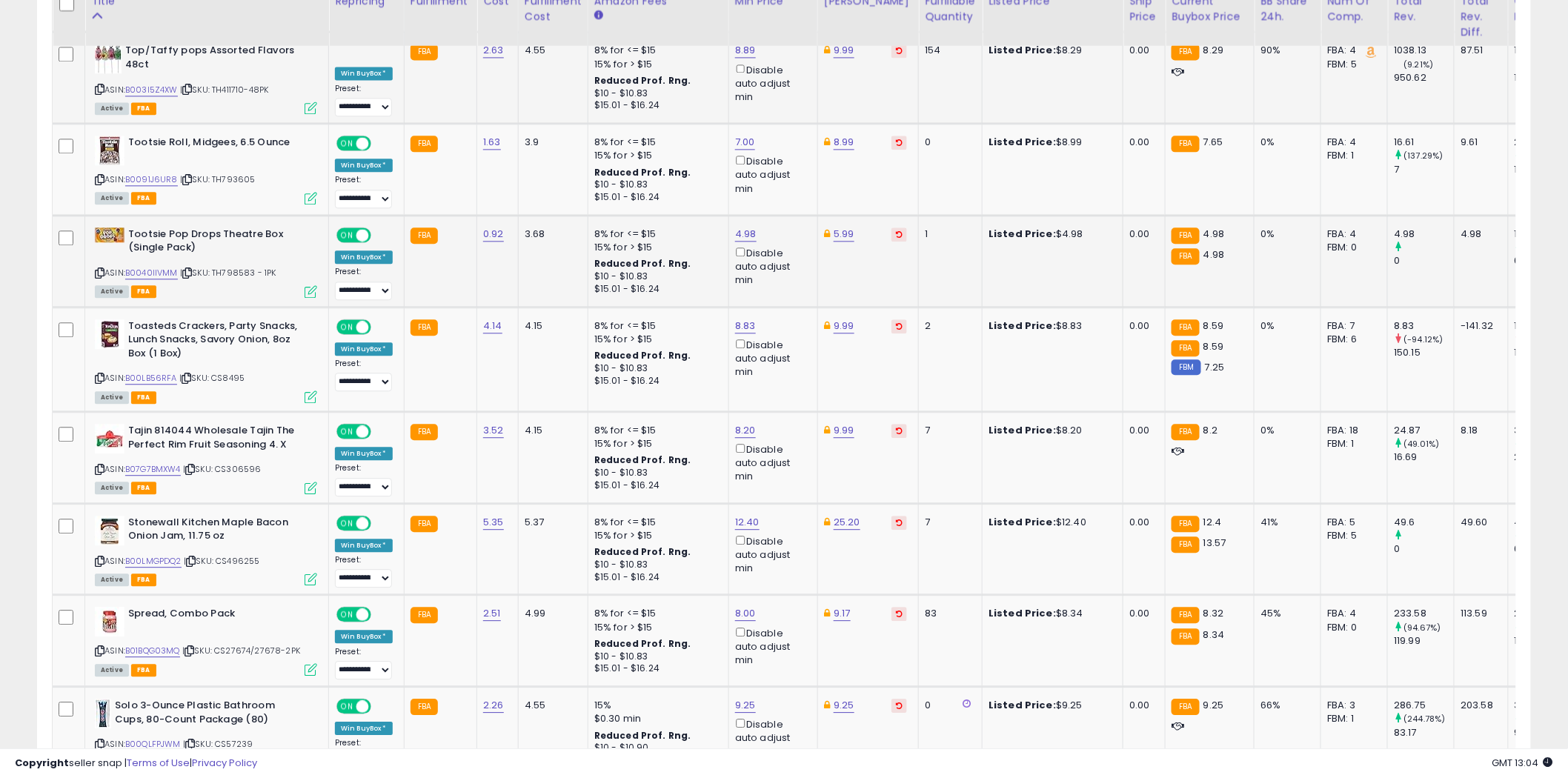
scroll to position [1399, 0]
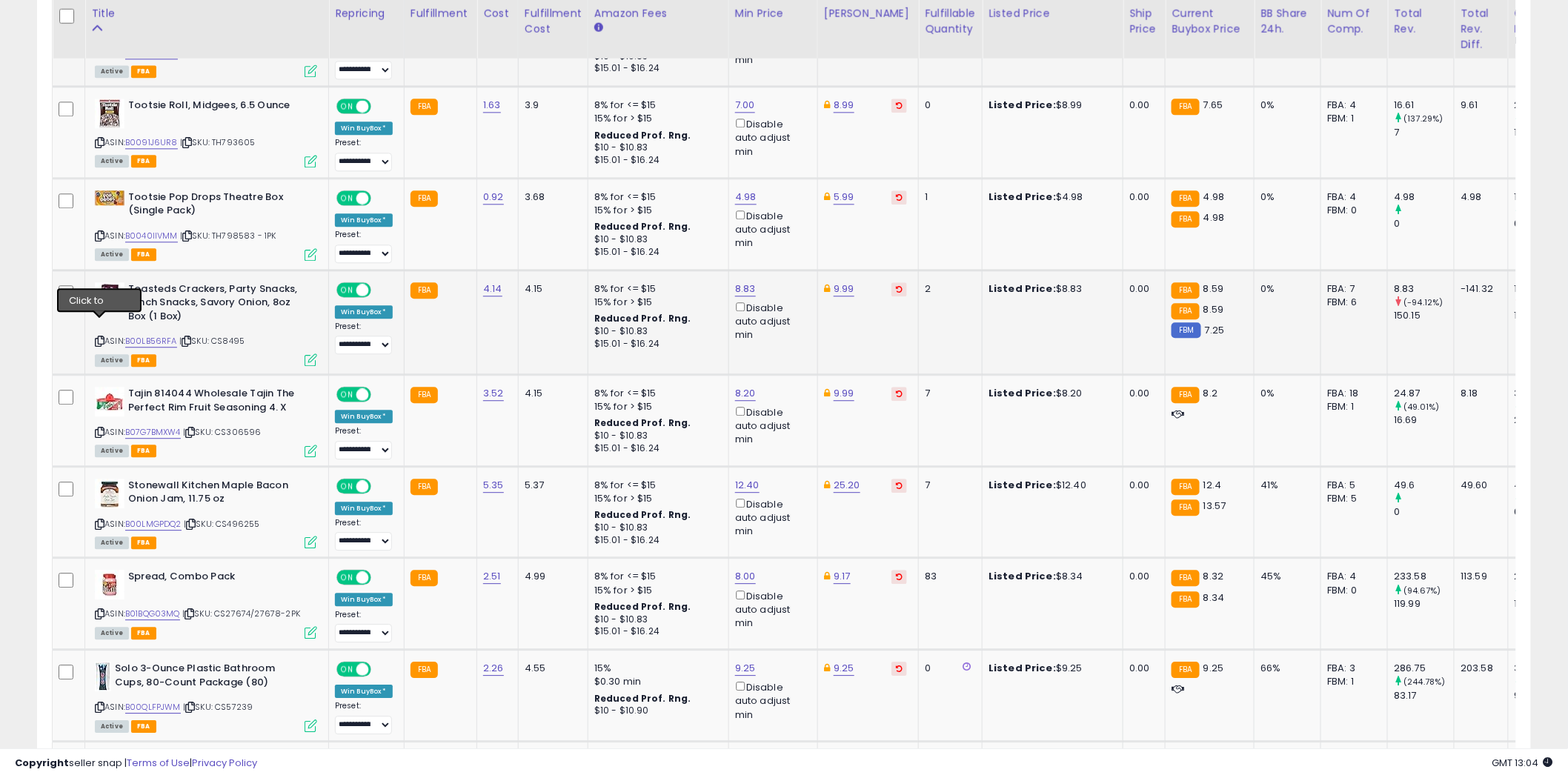
click at [99, 337] on icon at bounding box center [99, 341] width 9 height 8
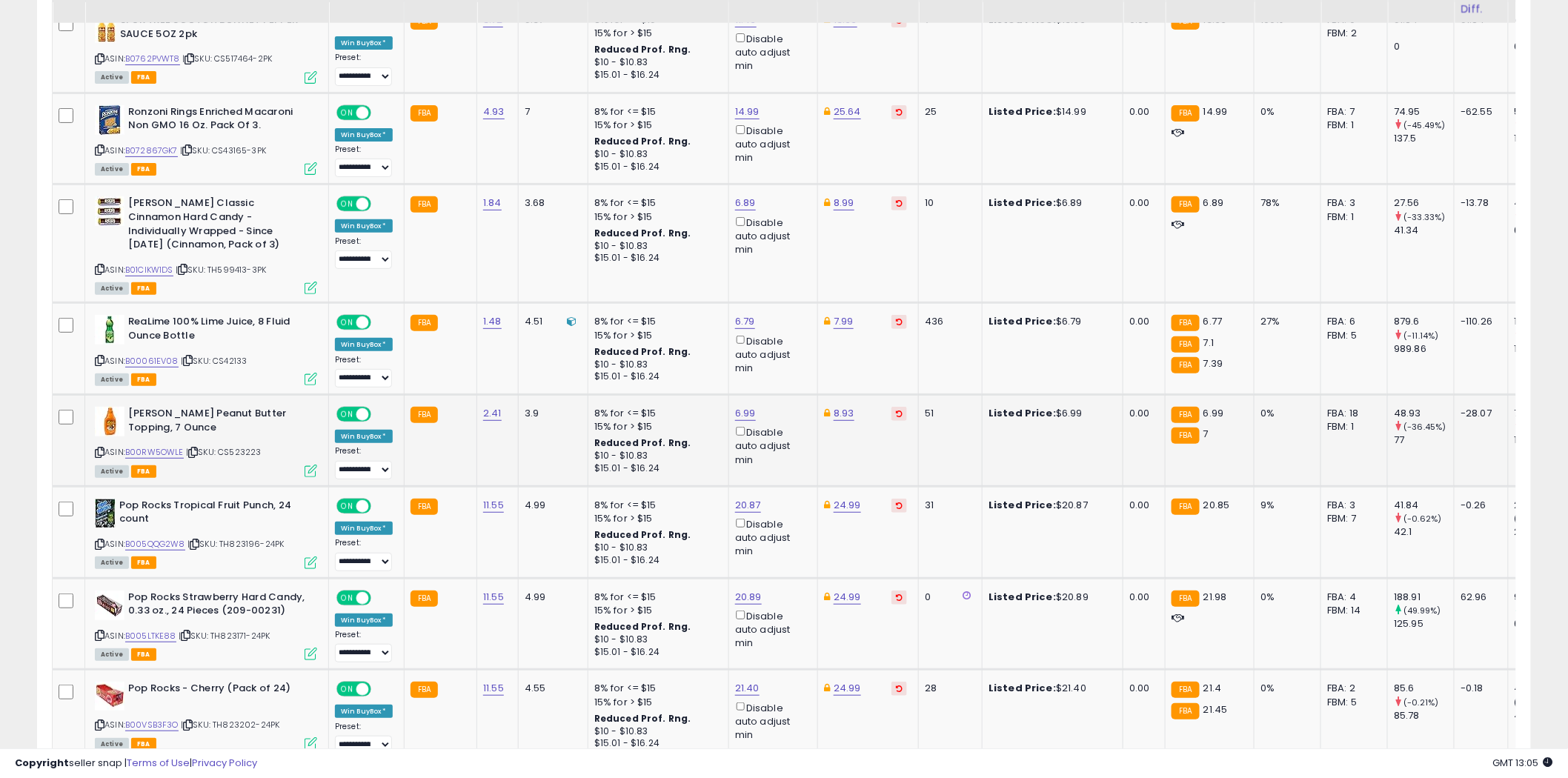
scroll to position [2387, 0]
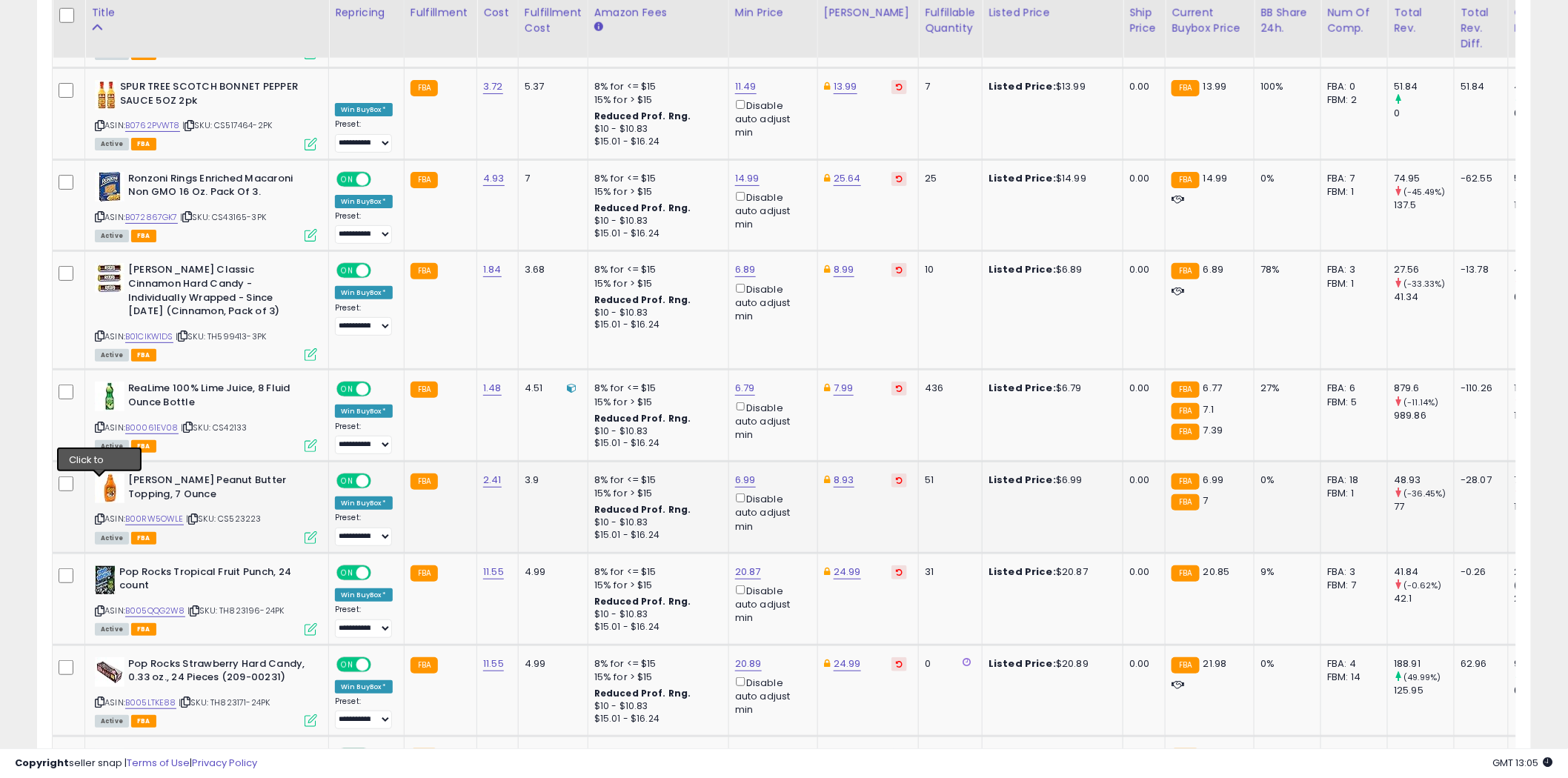
click at [101, 515] on icon at bounding box center [99, 519] width 9 height 8
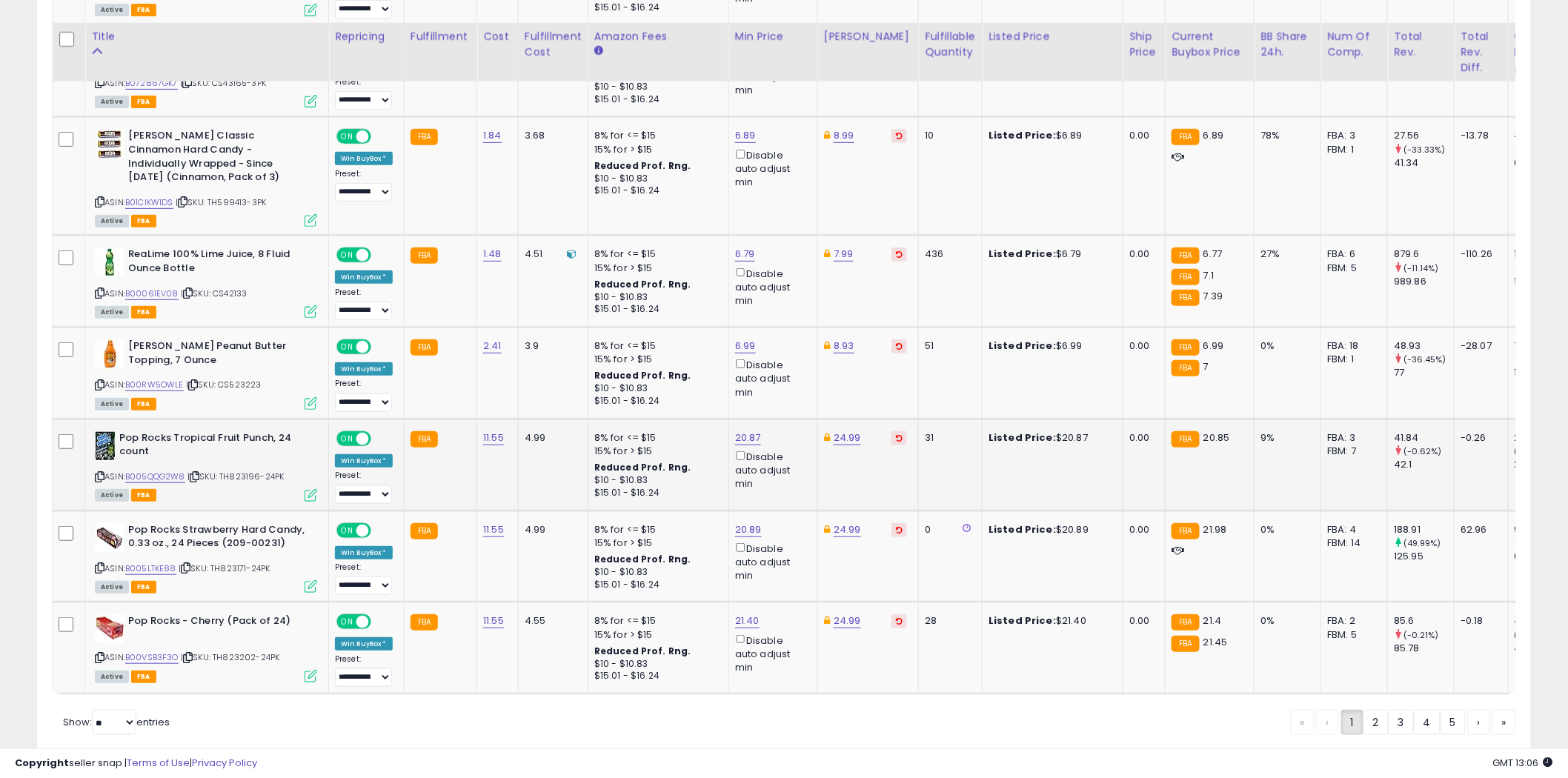
scroll to position [2545, 0]
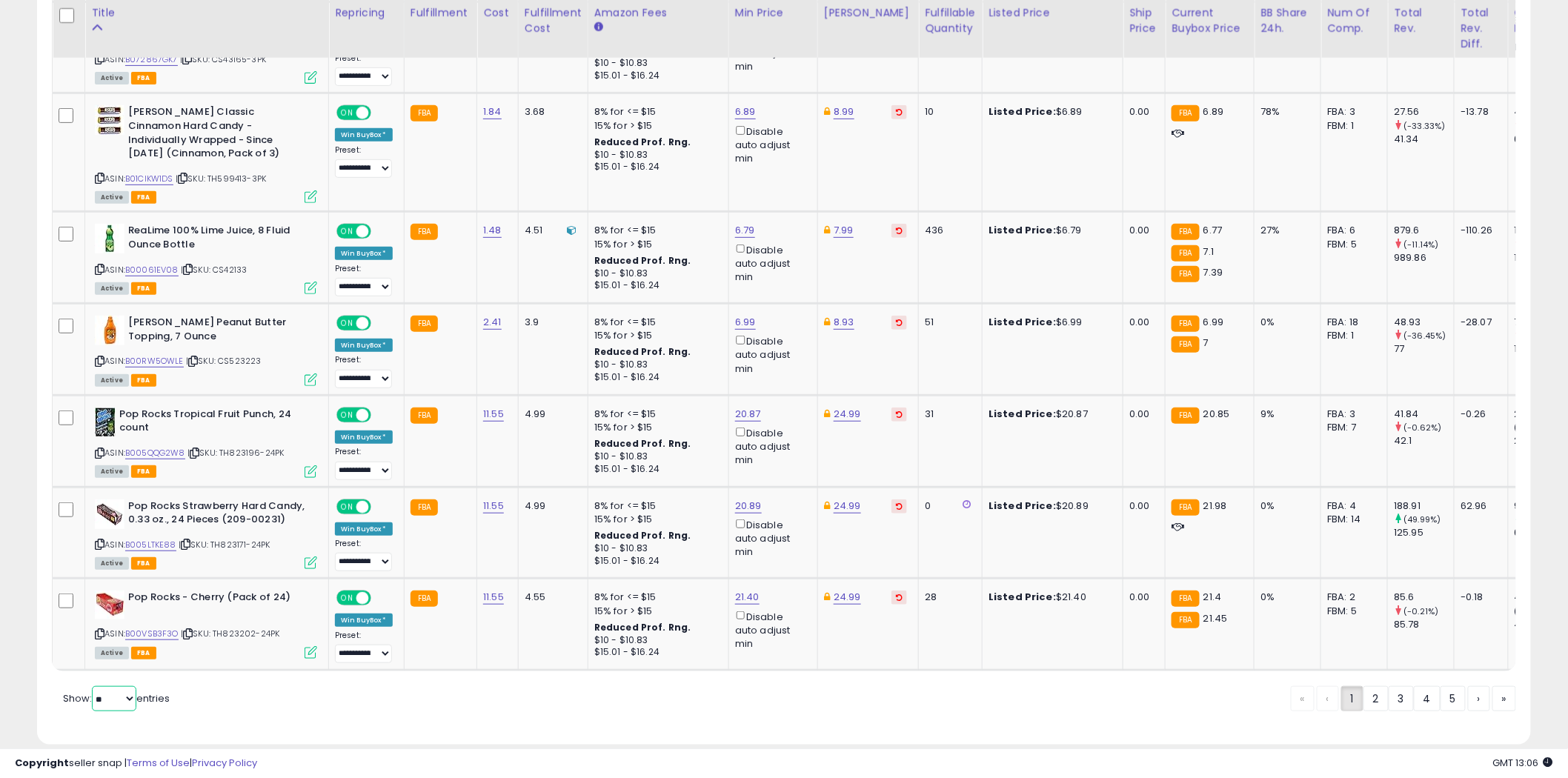
click at [131, 686] on select "** **" at bounding box center [114, 698] width 44 height 25
select select "**"
click at [93, 686] on select "** **" at bounding box center [114, 698] width 44 height 25
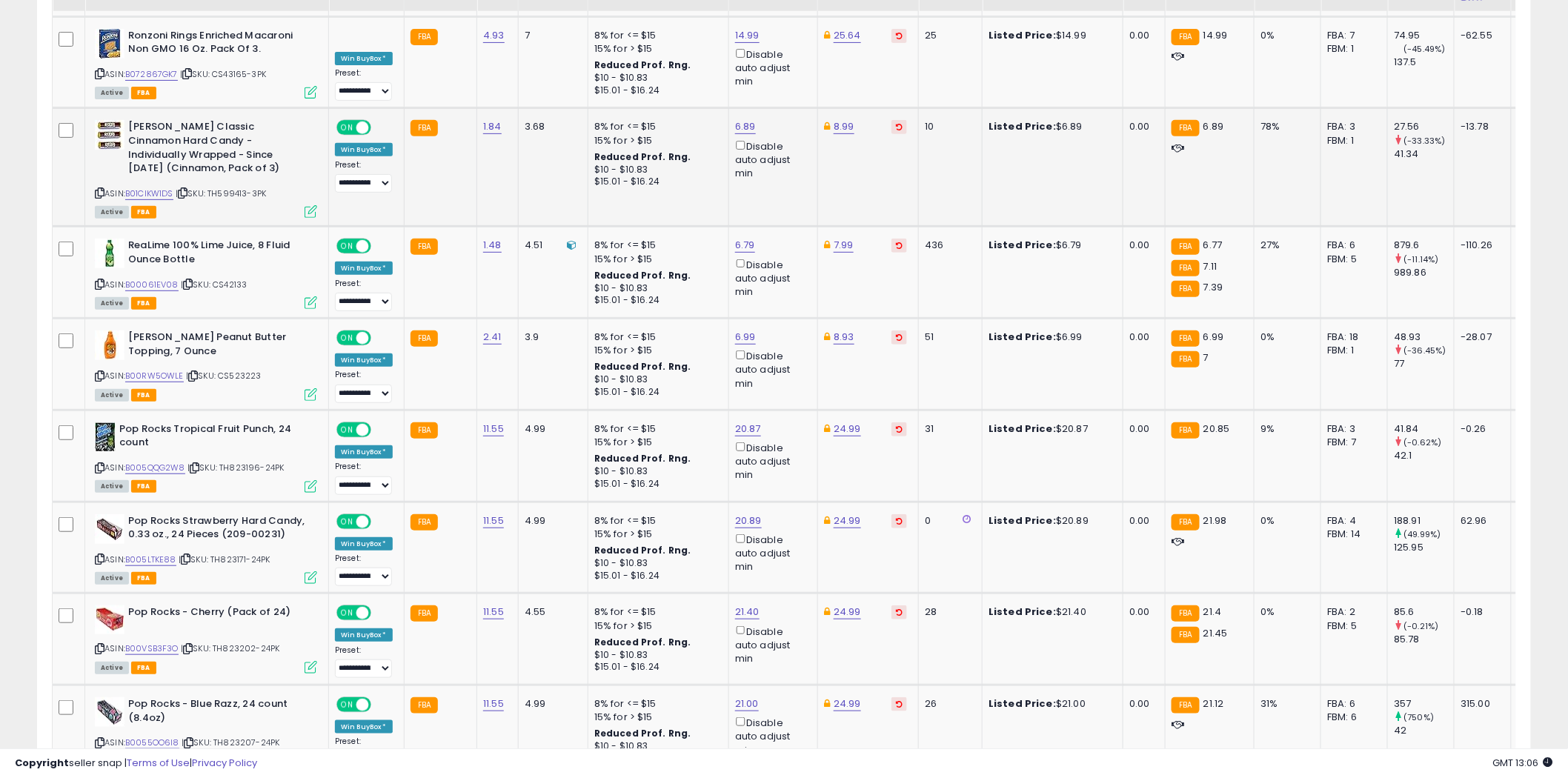
scroll to position [2448, 0]
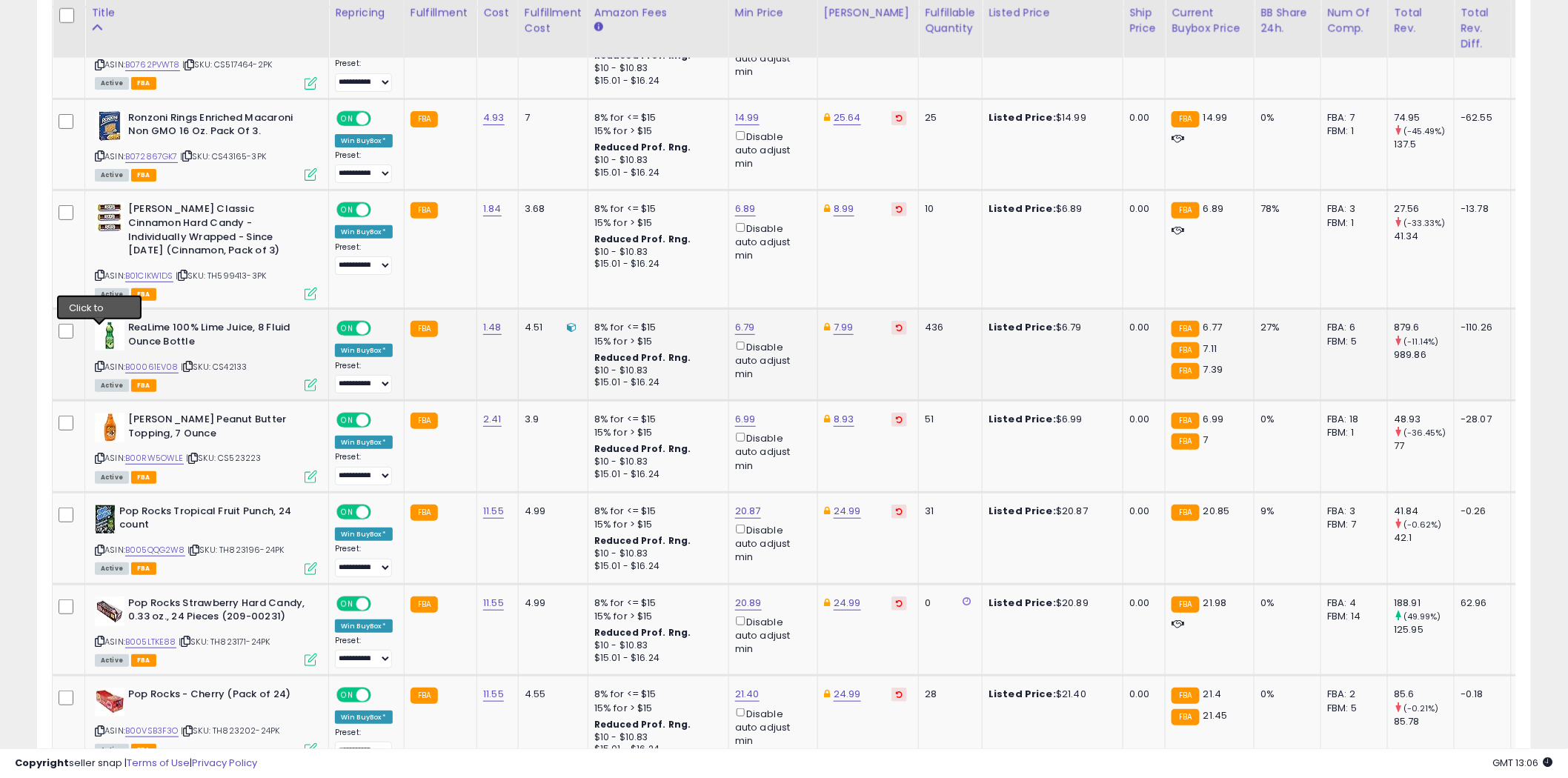
click at [102, 362] on icon at bounding box center [99, 366] width 9 height 8
click at [745, 320] on link "6.79" at bounding box center [745, 328] width 20 height 15
type input "****"
click at [788, 240] on icon "submit" at bounding box center [784, 241] width 9 height 9
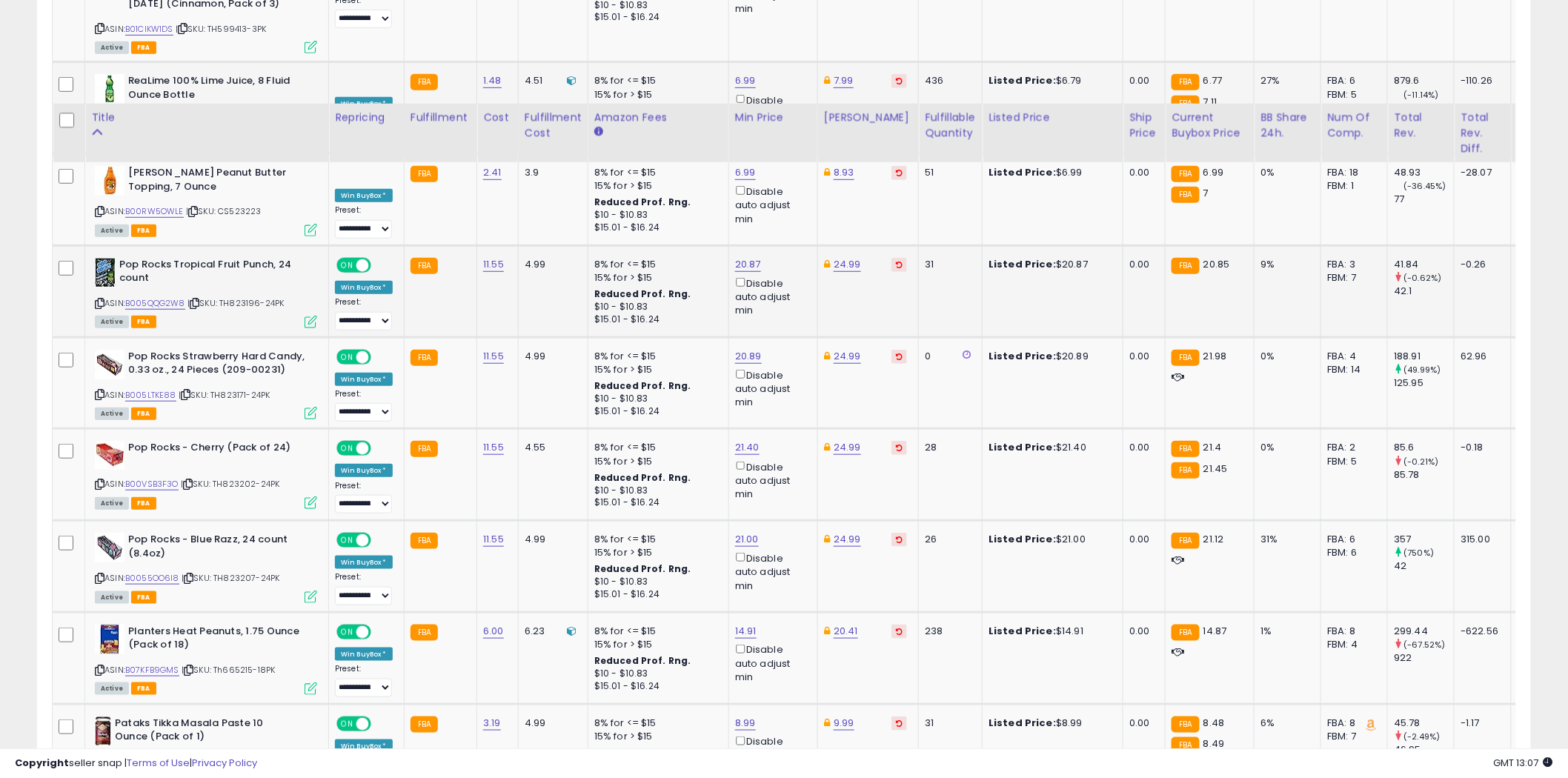
scroll to position [2860, 0]
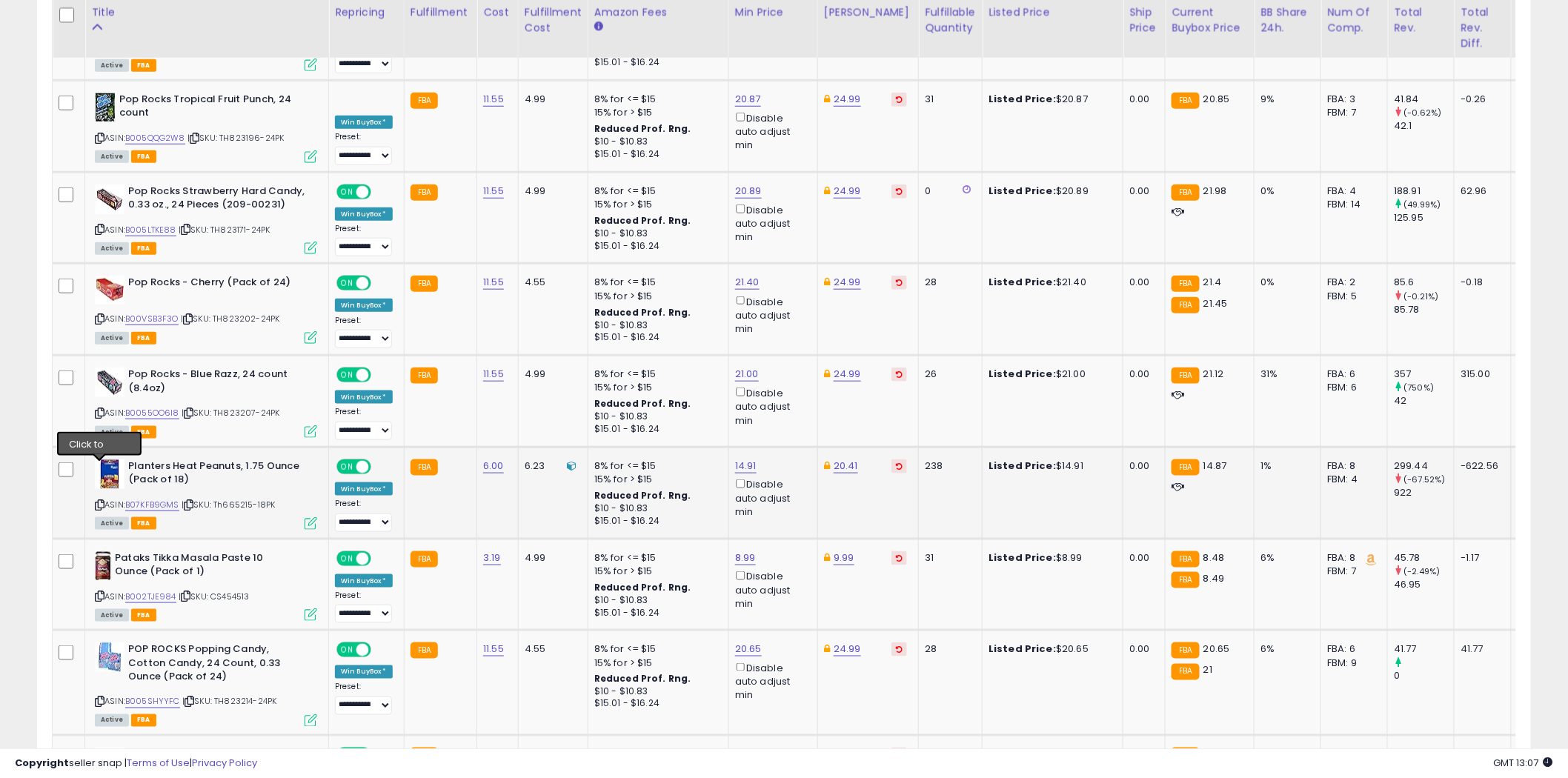
click at [101, 501] on icon at bounding box center [99, 505] width 9 height 8
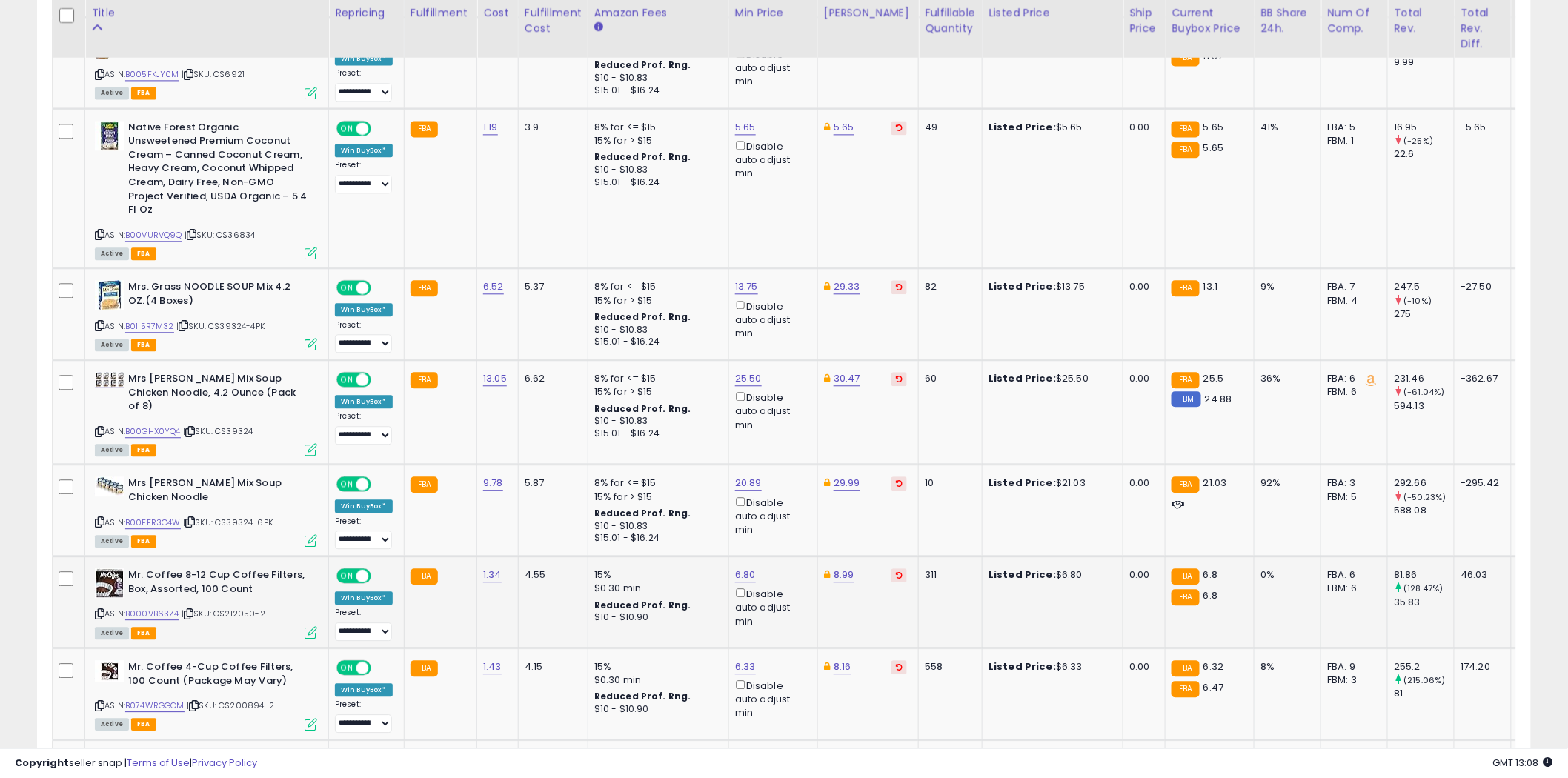
scroll to position [3765, 0]
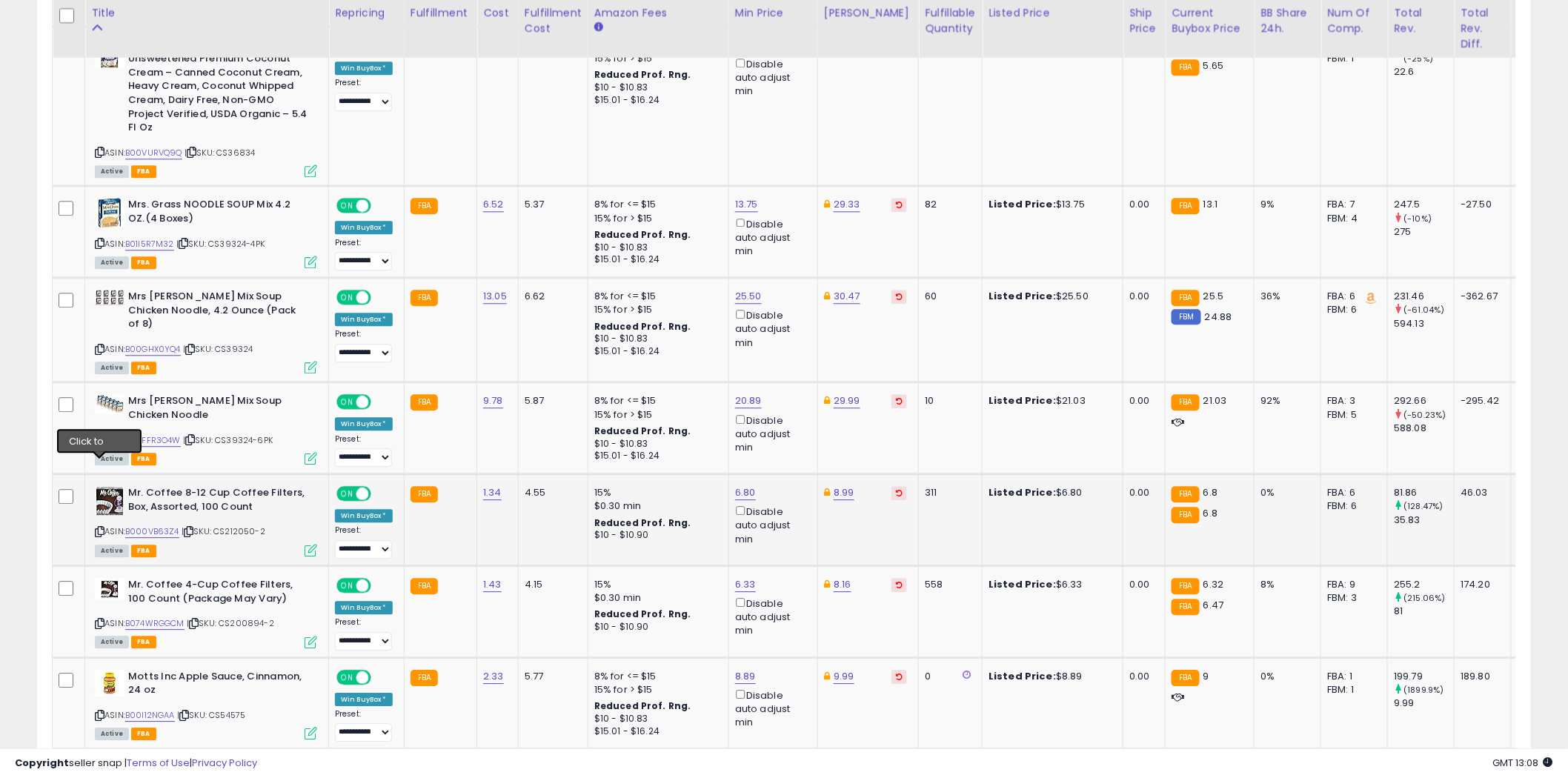
click at [99, 527] on icon at bounding box center [99, 532] width 9 height 8
click at [99, 620] on icon at bounding box center [99, 624] width 9 height 8
click at [746, 577] on link "6.33" at bounding box center [745, 584] width 21 height 15
type input "****"
click at [797, 472] on button "submit" at bounding box center [784, 467] width 25 height 23
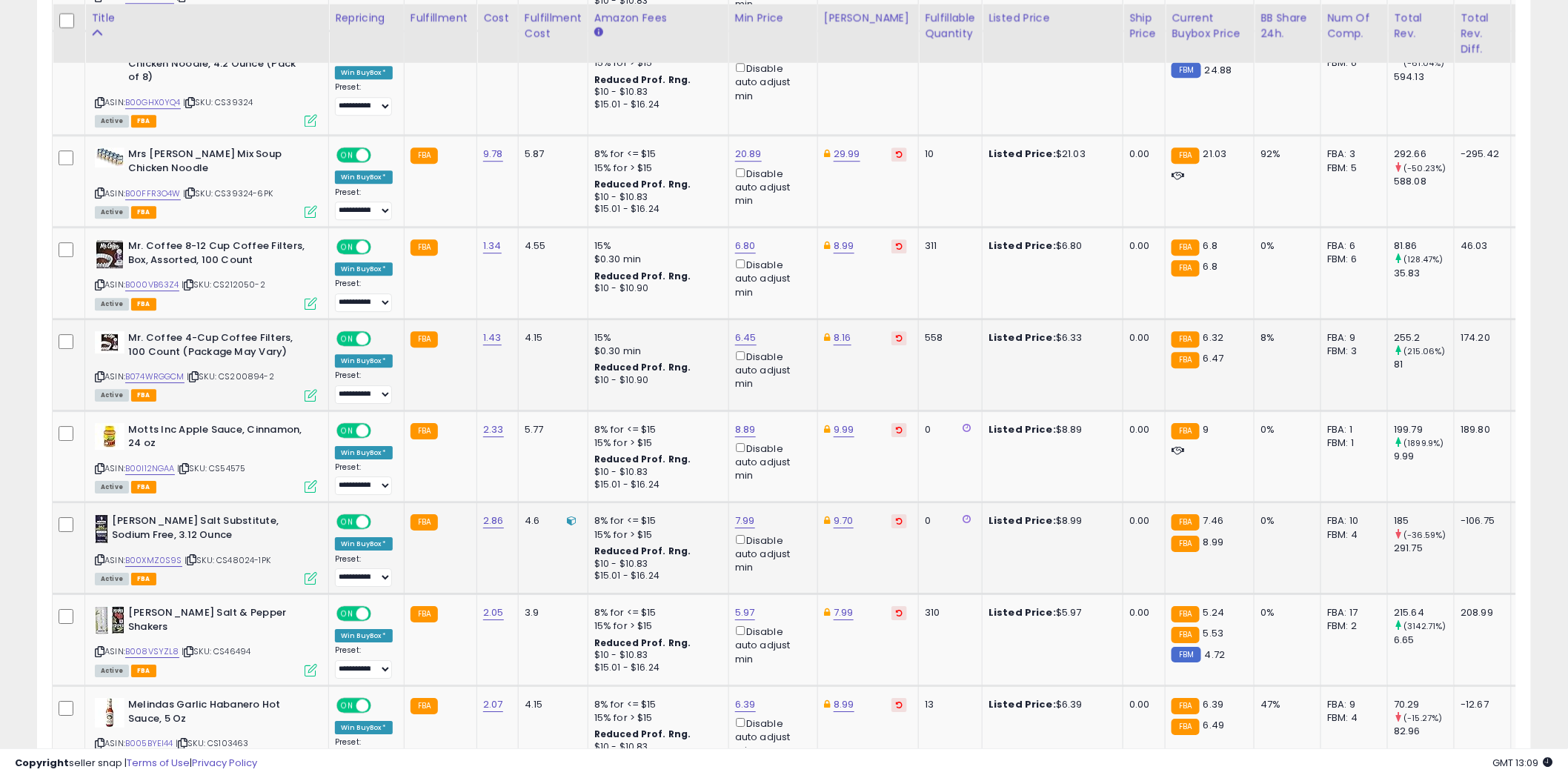
scroll to position [4095, 0]
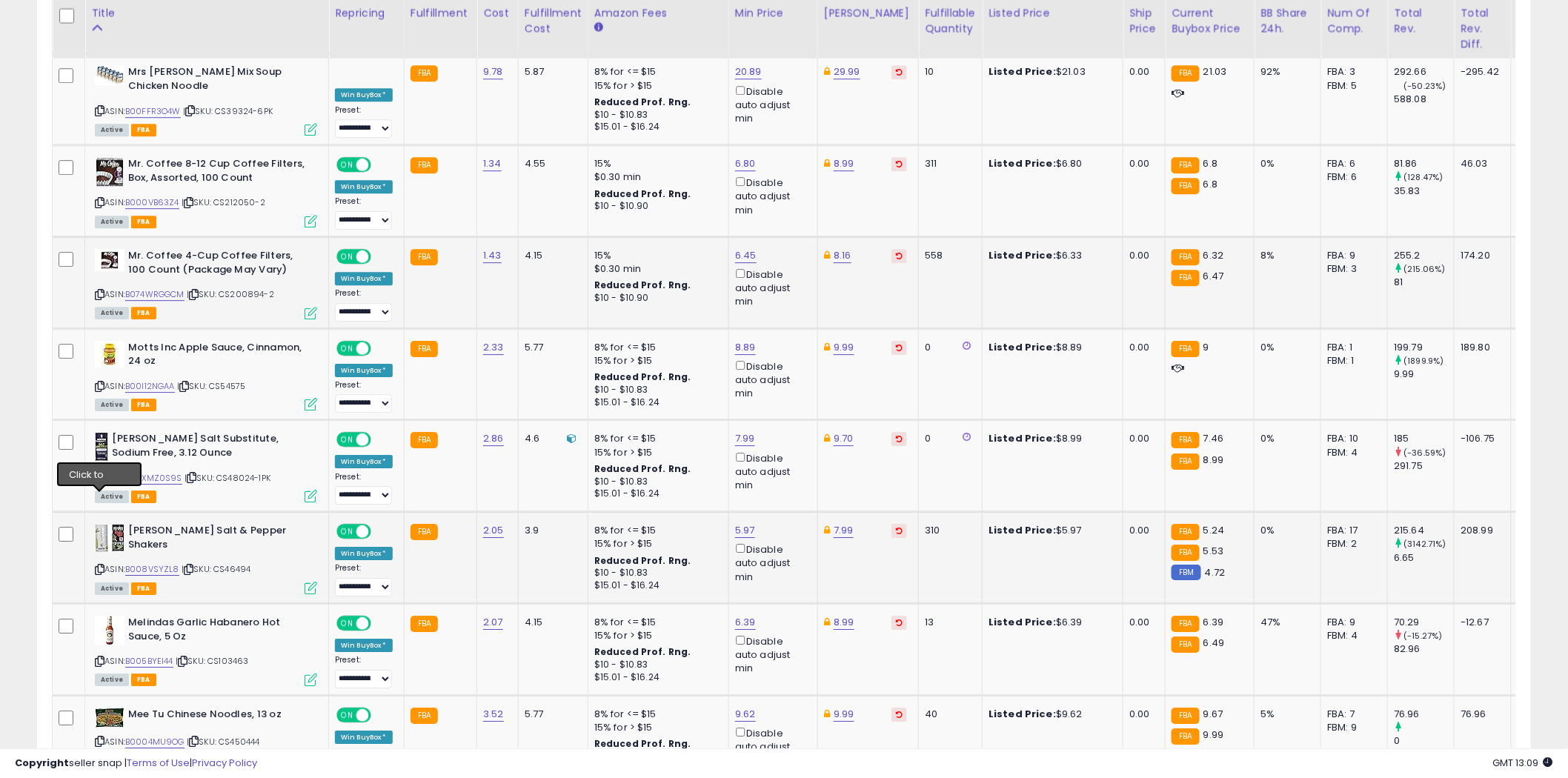
click at [102, 565] on icon at bounding box center [99, 569] width 9 height 8
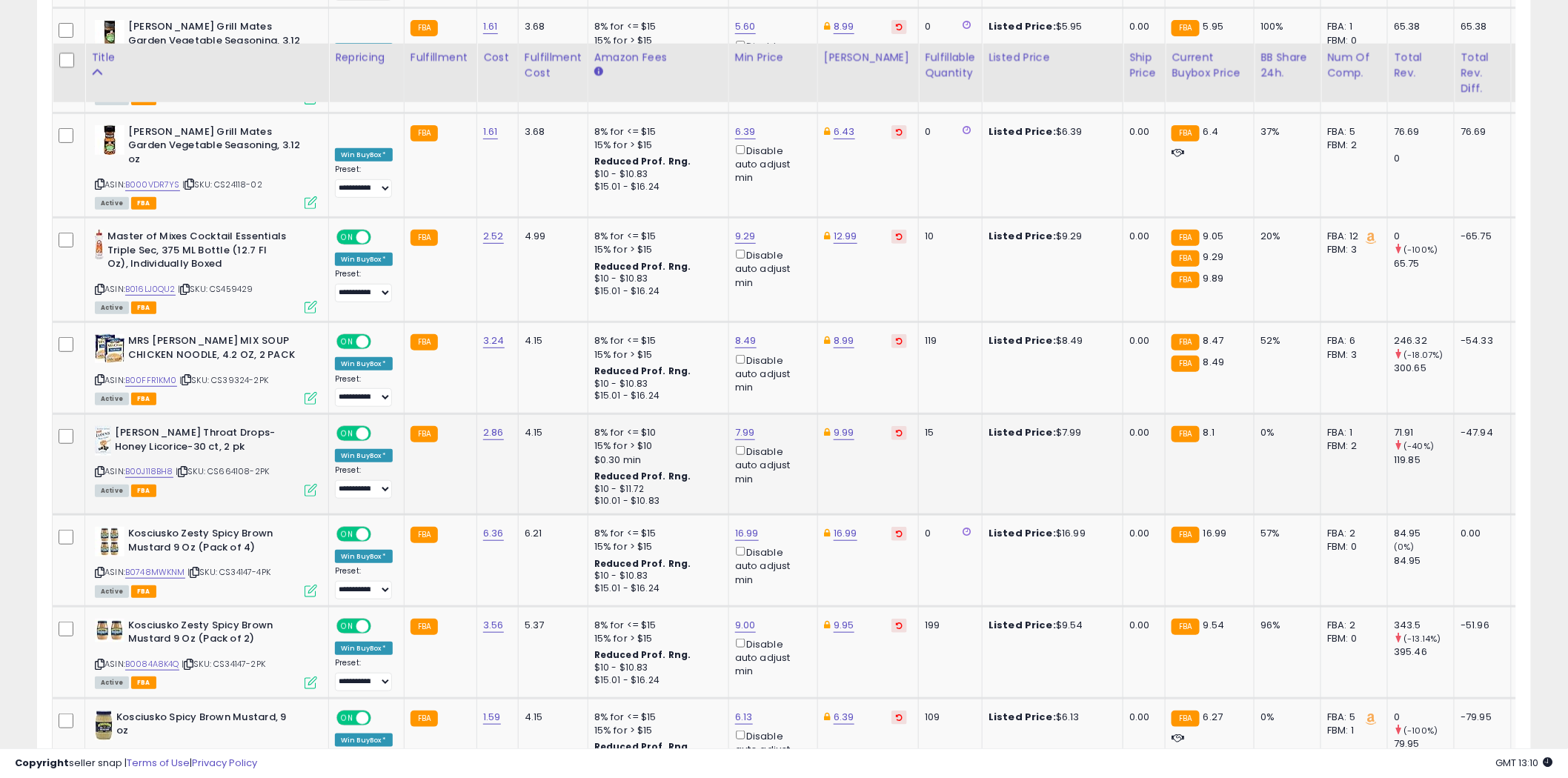
scroll to position [4918, 0]
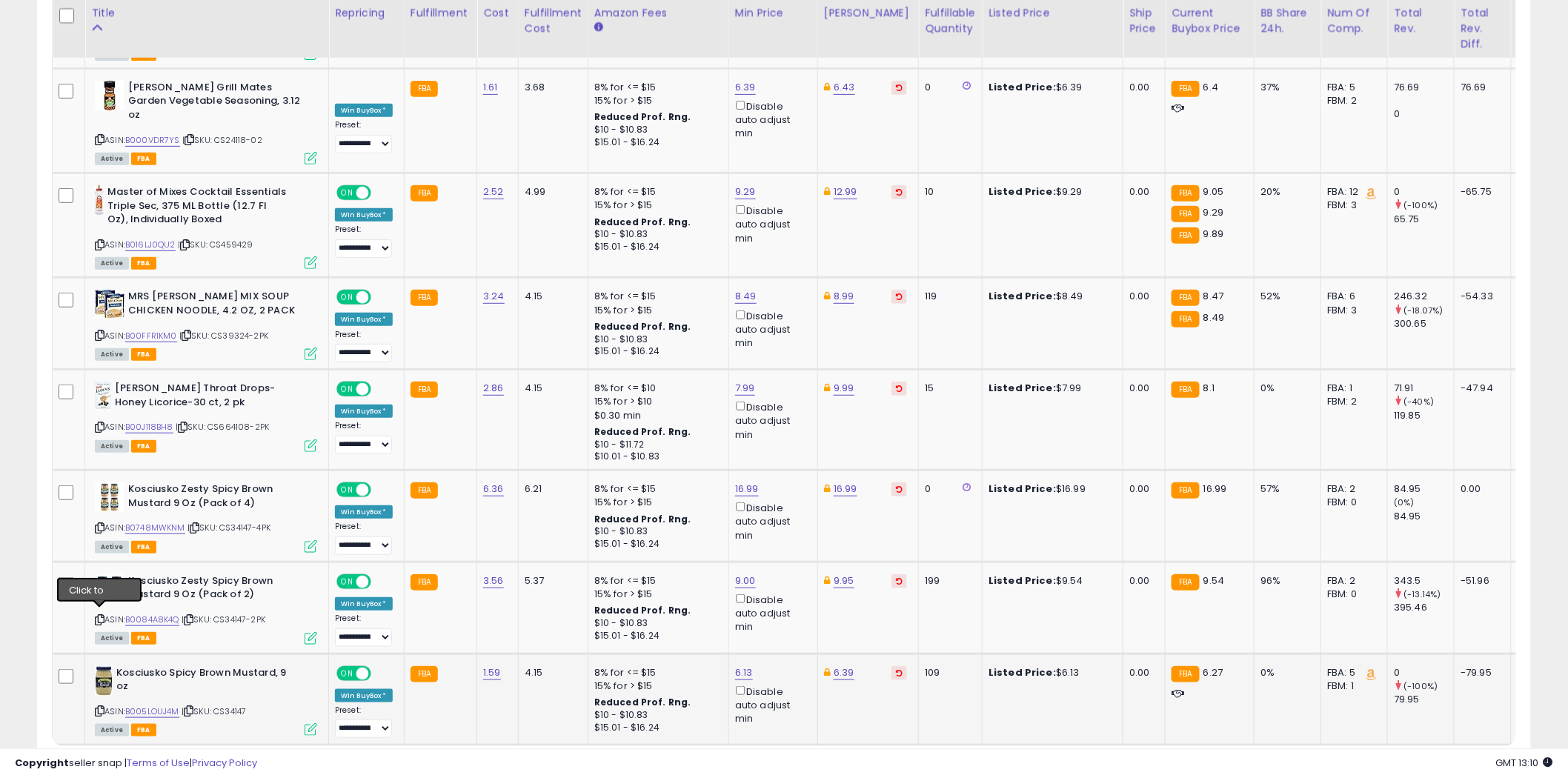
click at [100, 707] on icon at bounding box center [99, 711] width 9 height 8
click at [1427, 761] on link "2" at bounding box center [1428, 774] width 25 height 25
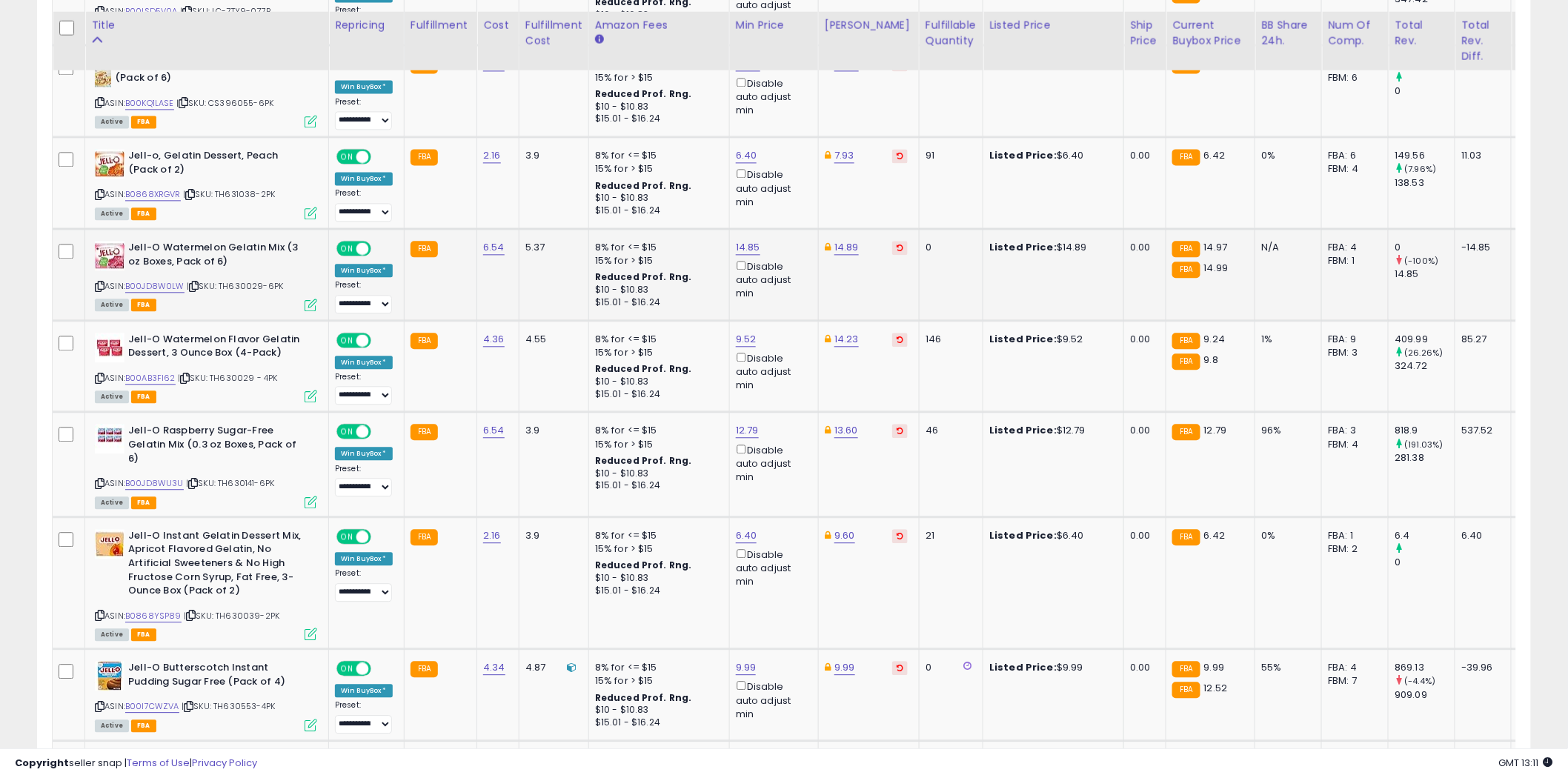
scroll to position [1295, 0]
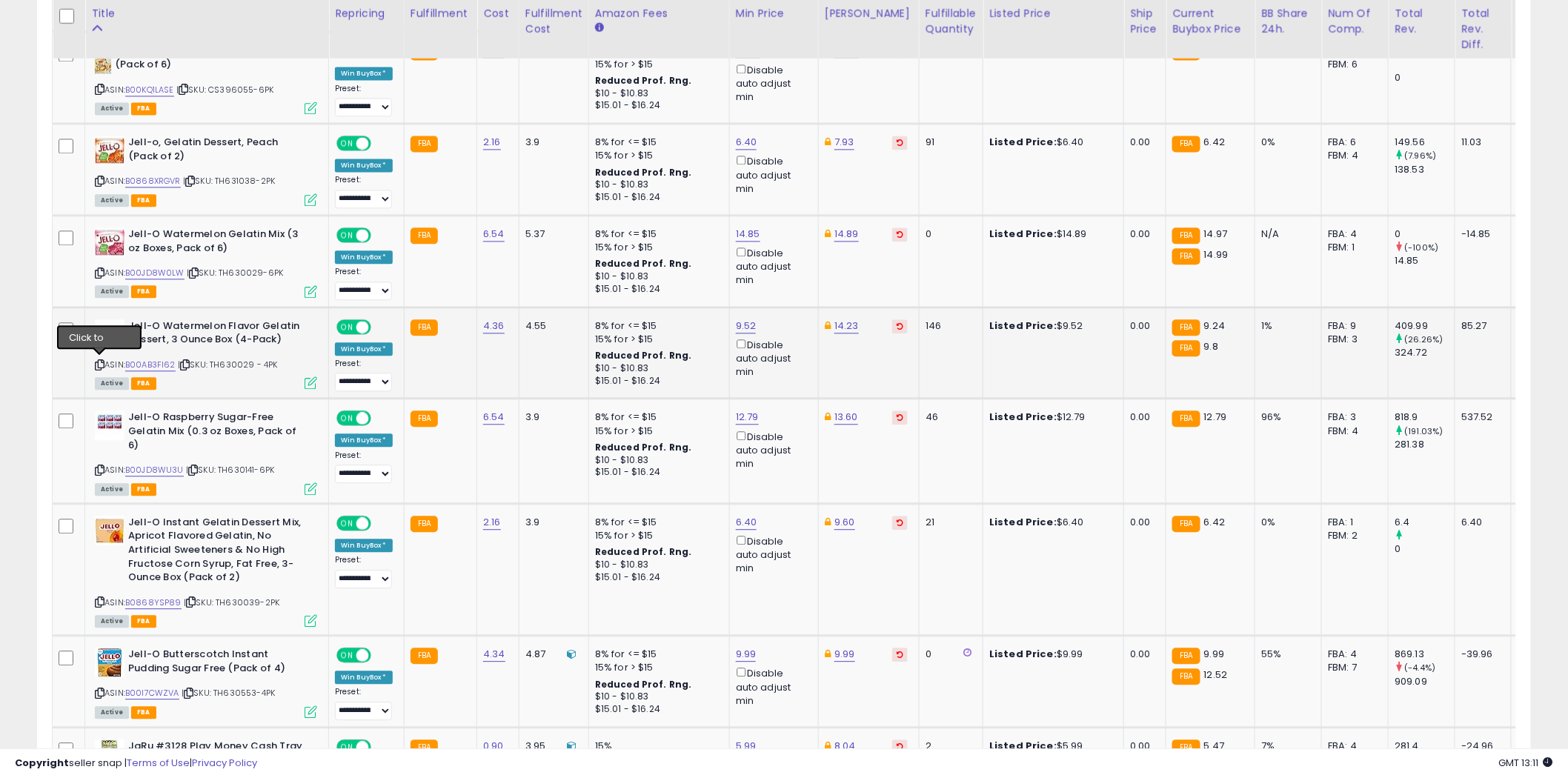
click at [101, 360] on icon at bounding box center [99, 365] width 9 height 8
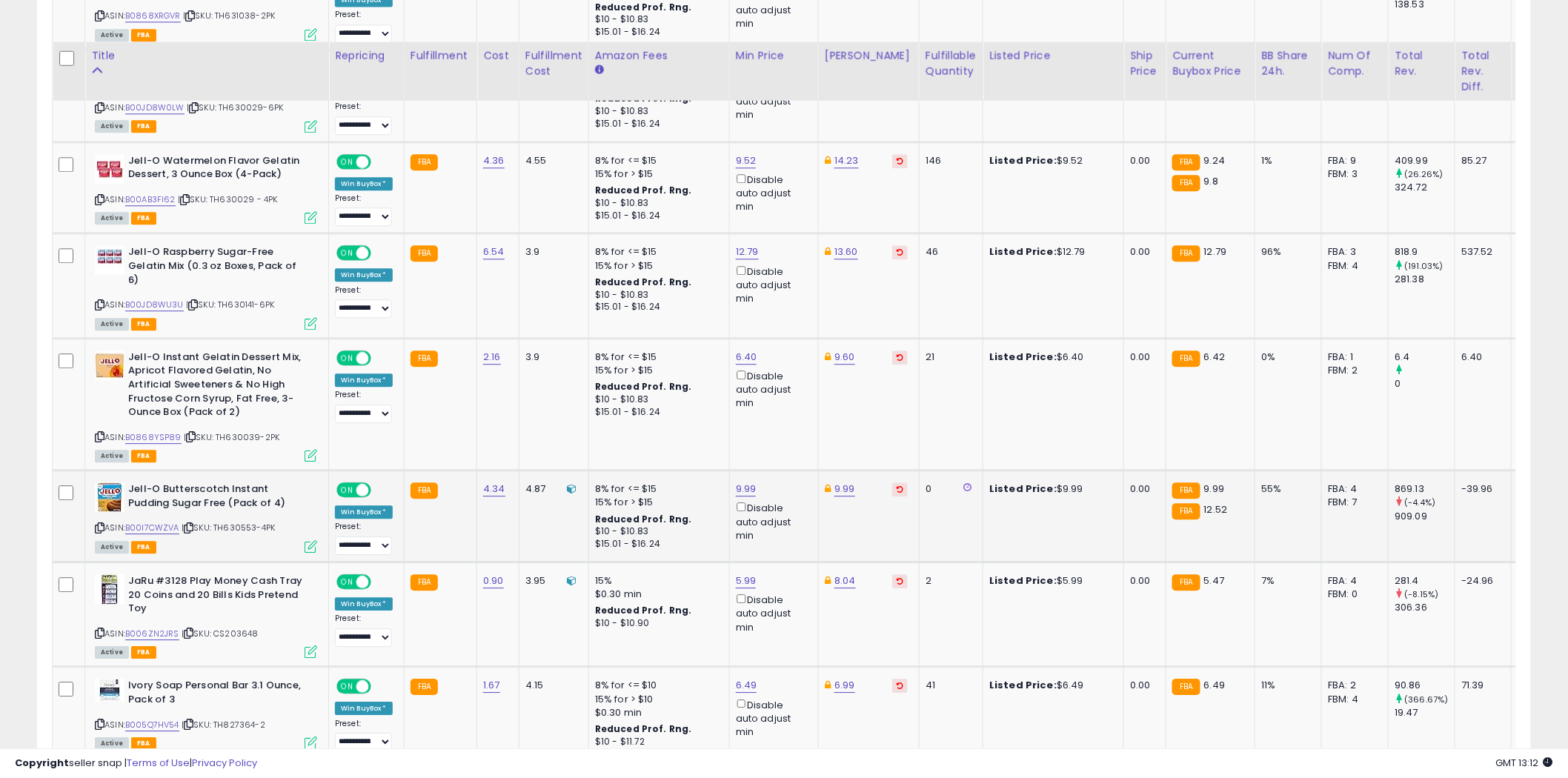
scroll to position [1543, 0]
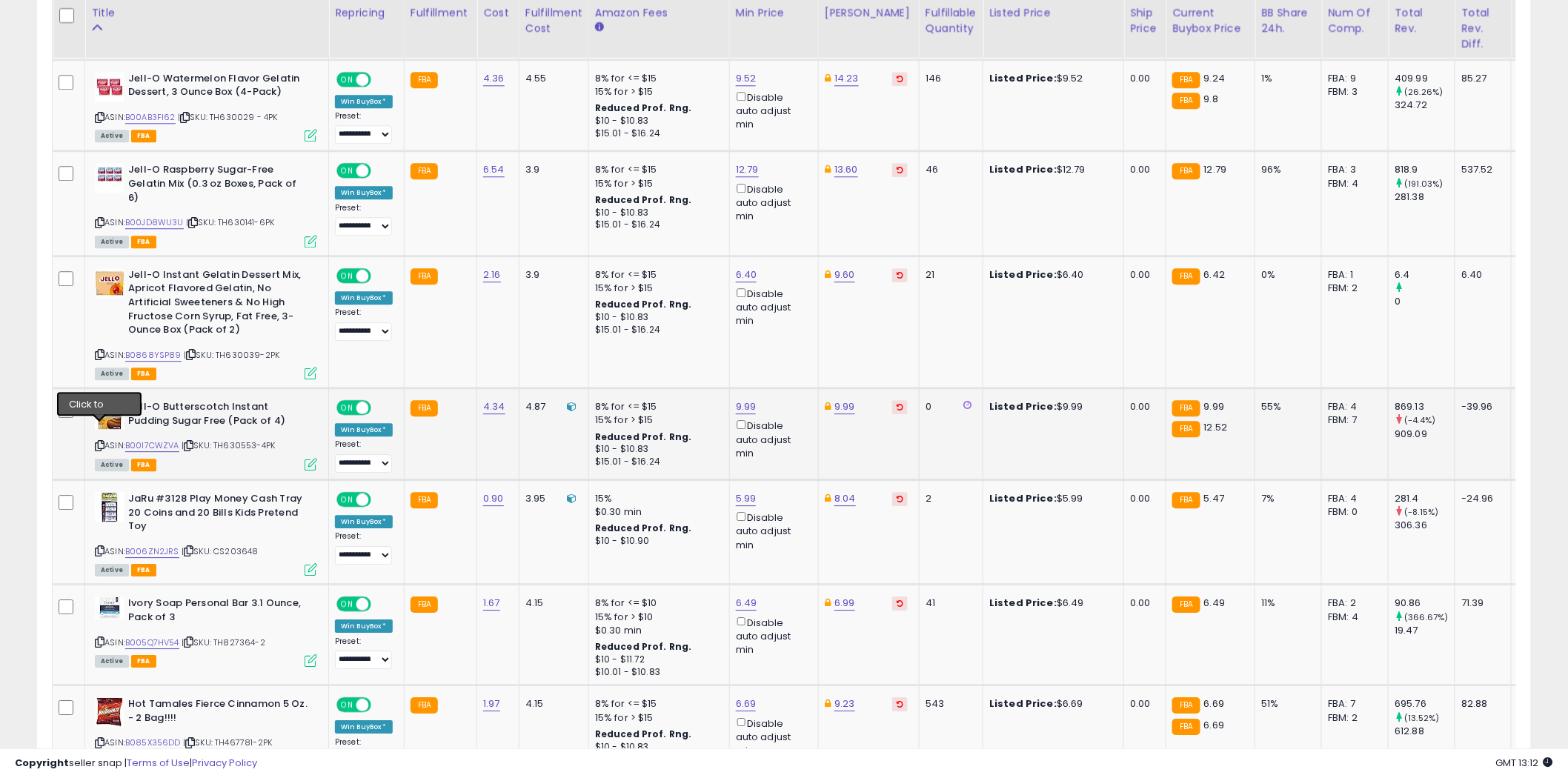
click at [101, 442] on icon at bounding box center [99, 446] width 9 height 8
click at [747, 399] on link "9.99" at bounding box center [746, 407] width 21 height 15
click at [841, 399] on link "9.99" at bounding box center [844, 407] width 21 height 15
type input "*"
type input "*****"
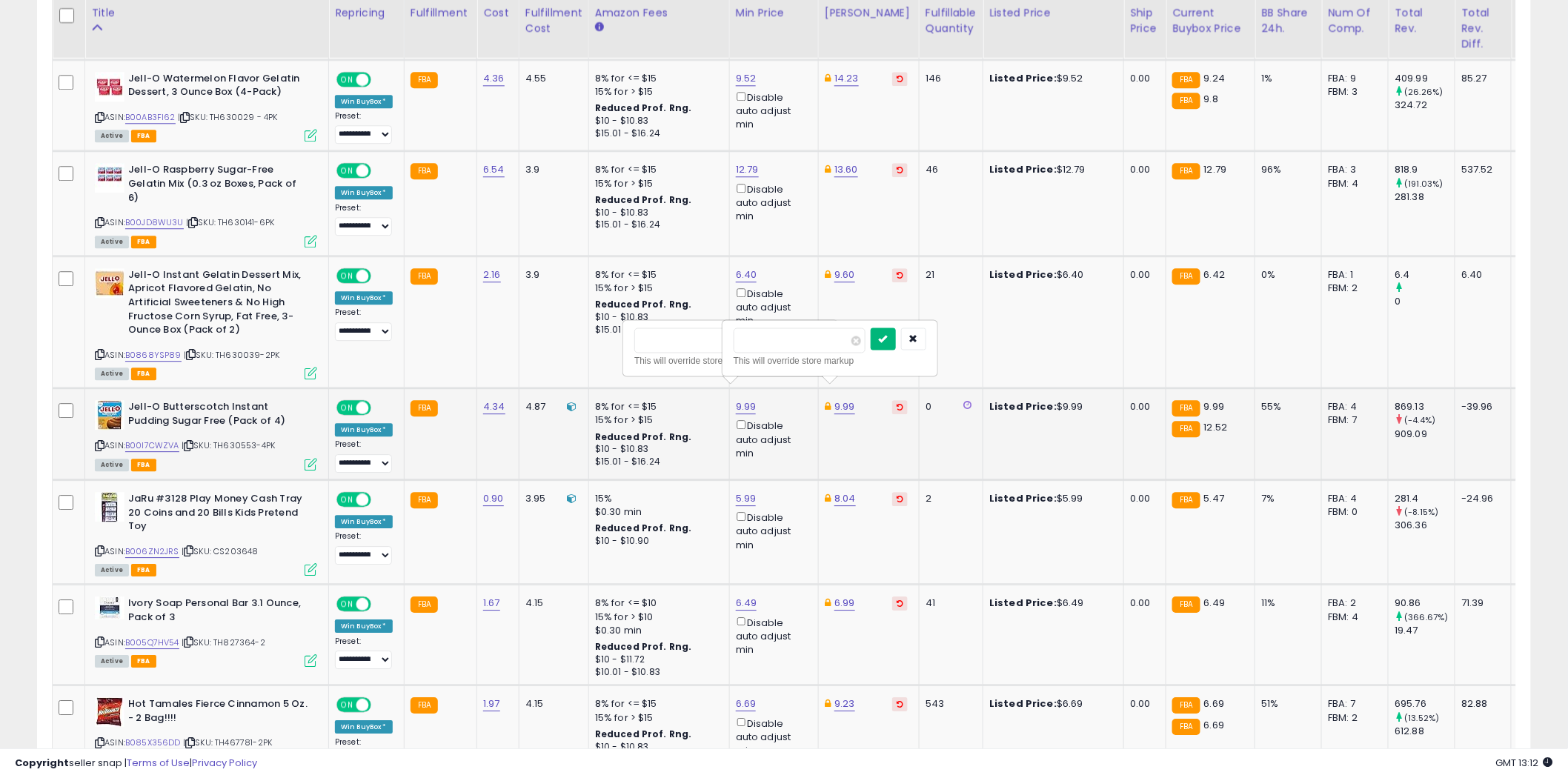
click at [888, 335] on icon "submit" at bounding box center [883, 338] width 9 height 9
click at [744, 399] on link "9.99" at bounding box center [746, 407] width 21 height 15
type input "*"
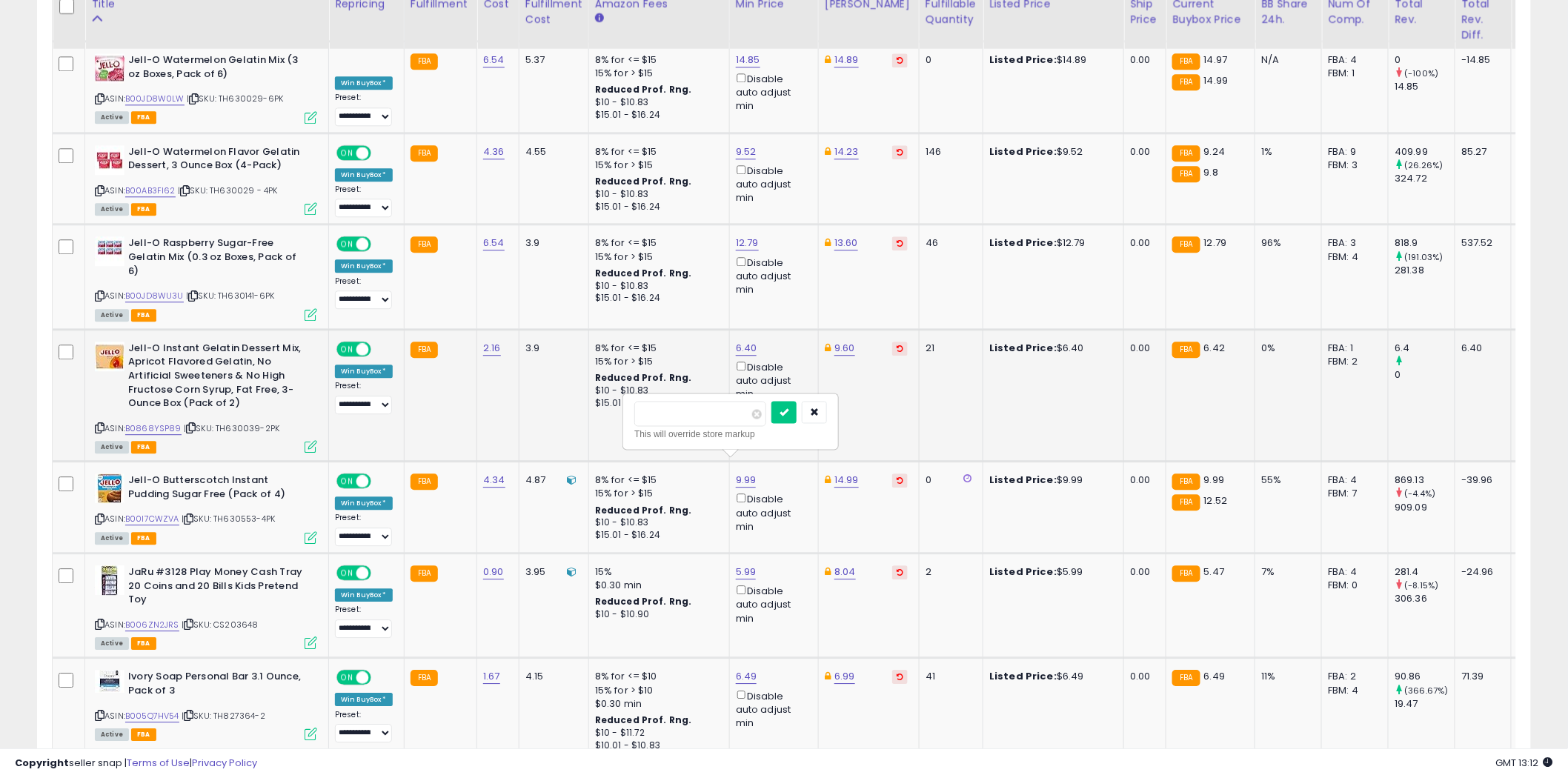
scroll to position [1460, 0]
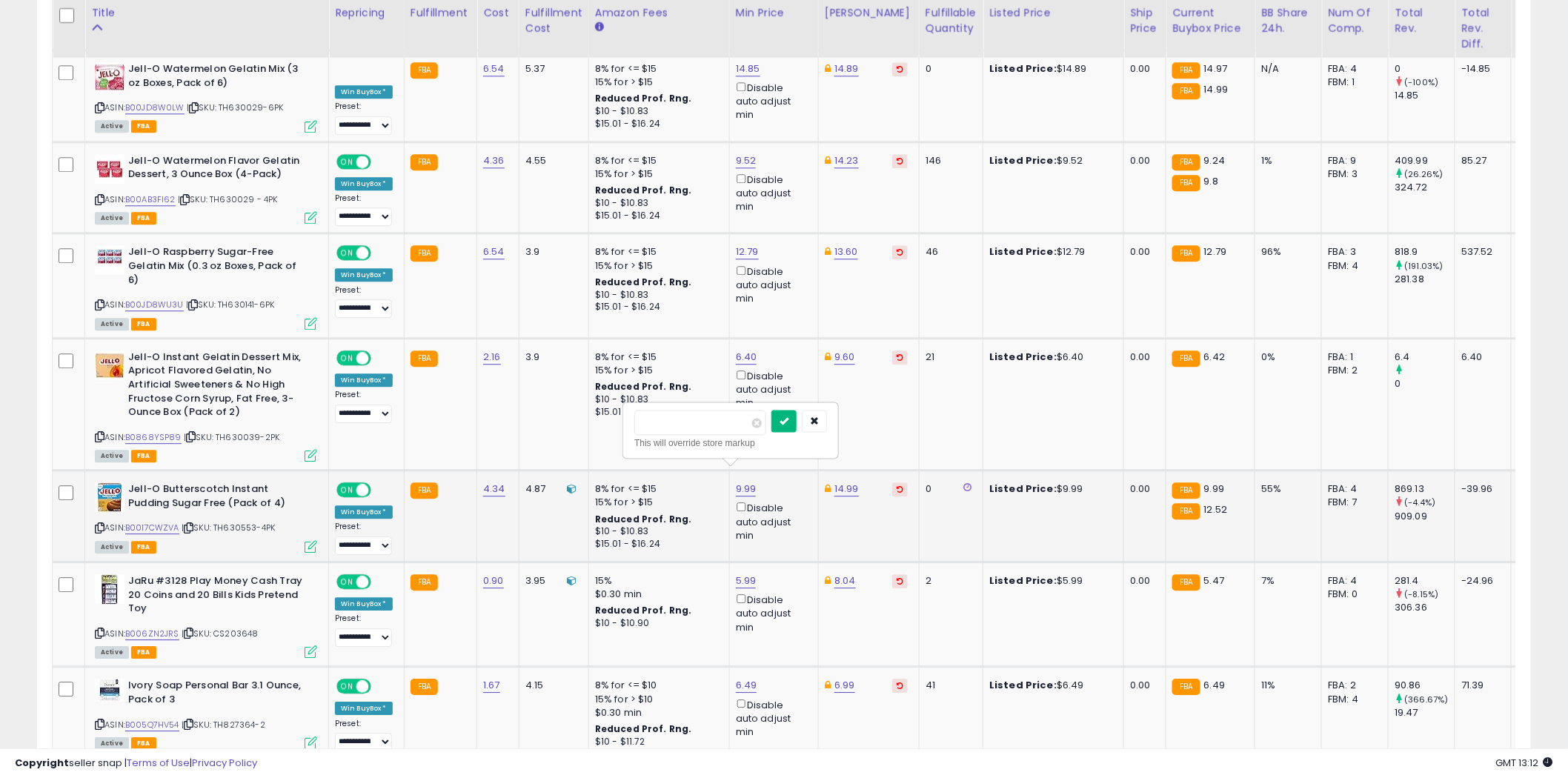
type input "*****"
click at [788, 418] on icon "submit" at bounding box center [784, 420] width 9 height 9
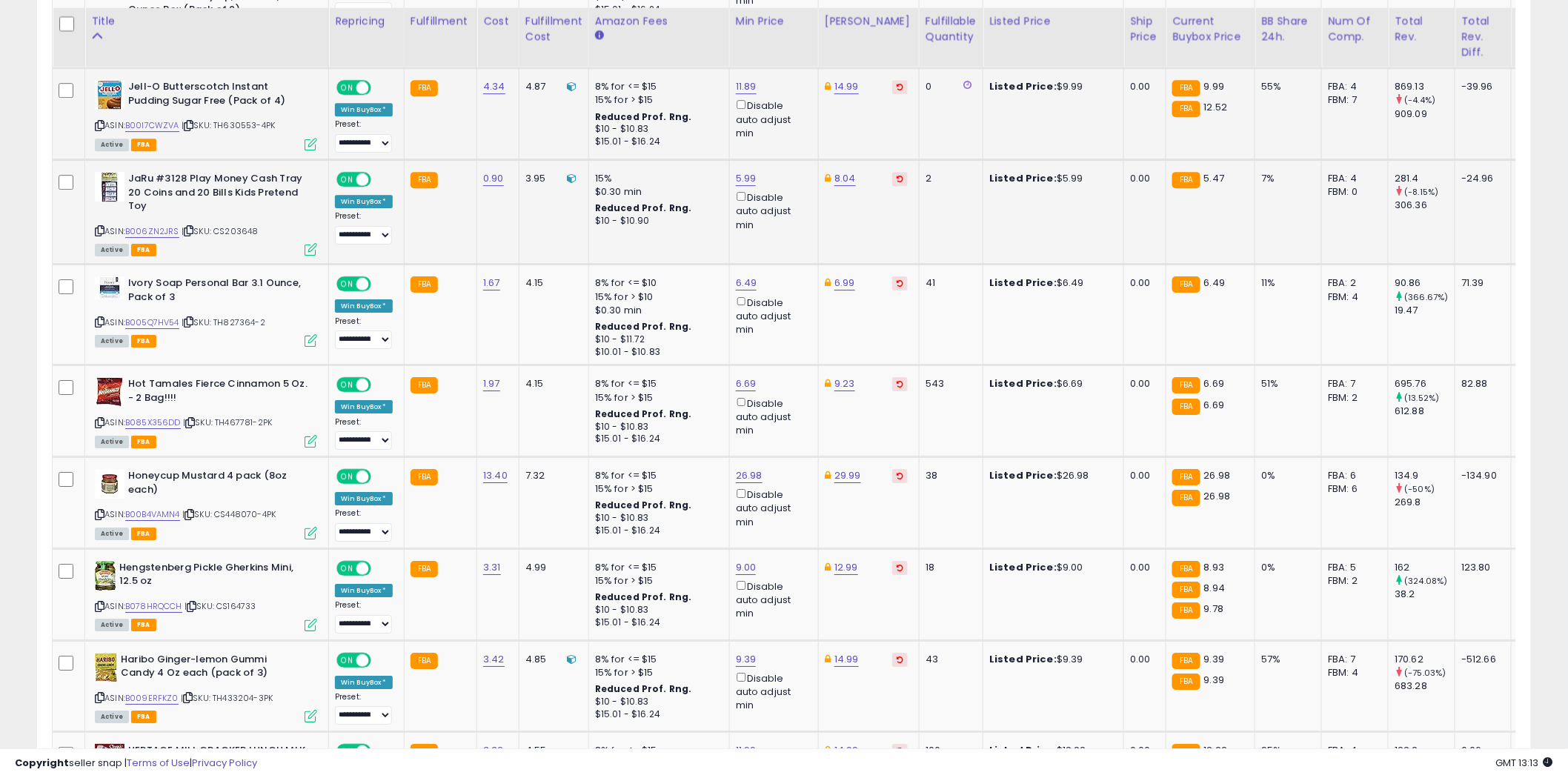
scroll to position [1871, 0]
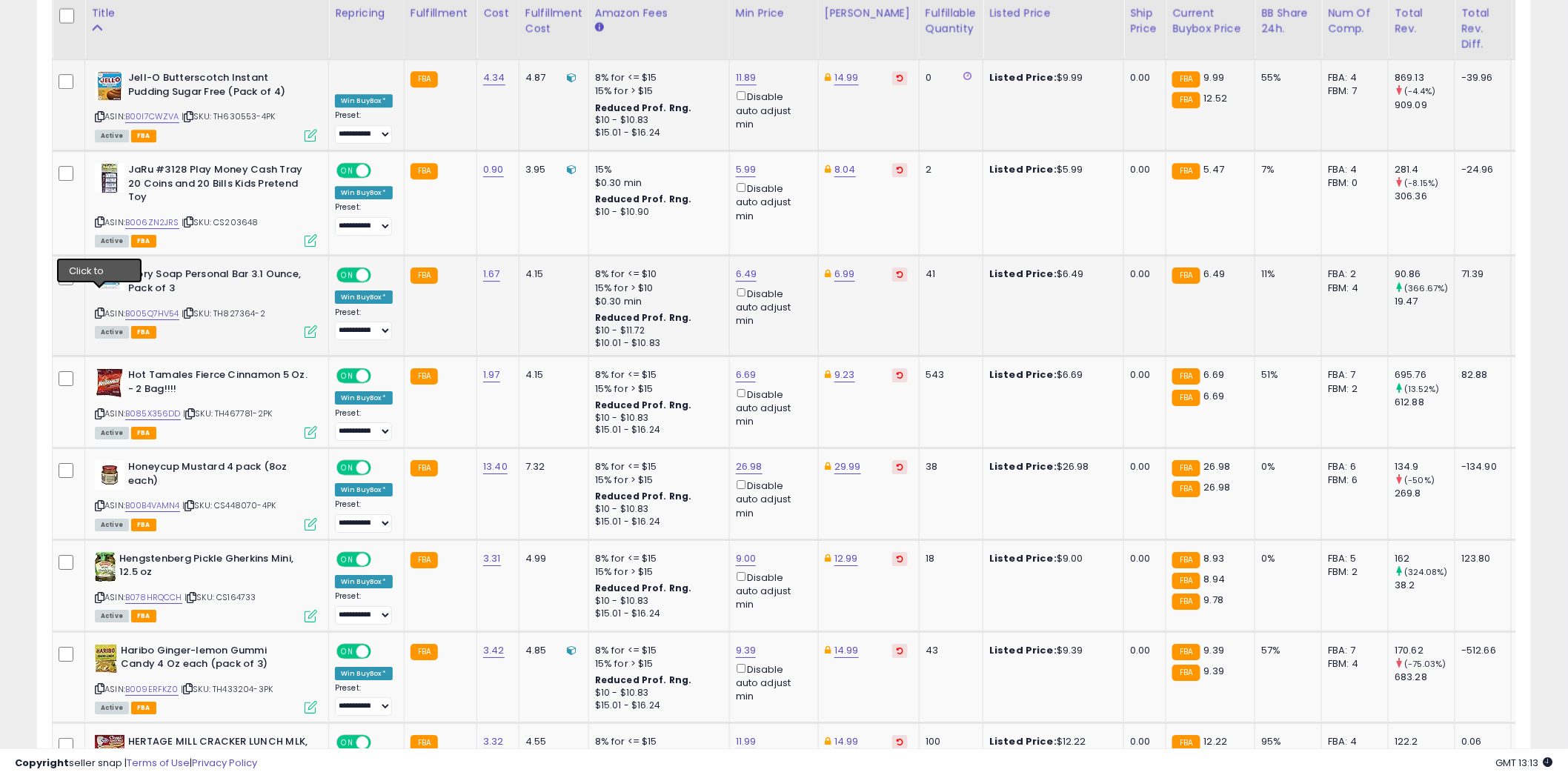
click at [101, 309] on icon at bounding box center [99, 314] width 9 height 8
click at [99, 410] on icon at bounding box center [99, 414] width 9 height 8
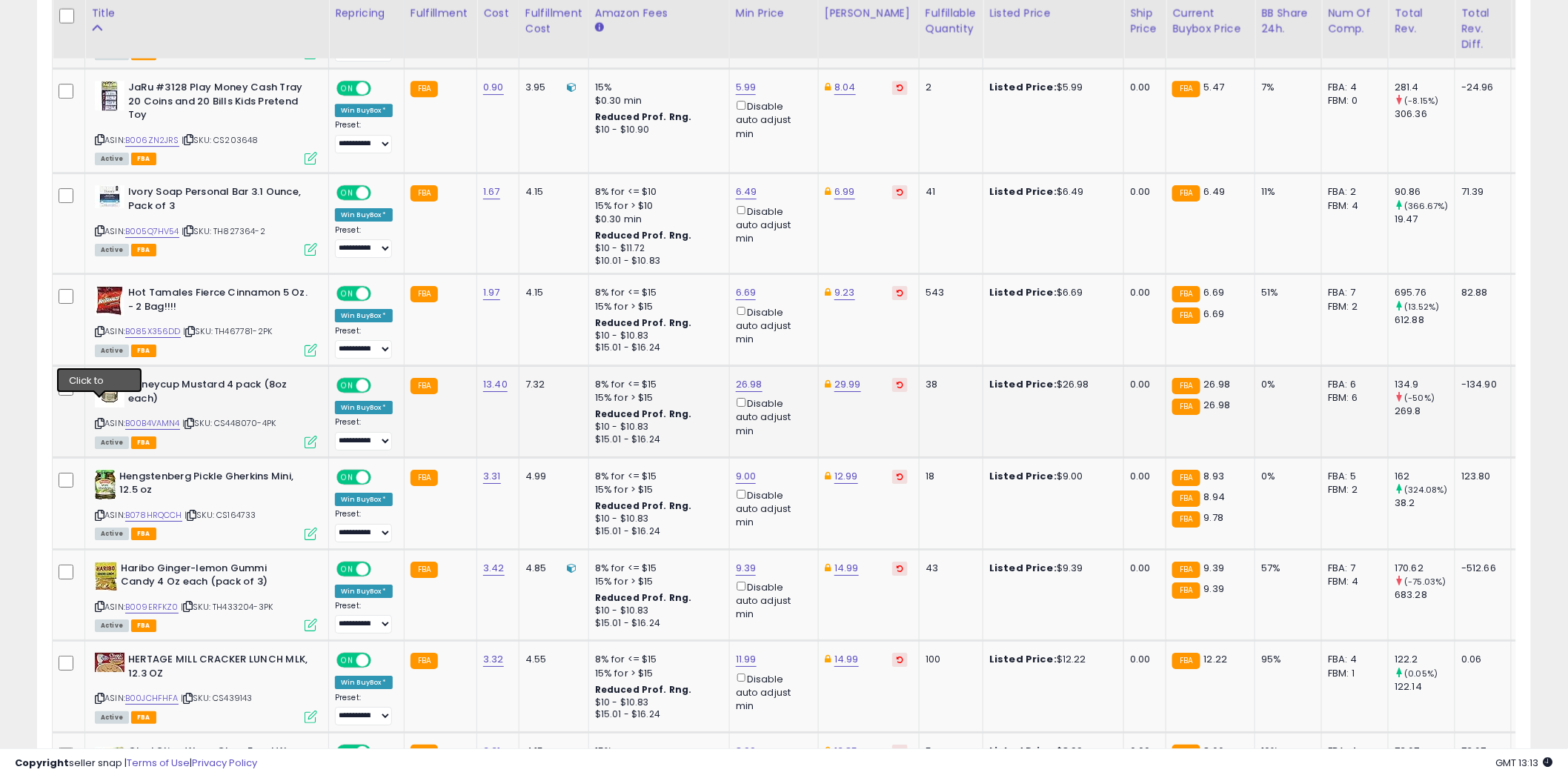
click at [99, 419] on icon at bounding box center [99, 423] width 9 height 8
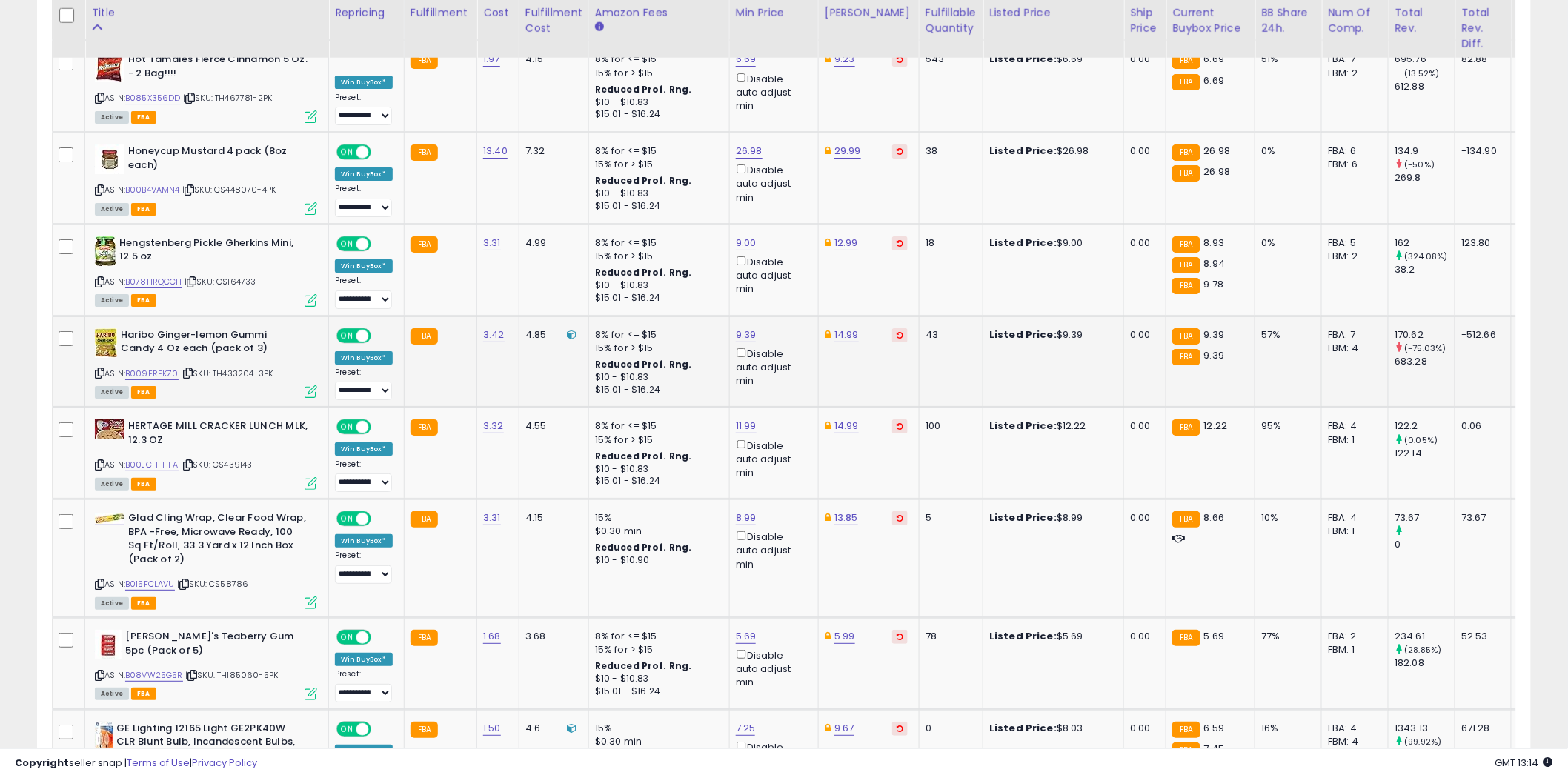
scroll to position [2202, 0]
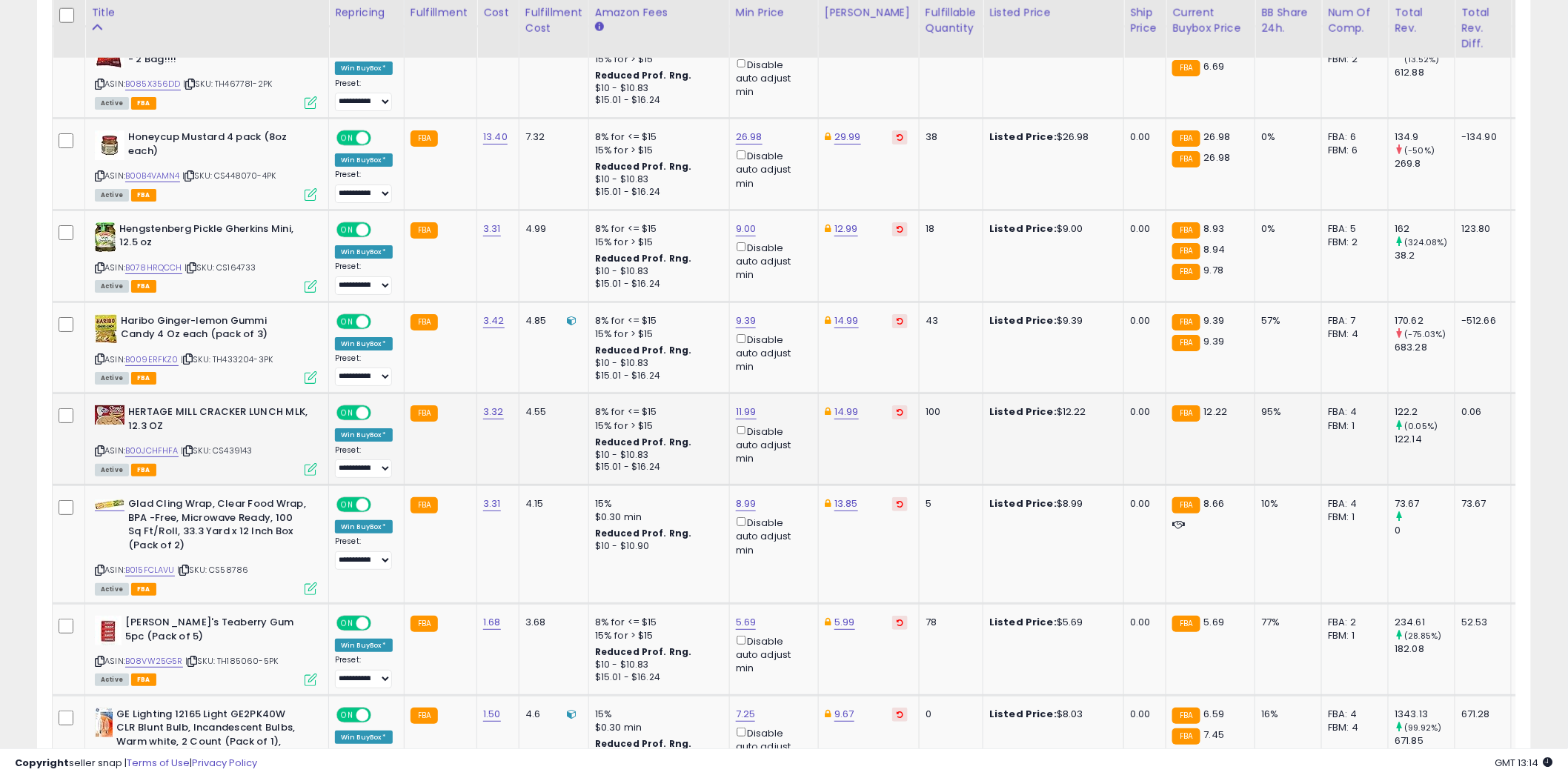
click at [100, 447] on icon at bounding box center [99, 451] width 9 height 8
click at [845, 405] on link "14.99" at bounding box center [846, 412] width 24 height 15
type input "*"
type input "*****"
click at [897, 341] on button "submit" at bounding box center [885, 340] width 25 height 23
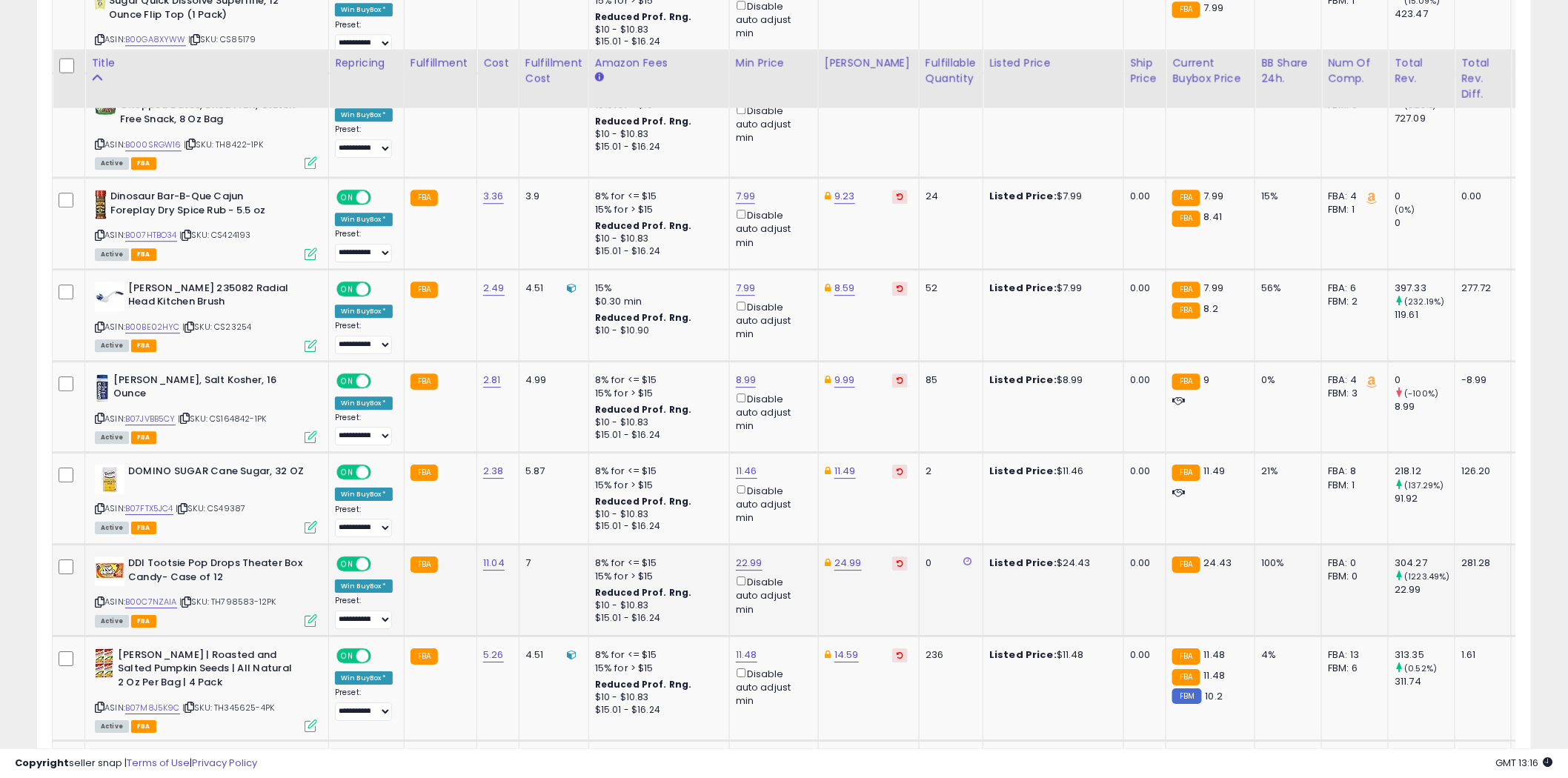
scroll to position [4095, 0]
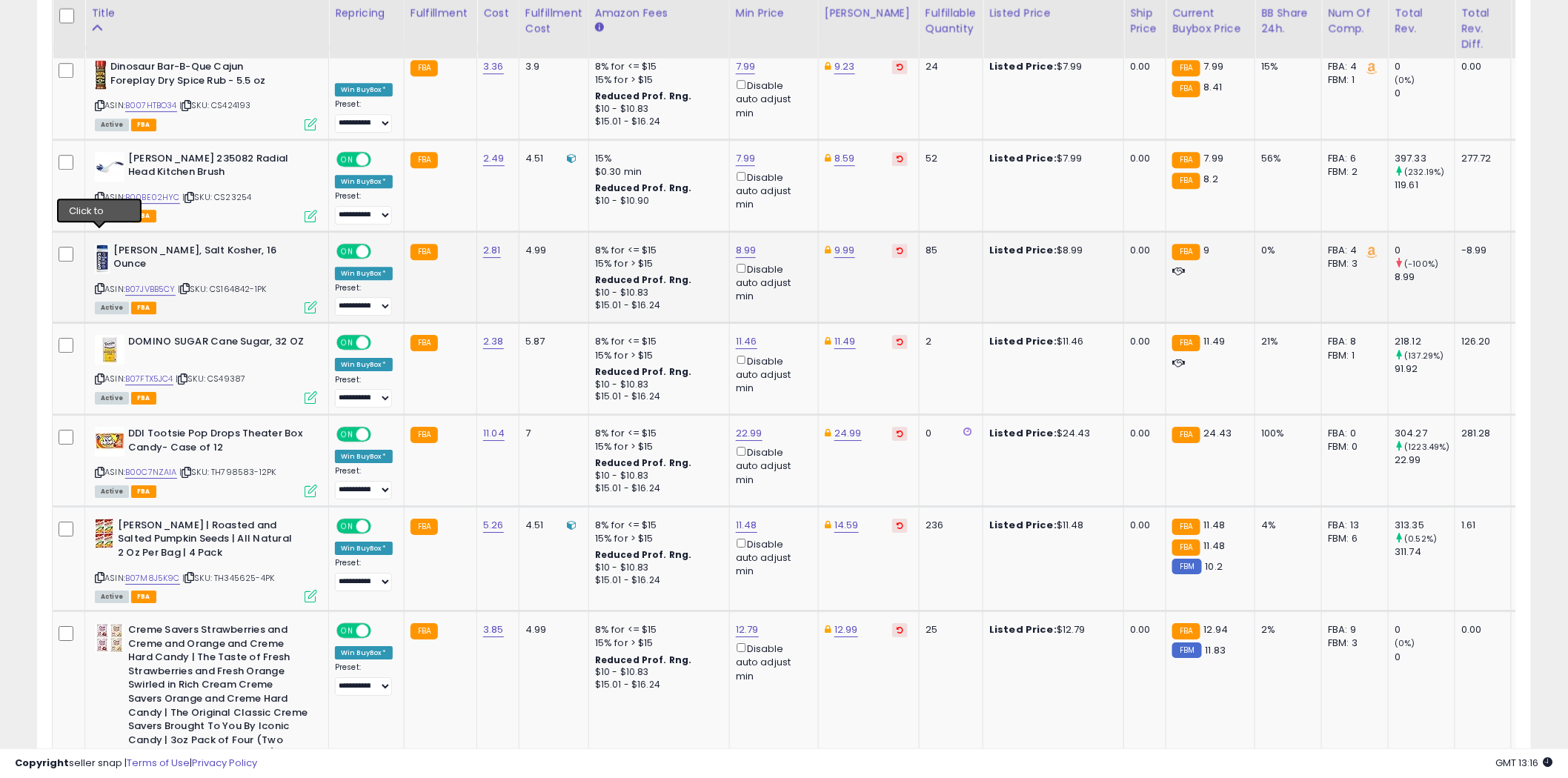
click at [101, 284] on icon at bounding box center [99, 288] width 9 height 8
click at [101, 469] on icon at bounding box center [99, 473] width 9 height 8
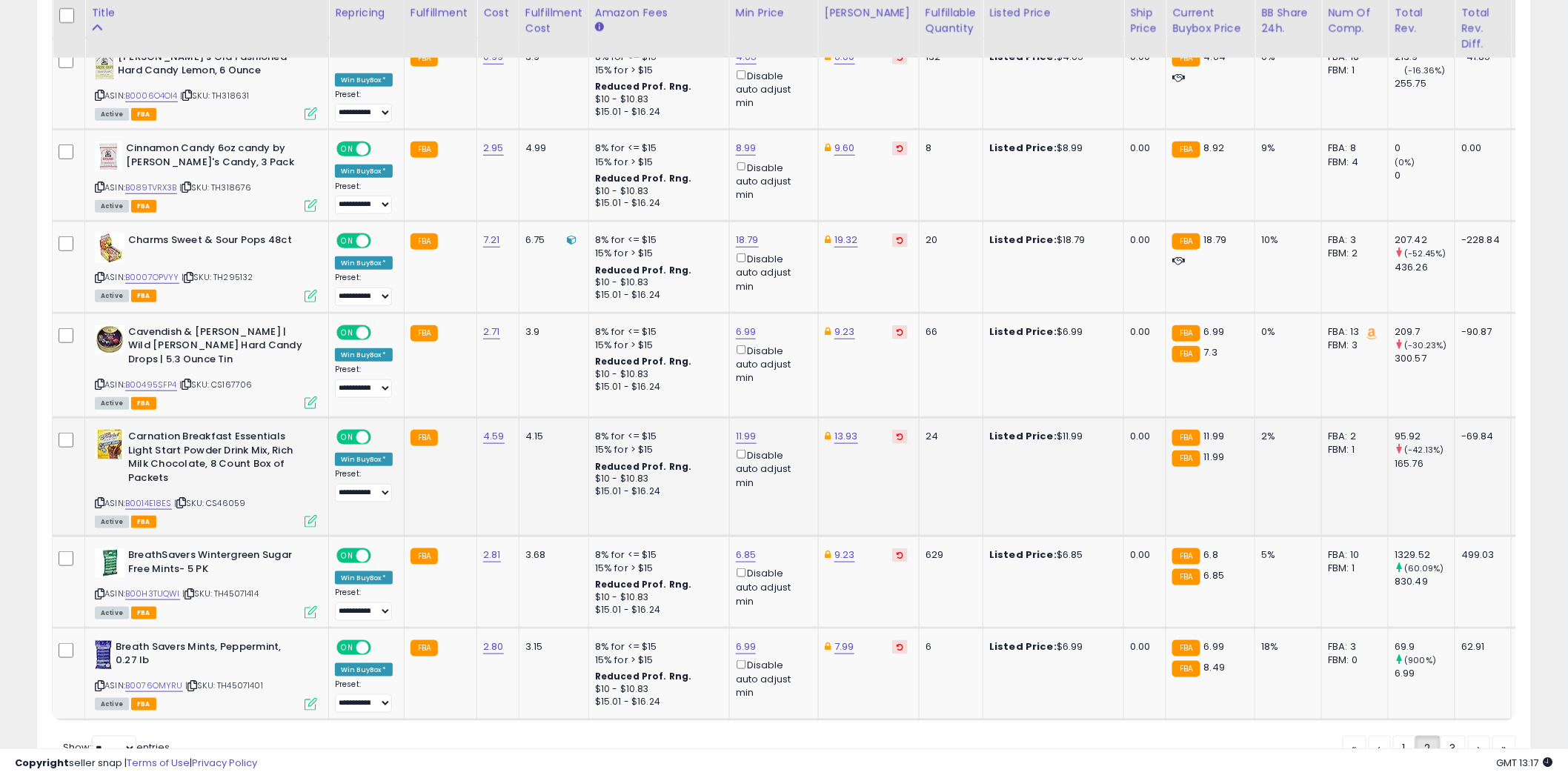
scroll to position [5066, 0]
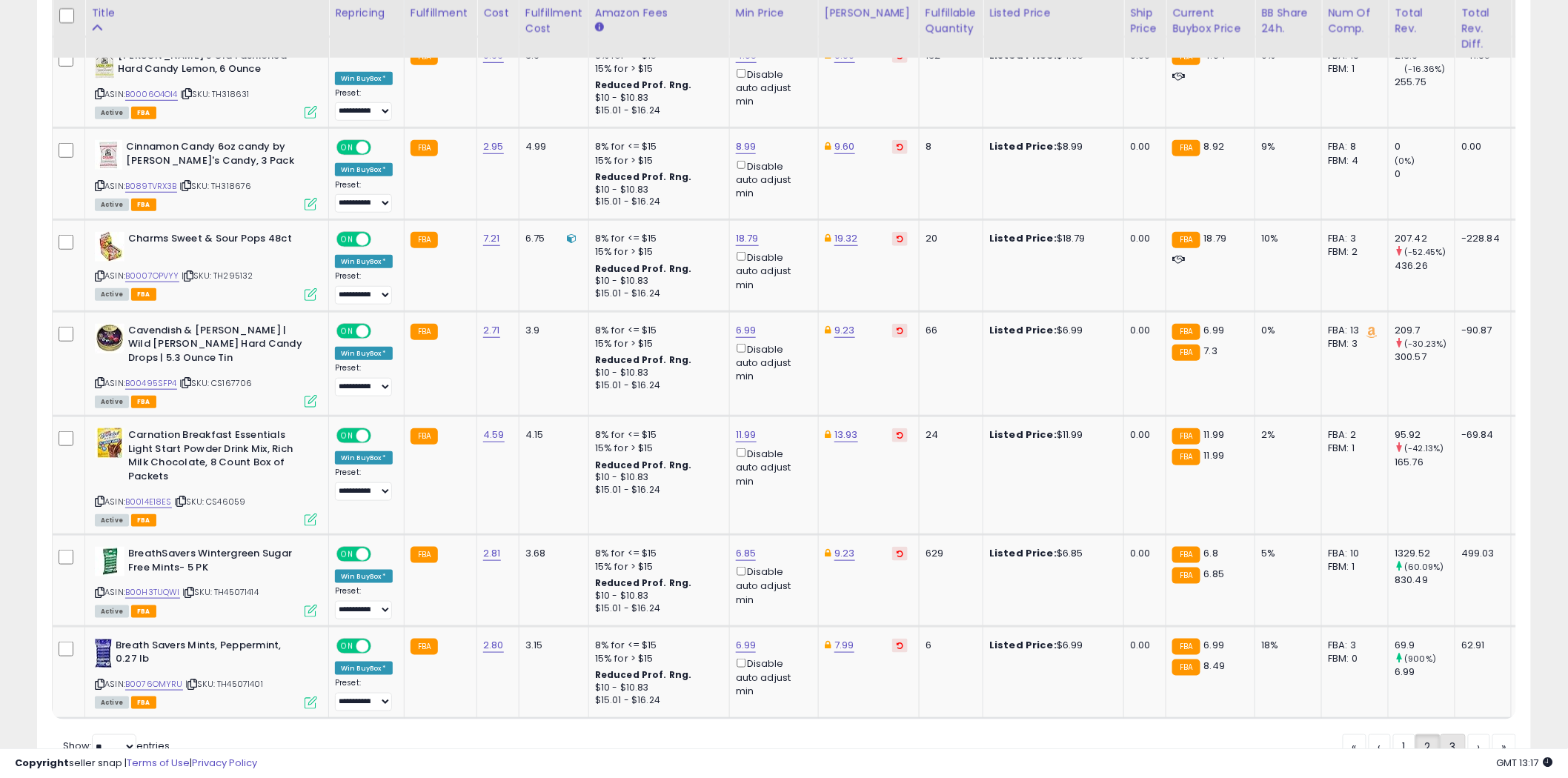
click at [1446, 734] on link "3" at bounding box center [1453, 747] width 25 height 25
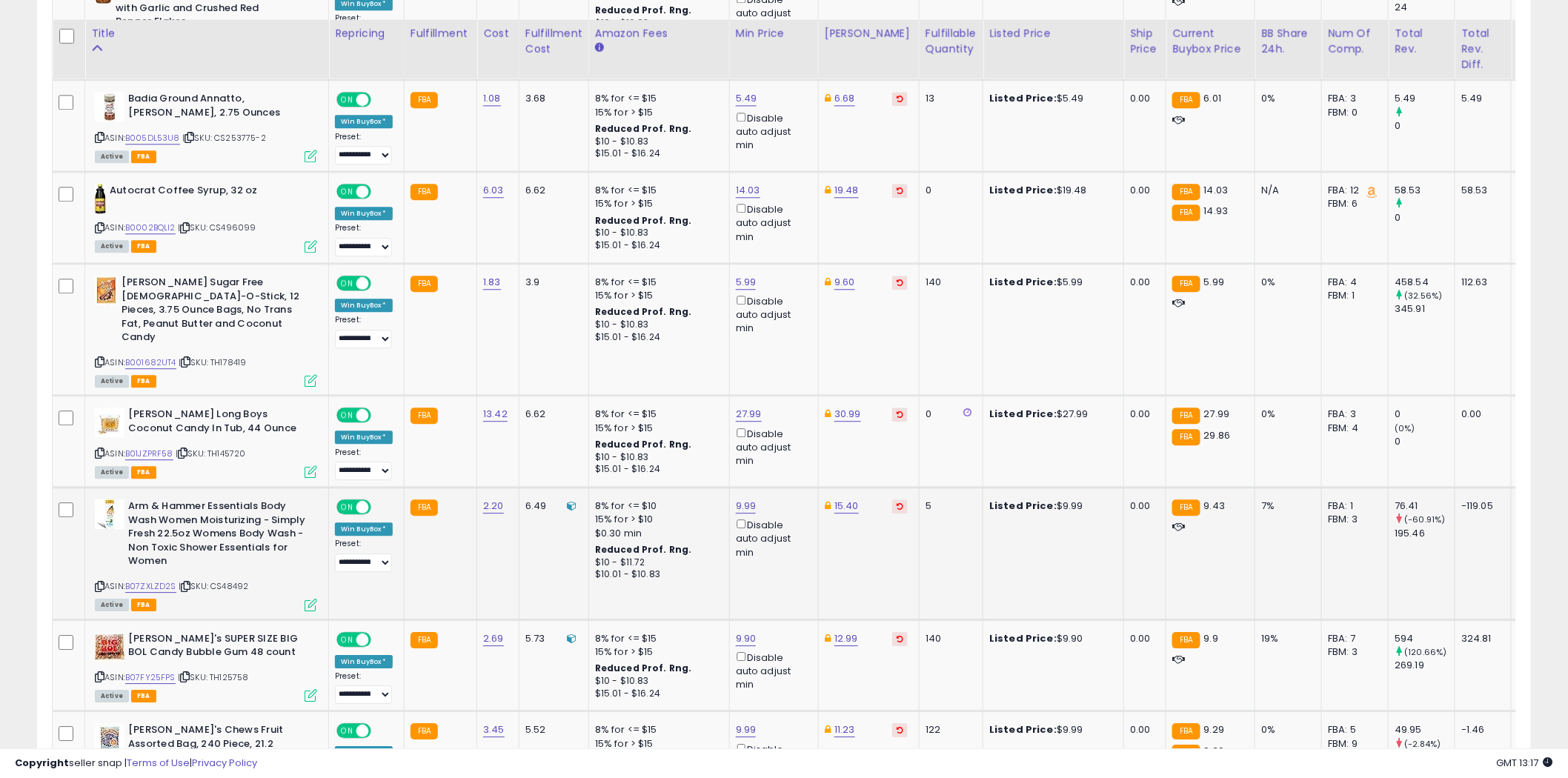
scroll to position [1596, 0]
